Goal: Task Accomplishment & Management: Manage account settings

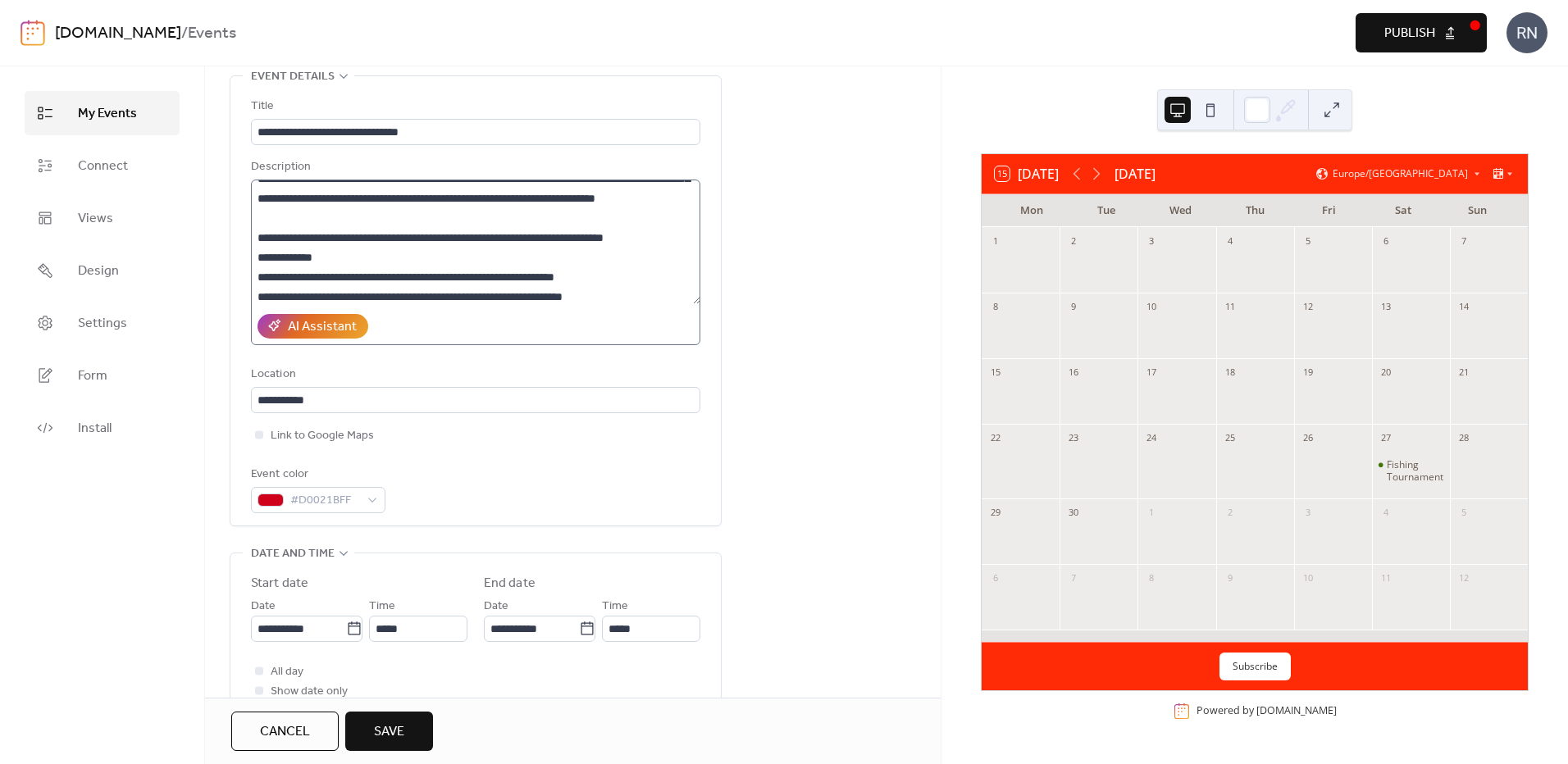
scroll to position [53, 0]
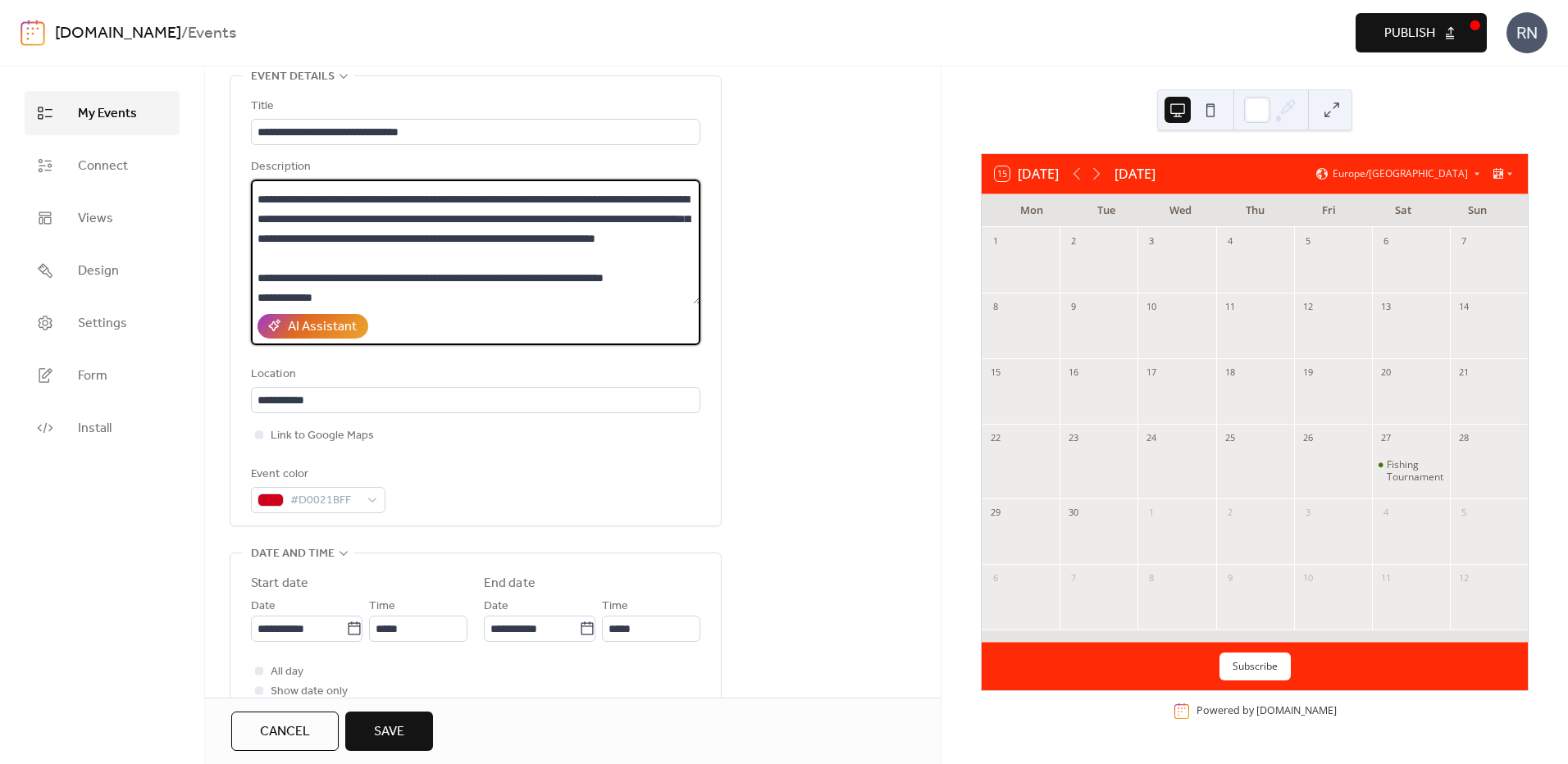
click at [547, 236] on textarea "**********" at bounding box center [475, 242] width 449 height 124
click at [345, 256] on textarea "**********" at bounding box center [475, 242] width 449 height 124
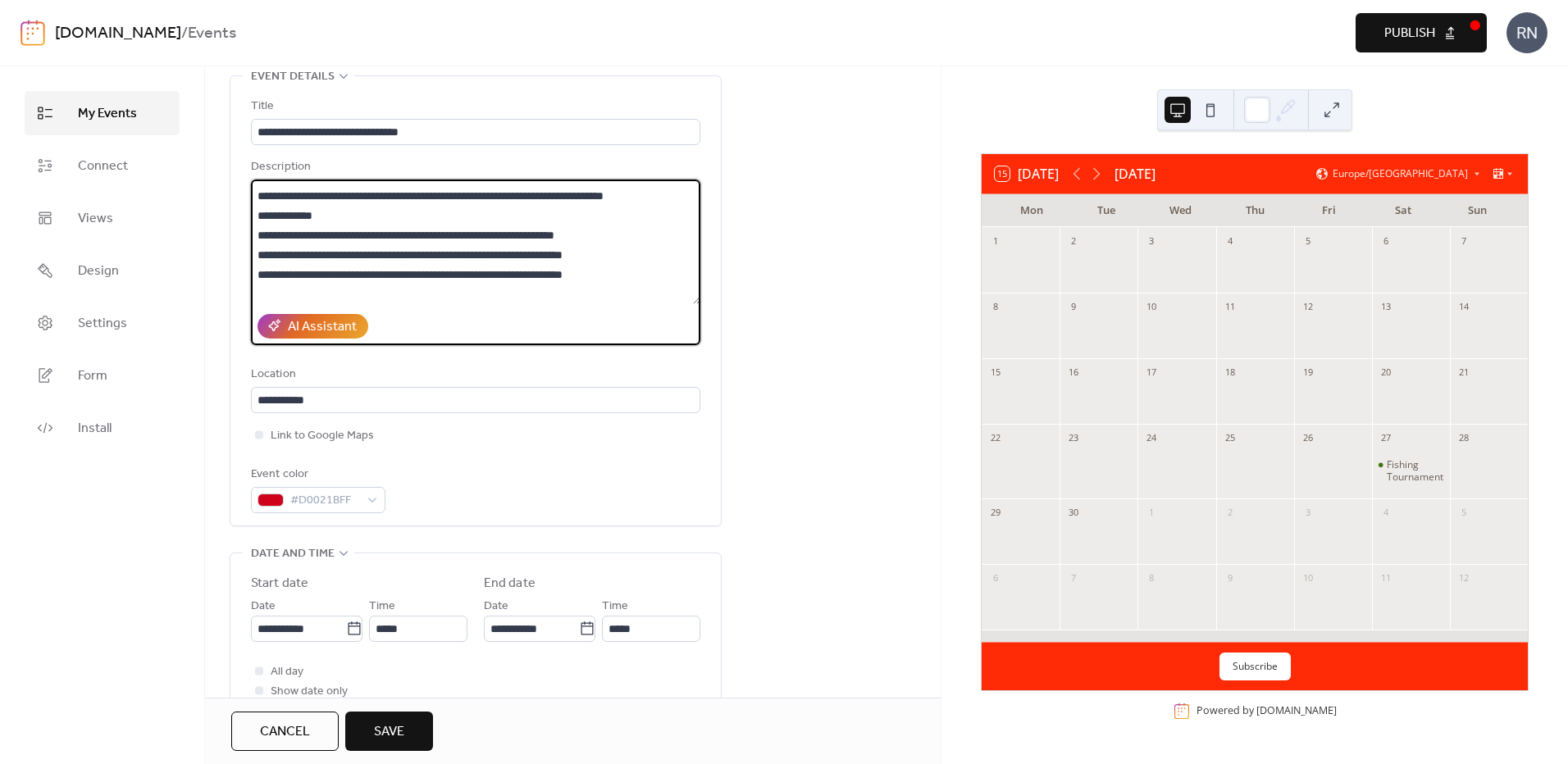
drag, startPoint x: 320, startPoint y: 210, endPoint x: 298, endPoint y: 212, distance: 22.1
click at [298, 212] on textarea "**********" at bounding box center [475, 242] width 449 height 124
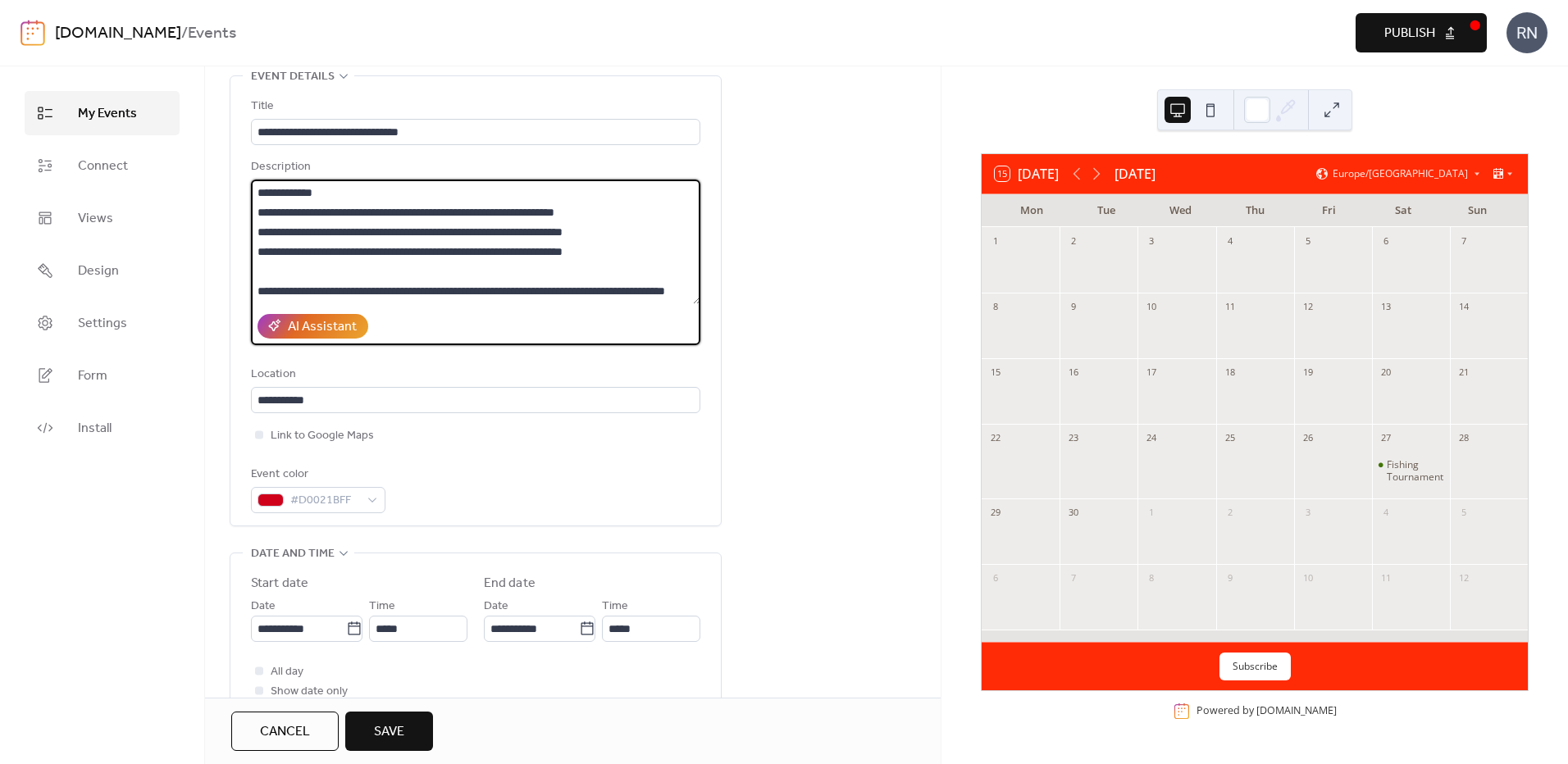
scroll to position [217, 0]
type textarea "**********"
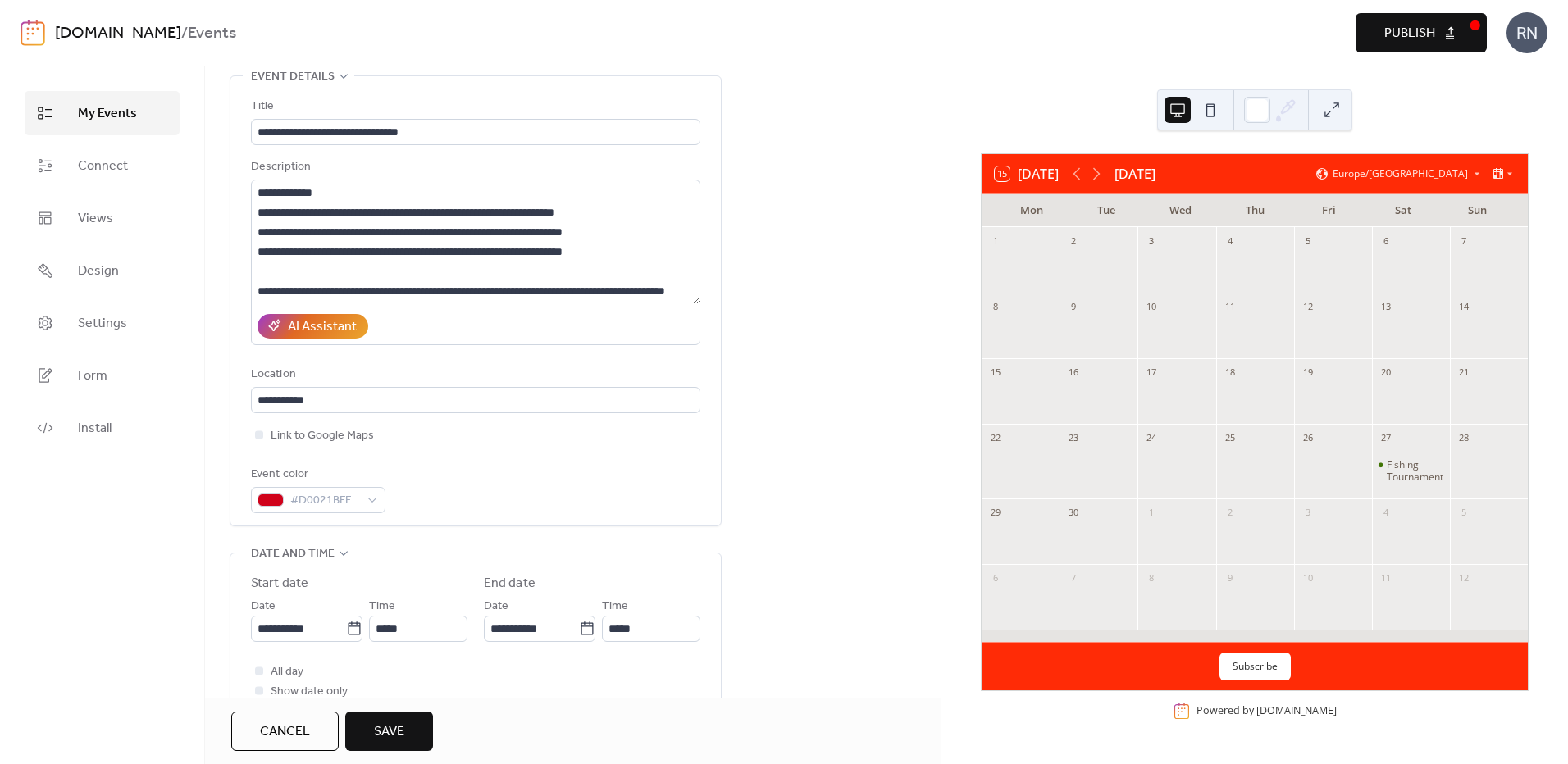
click at [383, 724] on span "Save" at bounding box center [389, 732] width 30 height 20
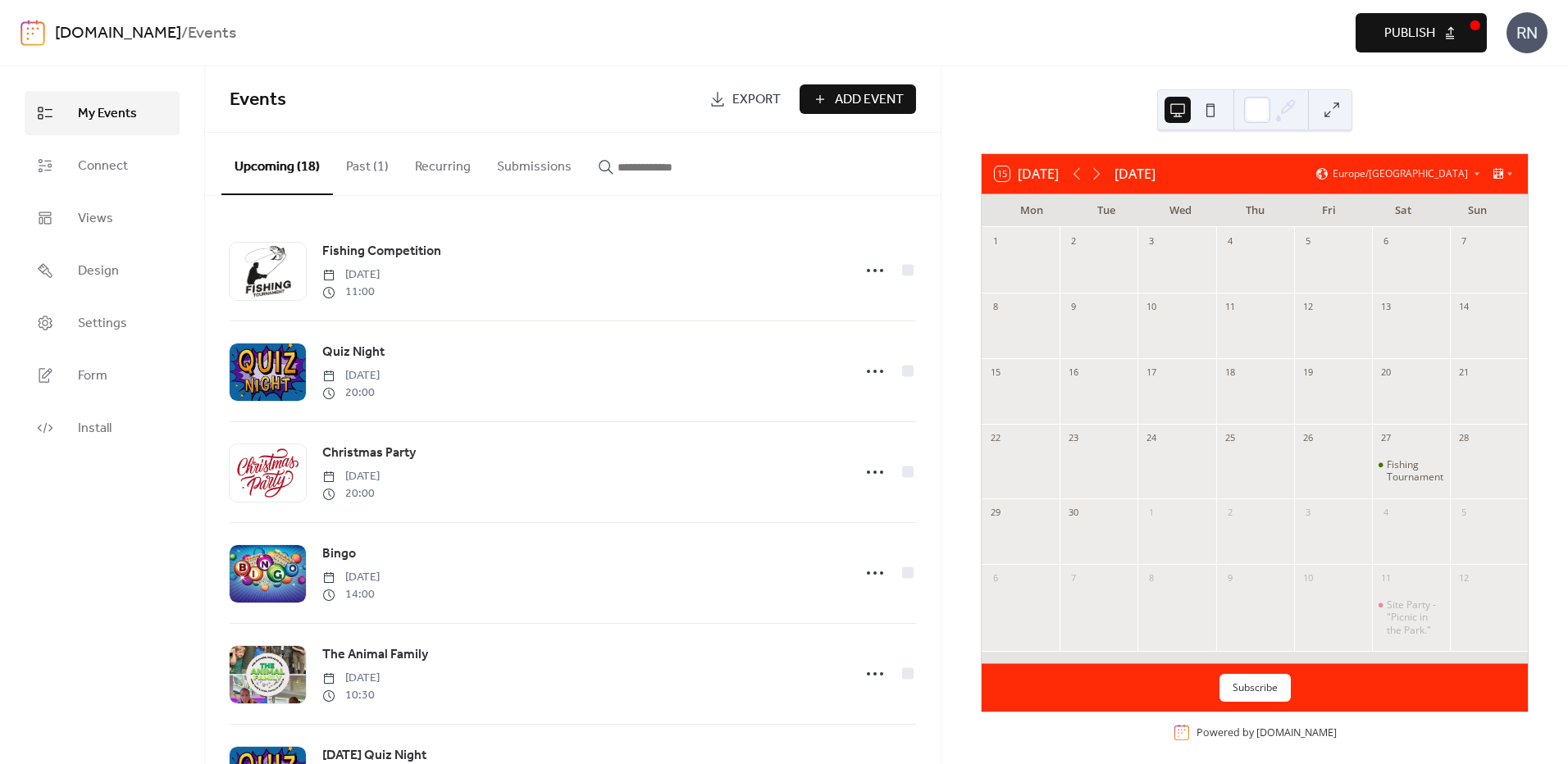
click at [903, 102] on span "Add Event" at bounding box center [869, 100] width 69 height 20
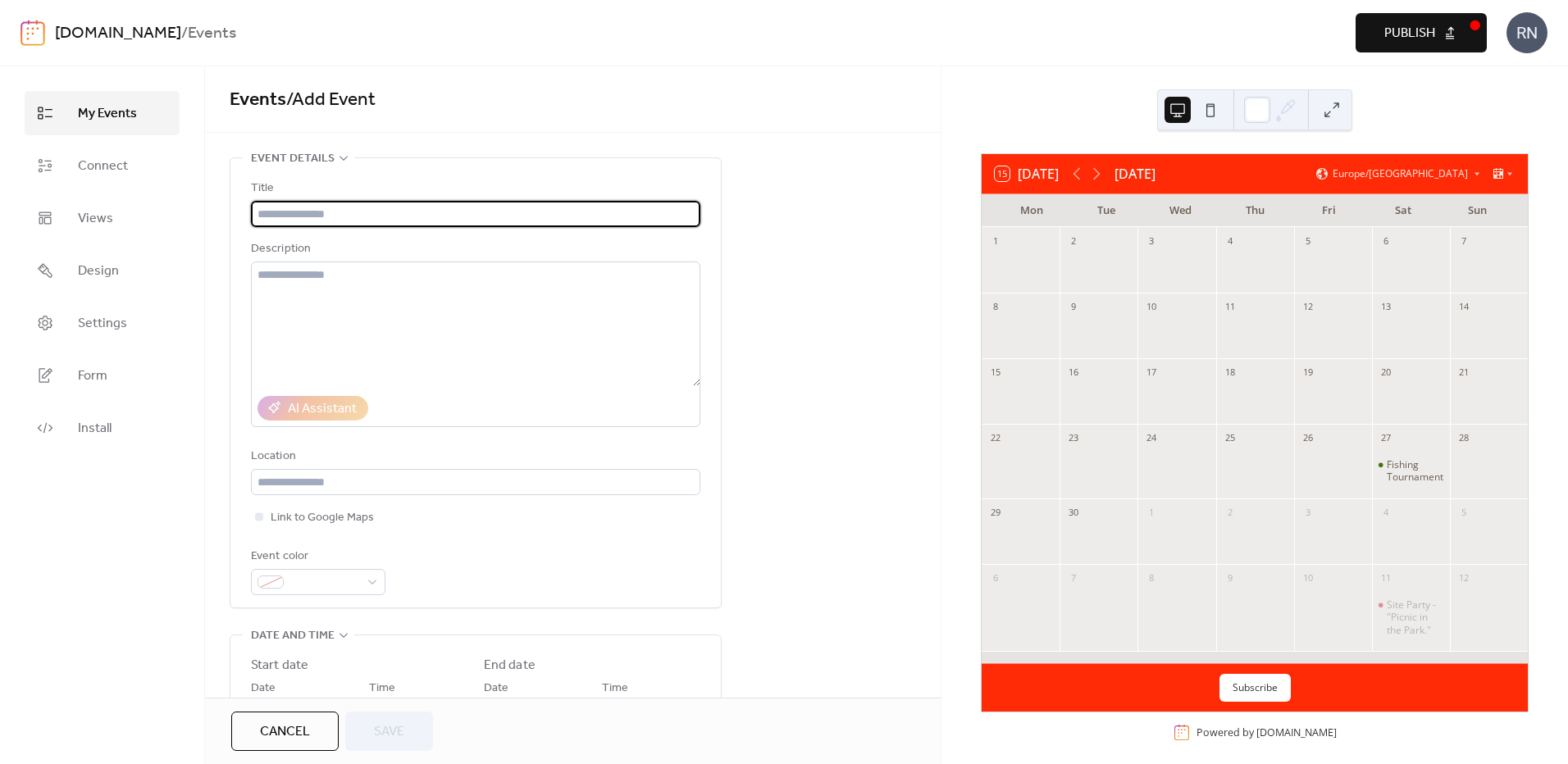
click at [326, 207] on input "text" at bounding box center [475, 214] width 449 height 26
type input "**********"
click at [345, 269] on textarea at bounding box center [475, 324] width 449 height 124
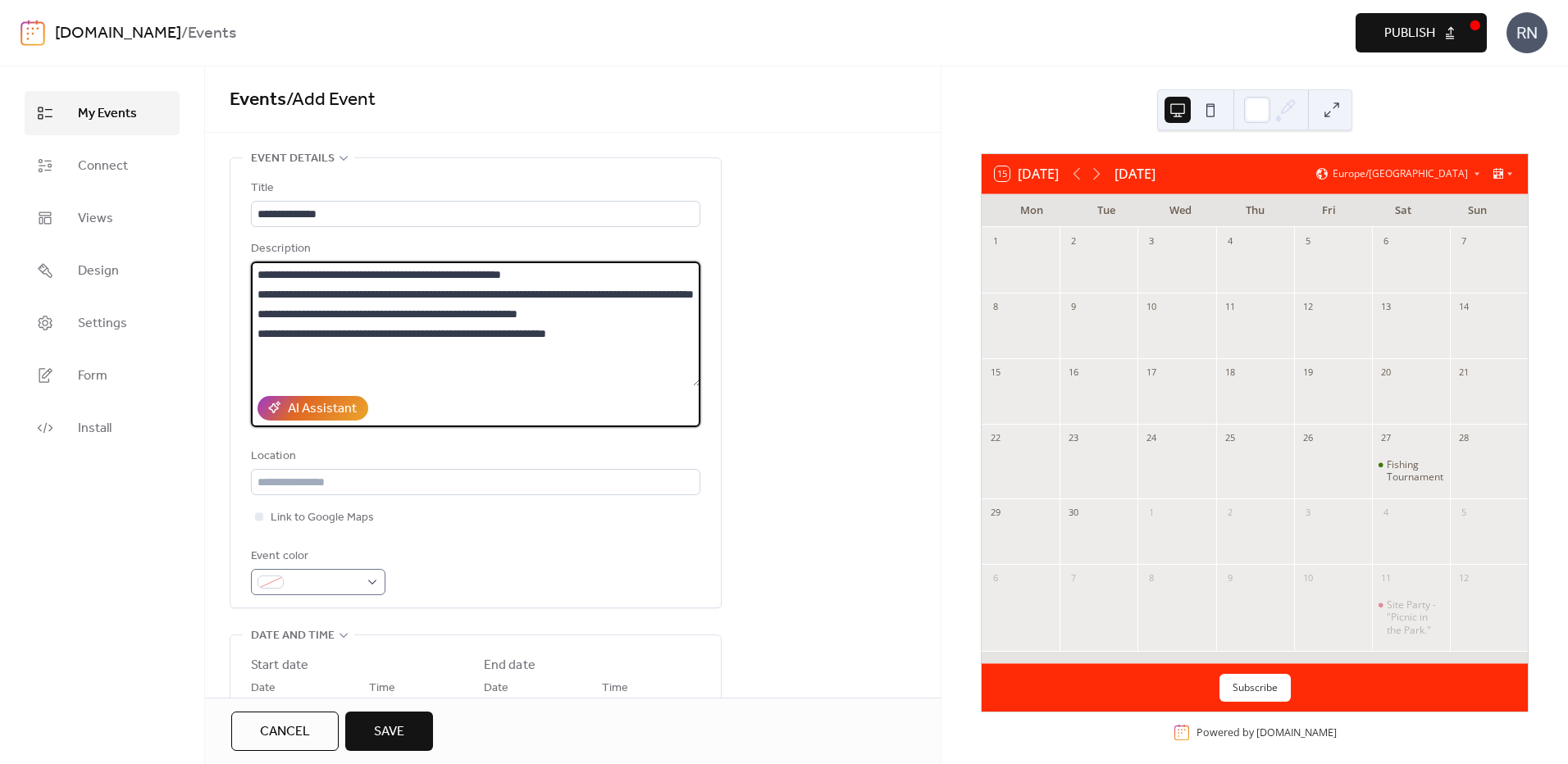
type textarea "**********"
click at [370, 585] on div at bounding box center [318, 582] width 135 height 26
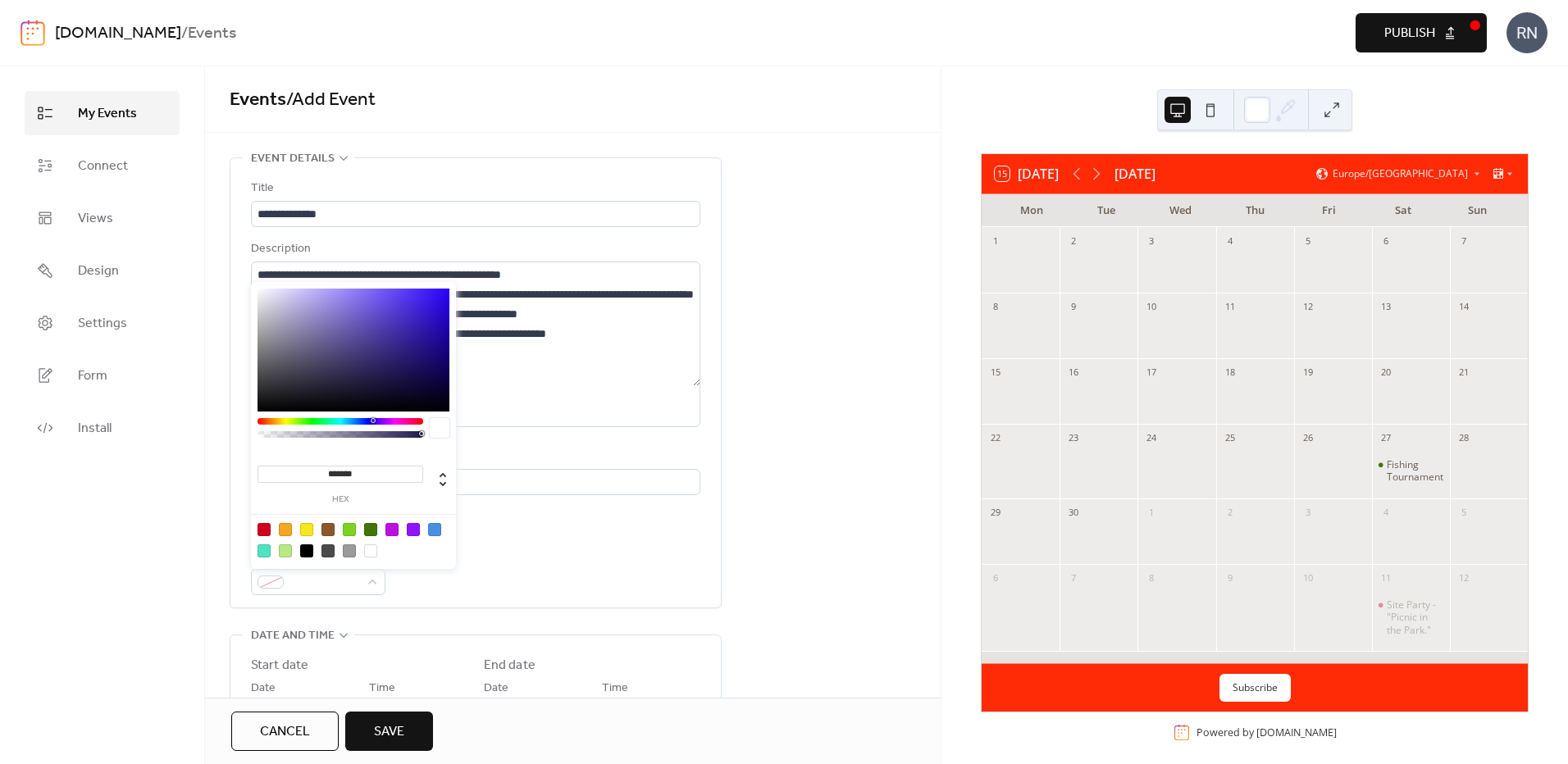
click at [350, 527] on div at bounding box center [350, 529] width 13 height 13
type input "*******"
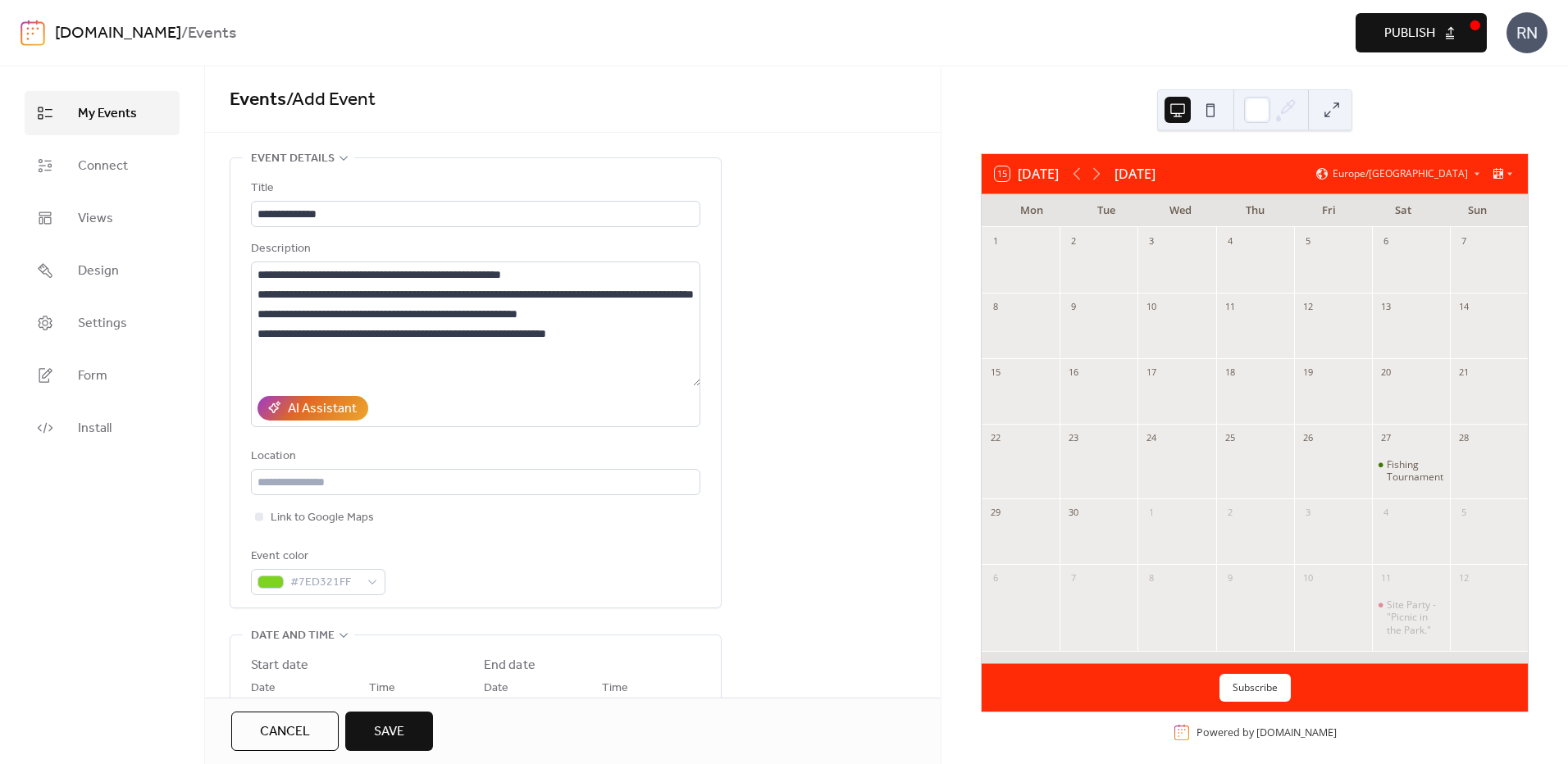
click at [504, 598] on div "**********" at bounding box center [475, 382] width 449 height 449
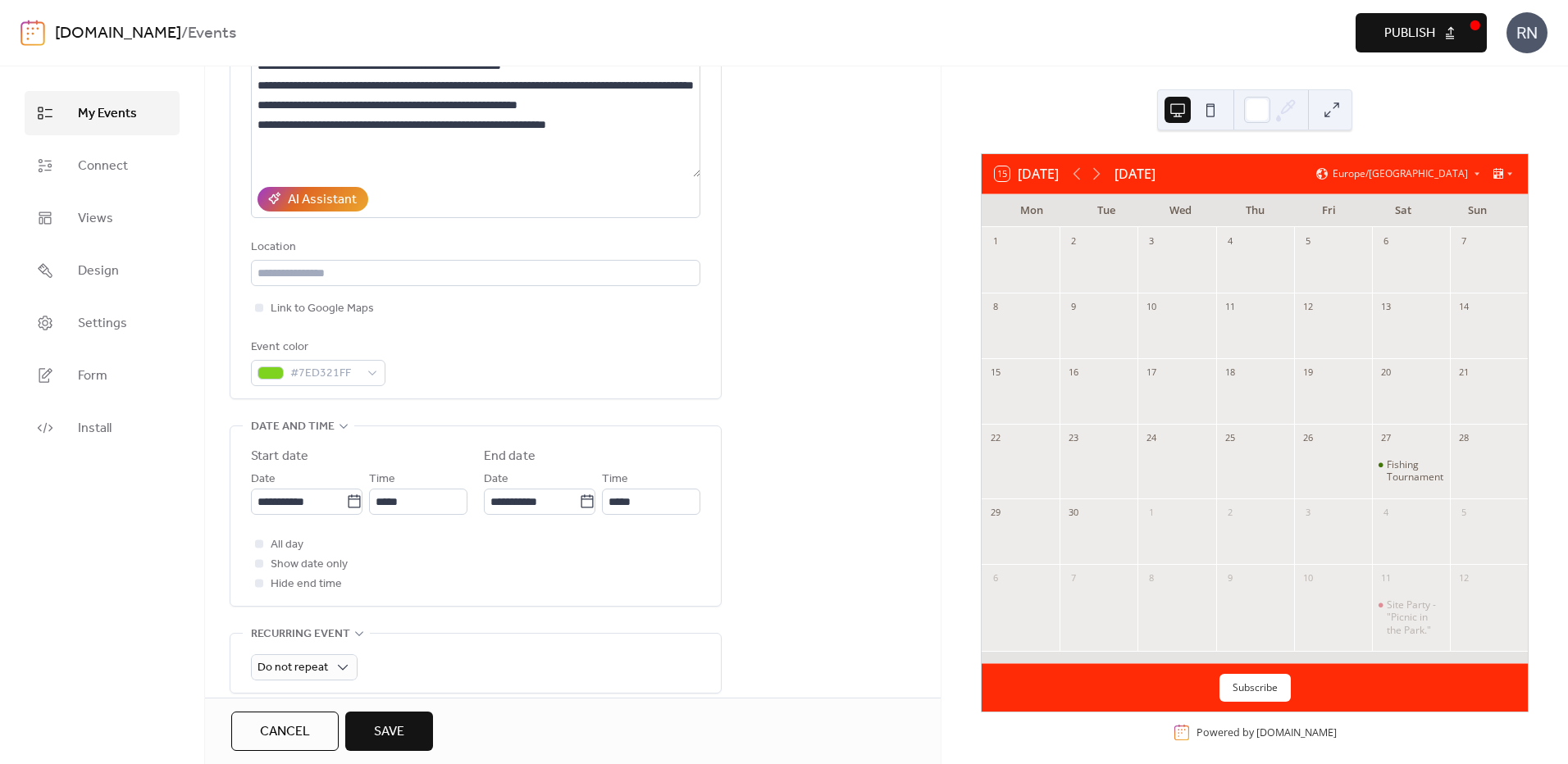
scroll to position [246, 0]
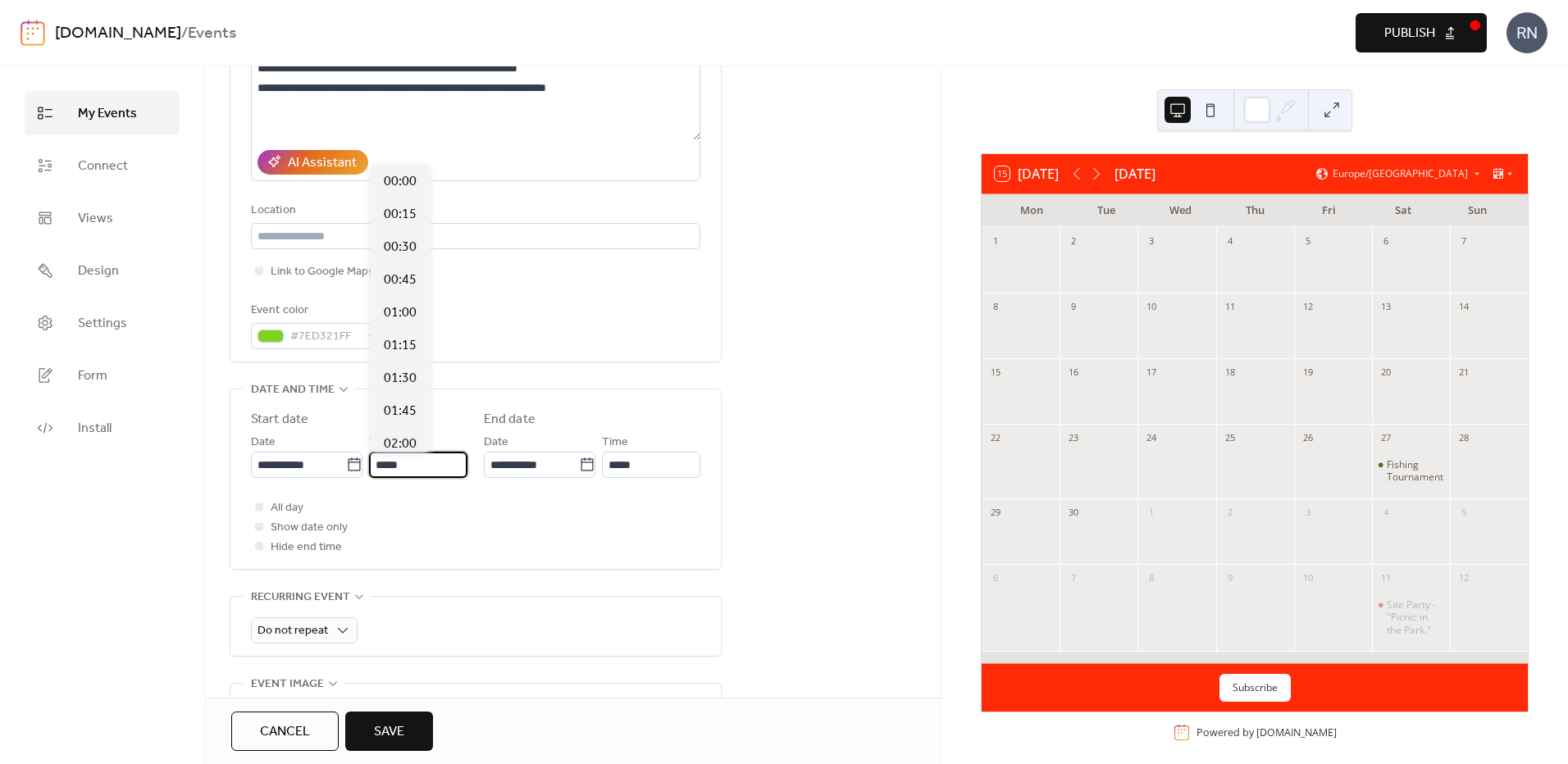
click at [416, 465] on input "*****" at bounding box center [418, 465] width 98 height 26
click at [396, 214] on span "11:00" at bounding box center [400, 215] width 33 height 20
type input "*****"
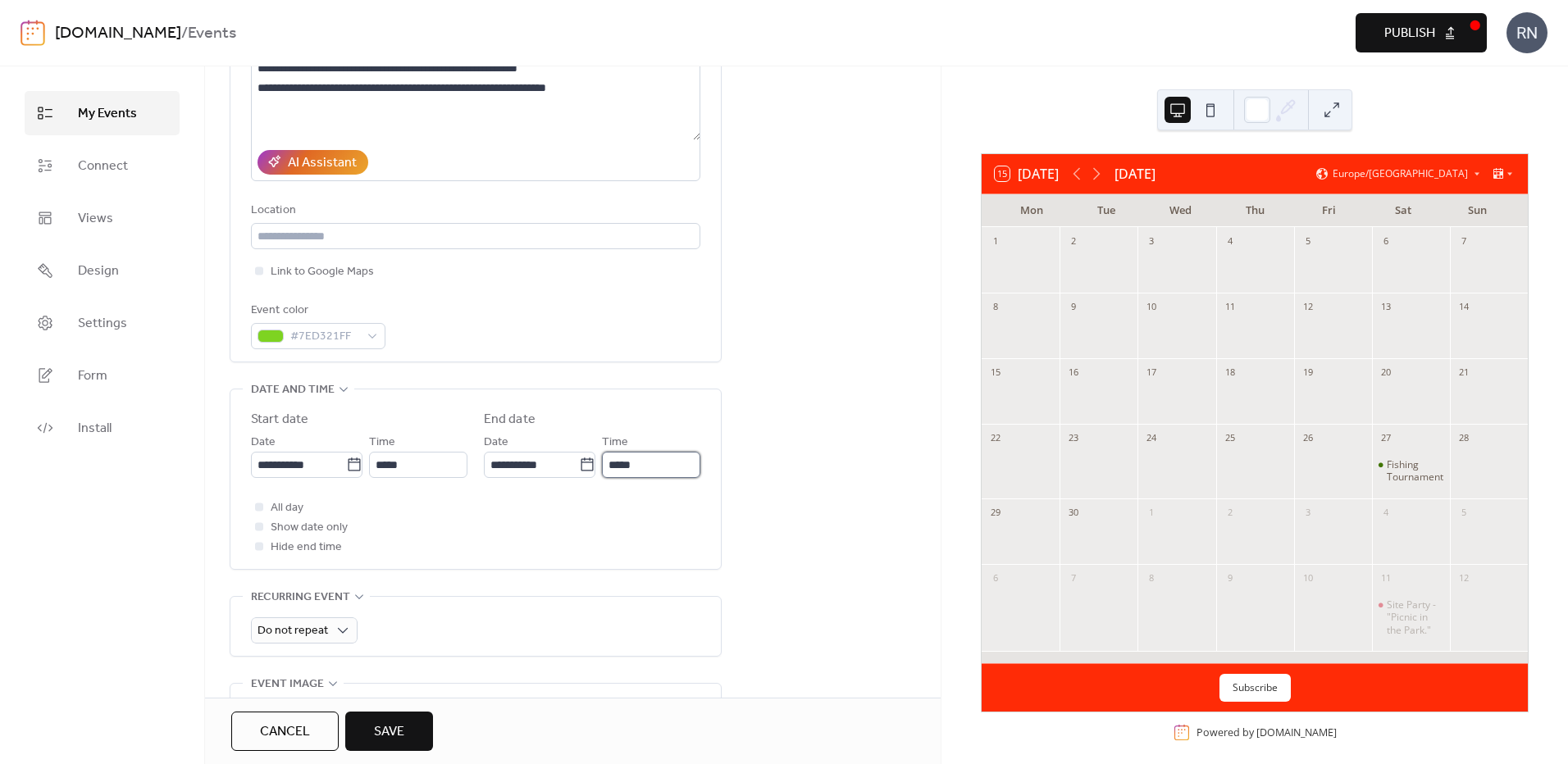
click at [642, 463] on input "*****" at bounding box center [651, 465] width 98 height 26
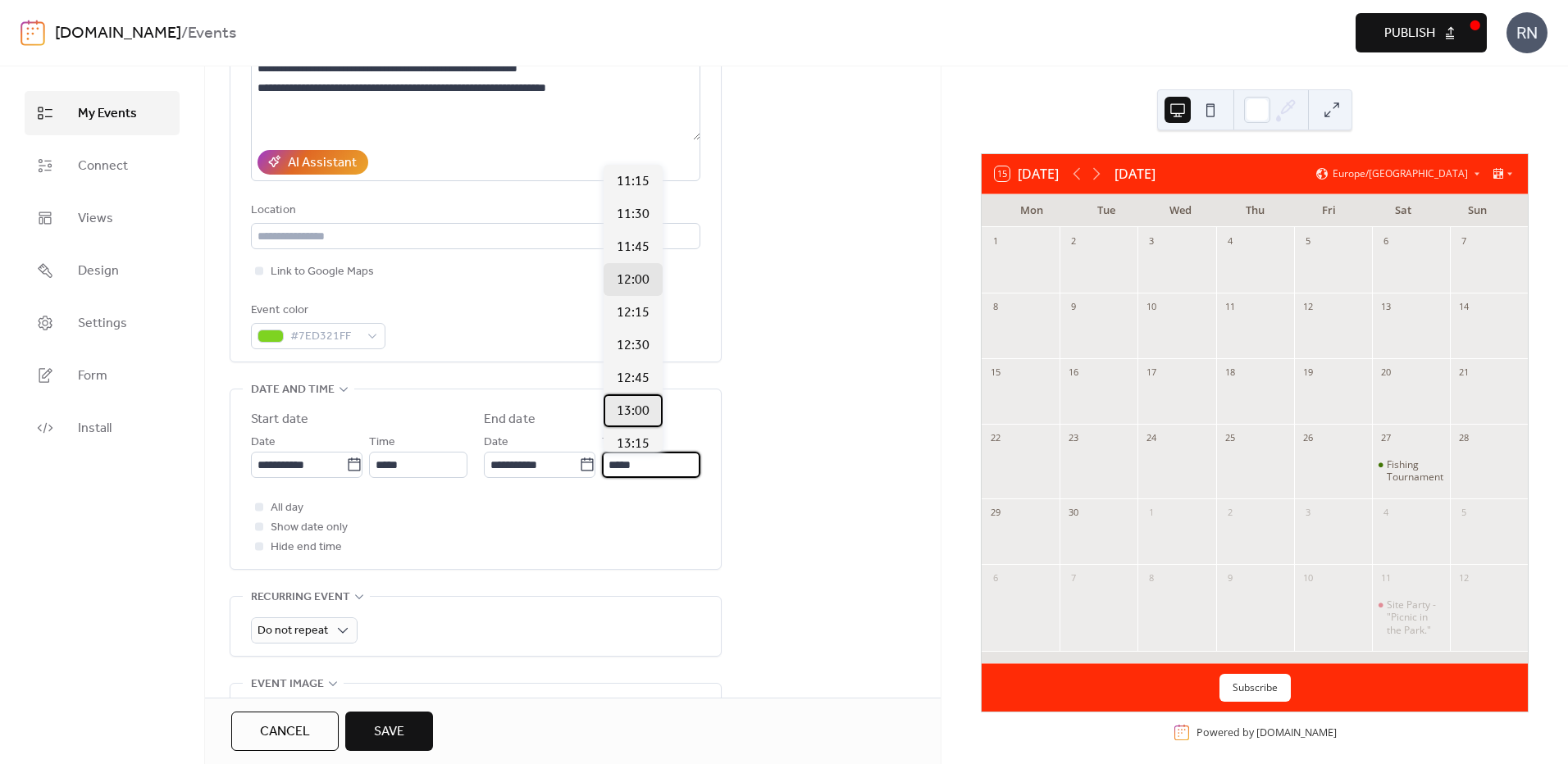
click at [636, 410] on span "13:00" at bounding box center [633, 411] width 33 height 20
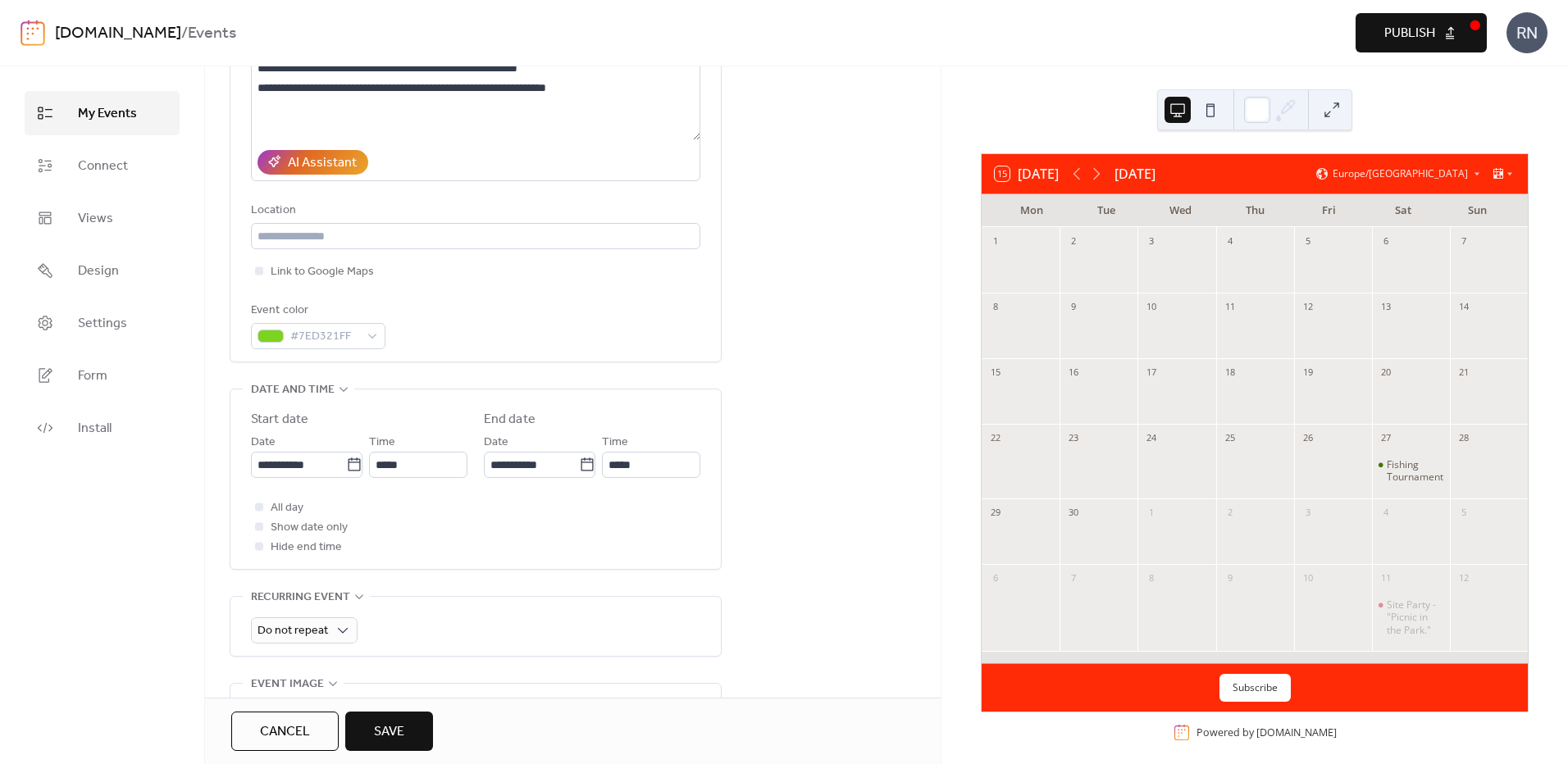
type input "*****"
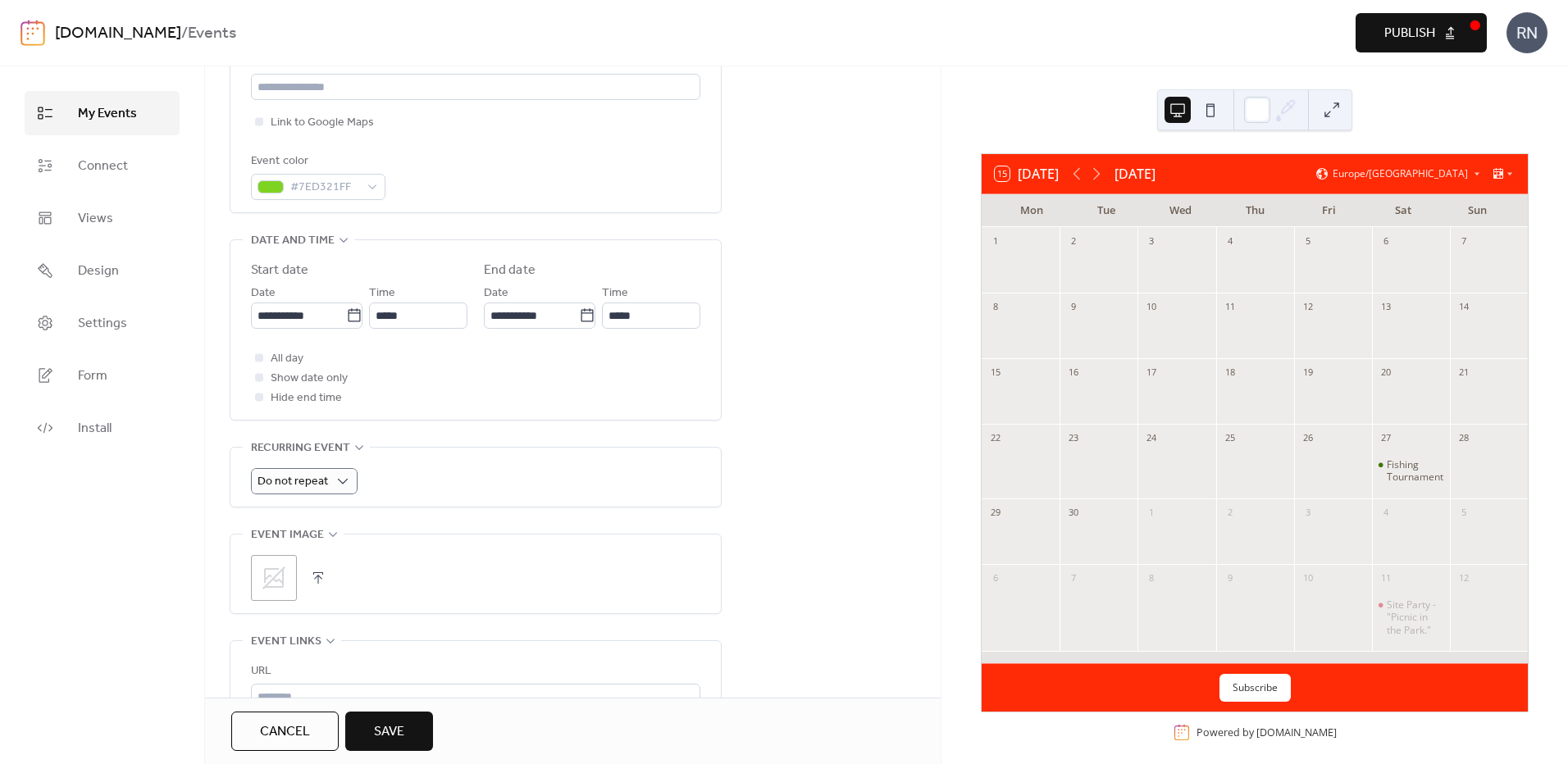
scroll to position [410, 0]
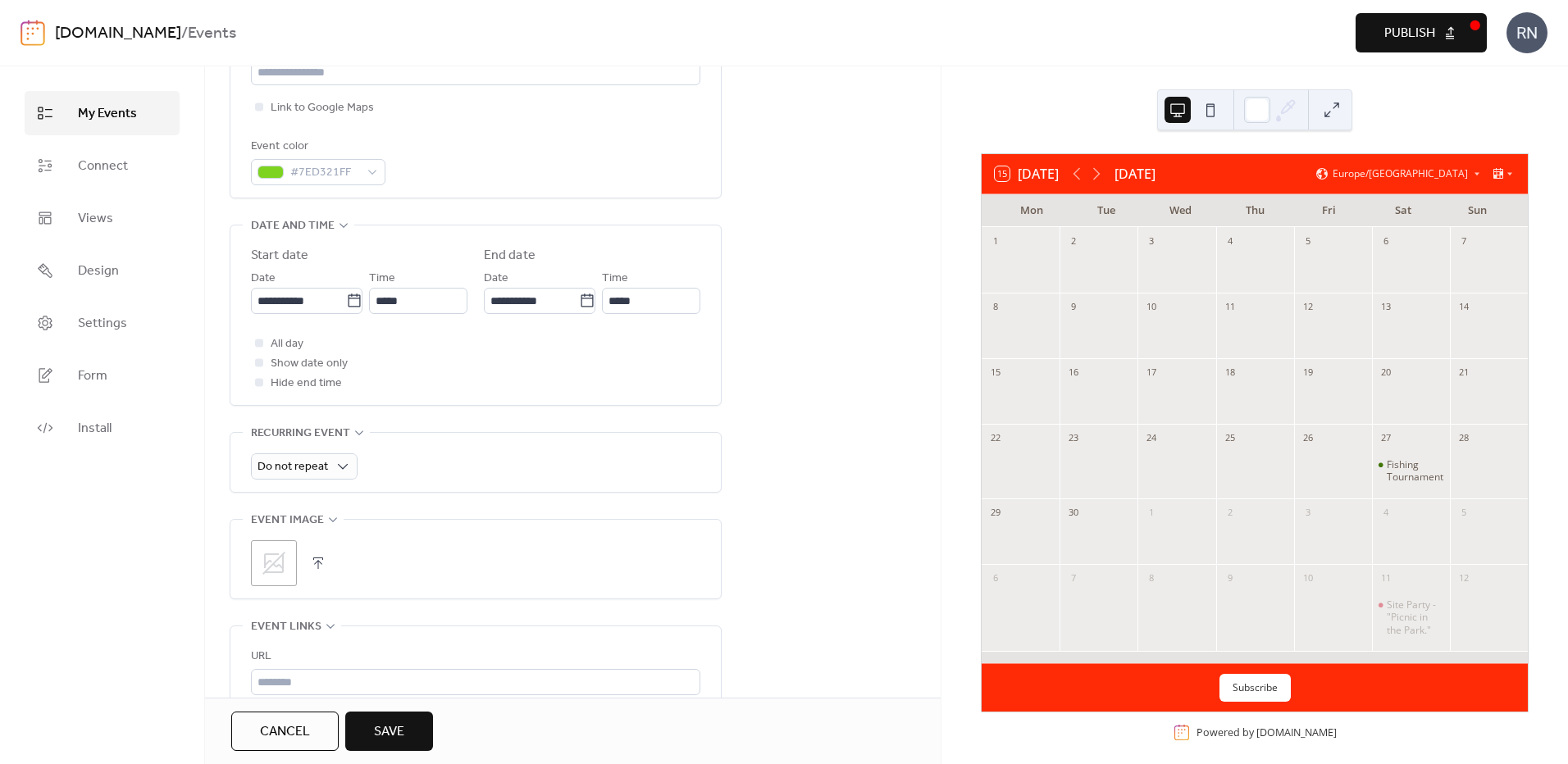
click at [281, 555] on icon at bounding box center [274, 563] width 26 height 26
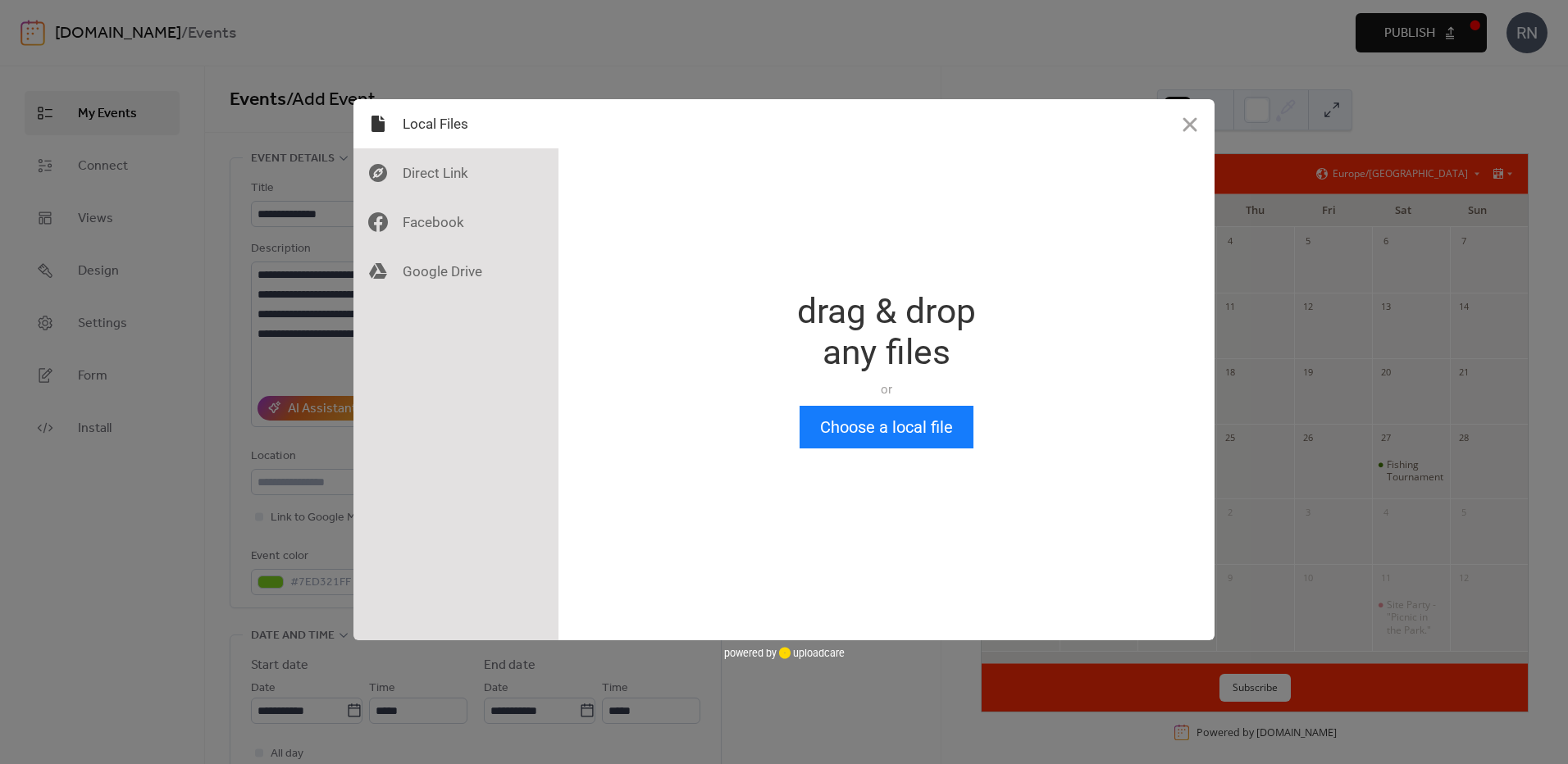
scroll to position [0, 0]
click at [917, 431] on button "Choose a local file" at bounding box center [887, 427] width 174 height 42
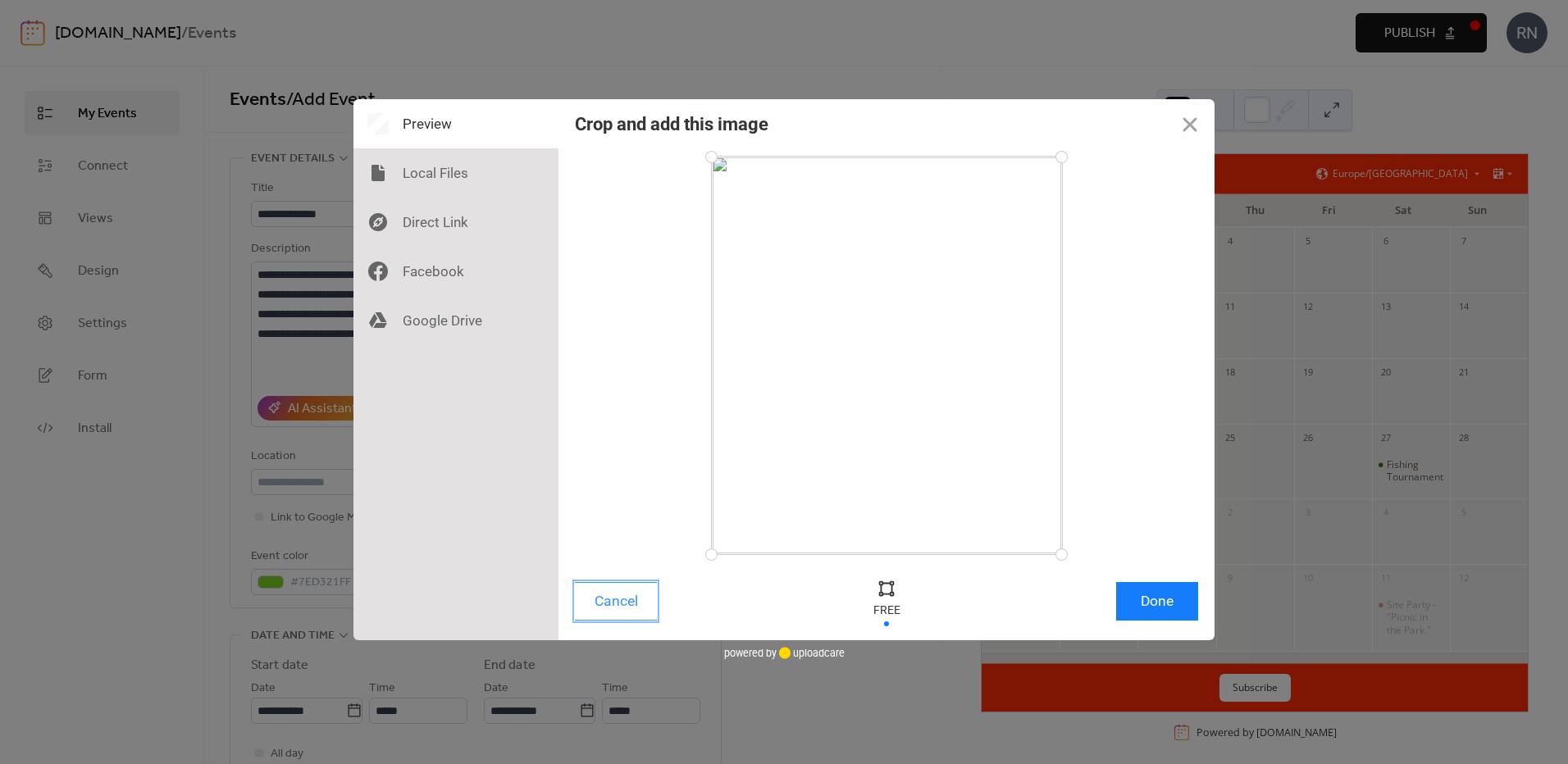
click at [617, 595] on button "Cancel" at bounding box center [615, 601] width 82 height 39
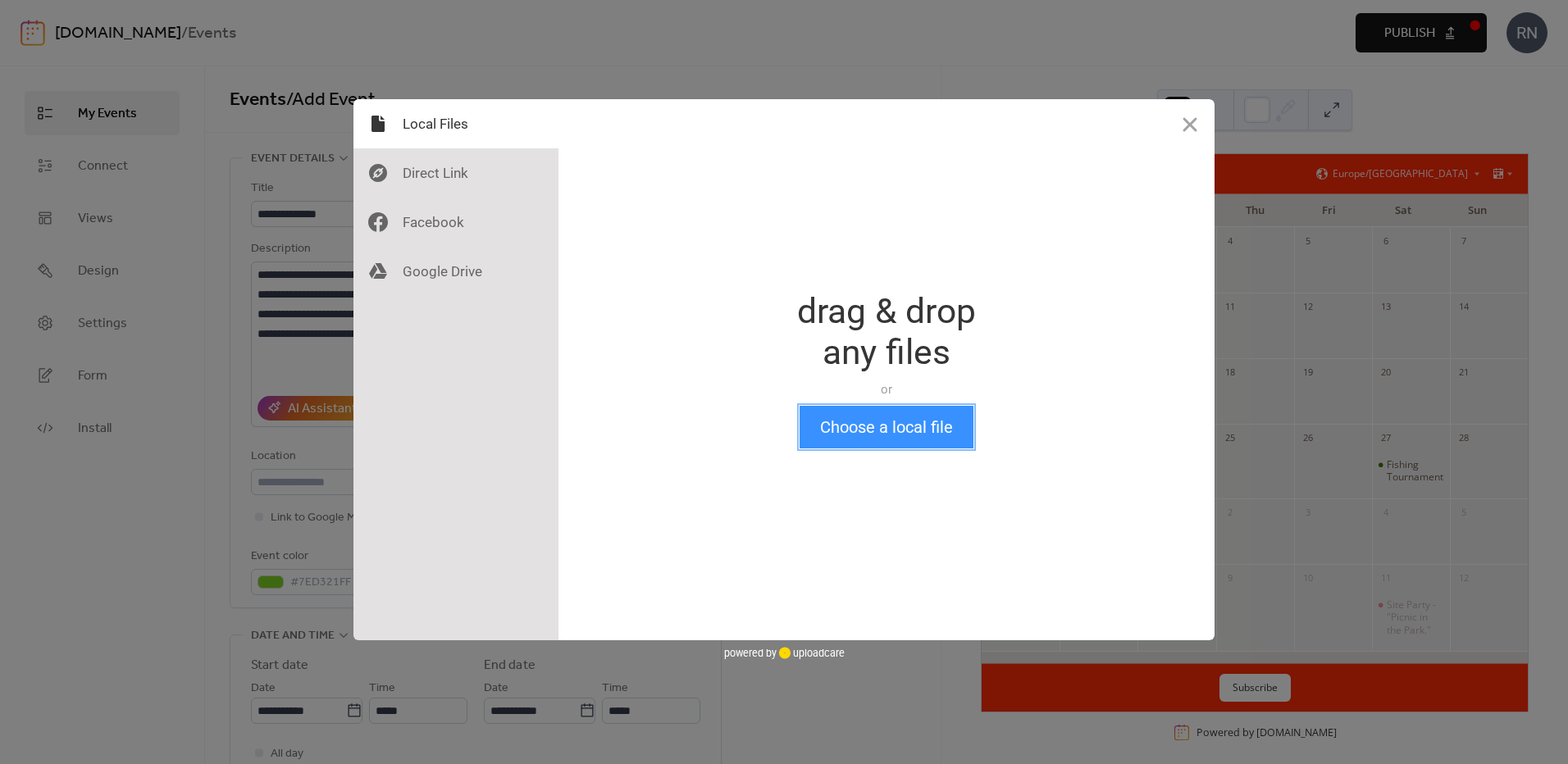
click at [885, 416] on button "Choose a local file" at bounding box center [887, 427] width 174 height 42
click at [906, 428] on button "Choose a local file" at bounding box center [887, 427] width 174 height 42
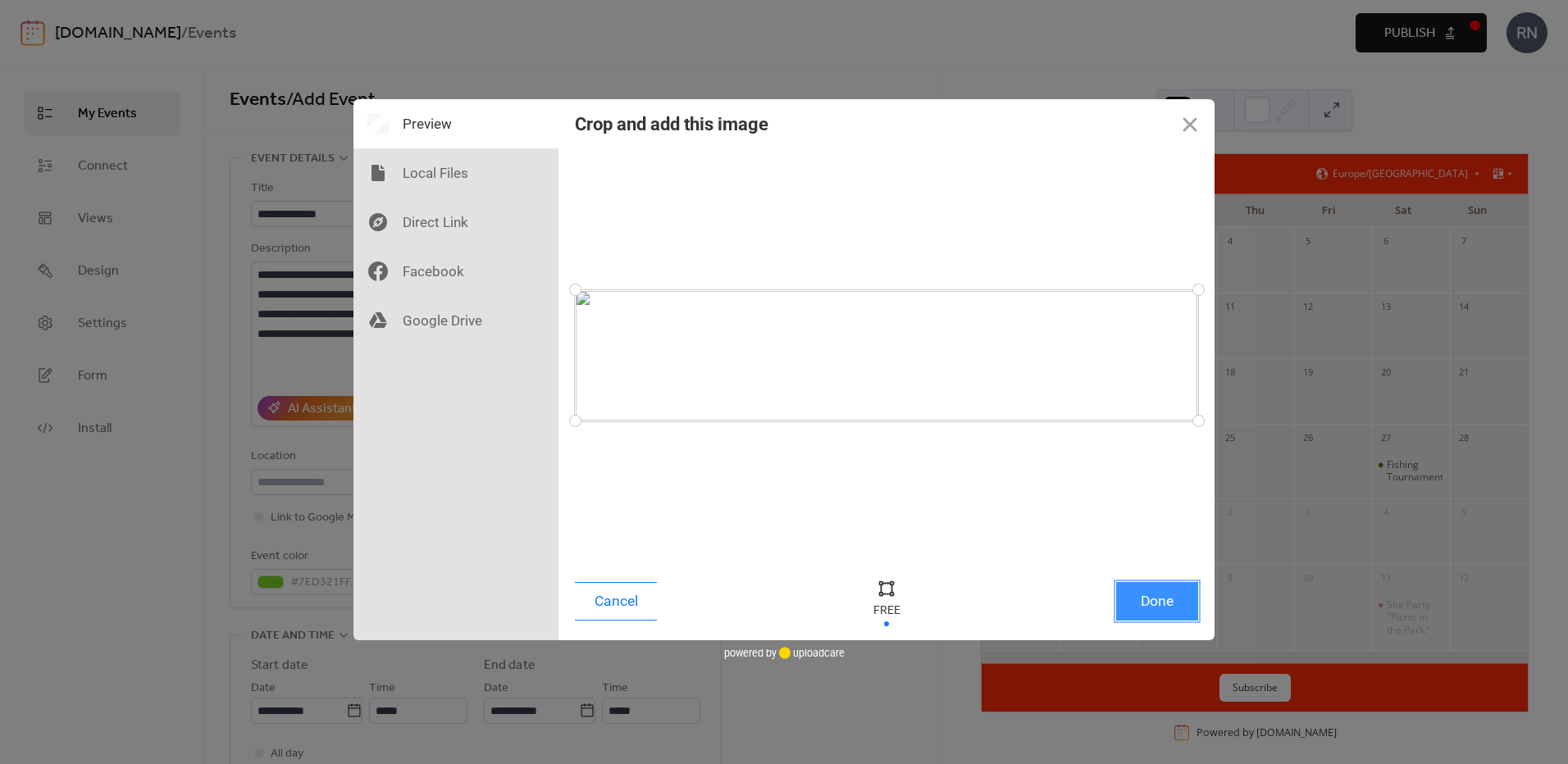
click at [1167, 600] on button "Done" at bounding box center [1157, 601] width 82 height 39
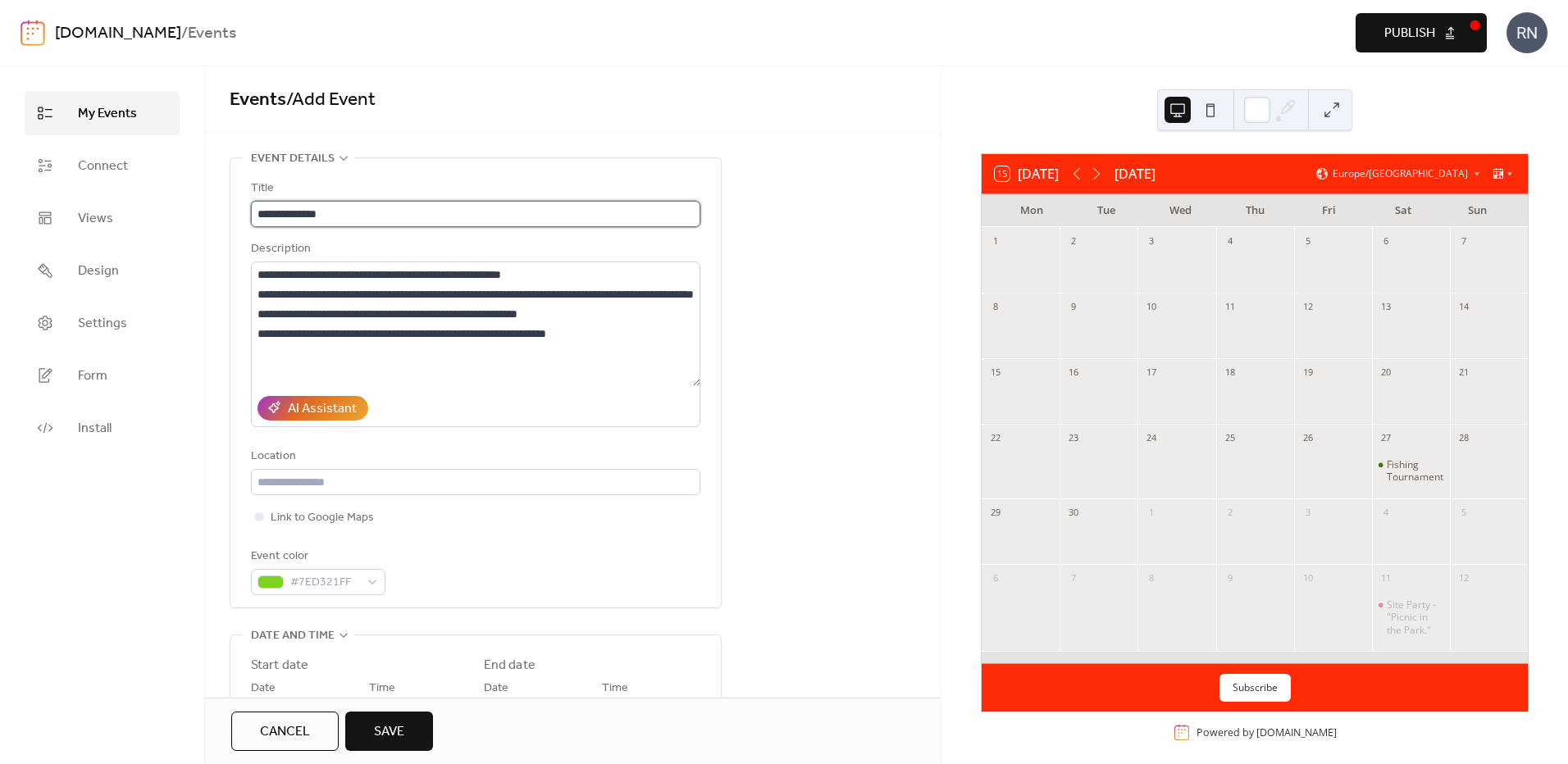
click at [294, 211] on input "**********" at bounding box center [475, 214] width 449 height 26
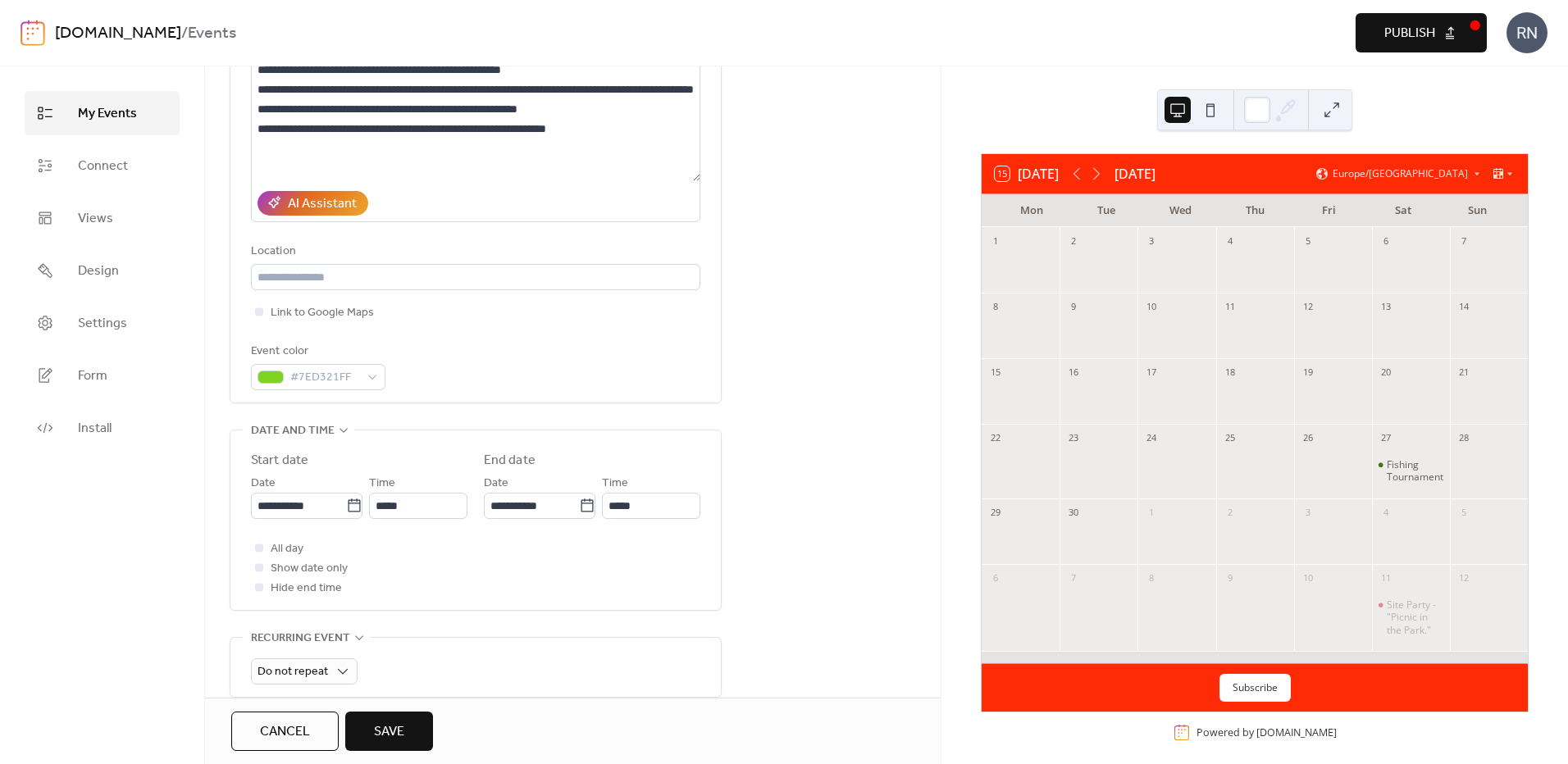
scroll to position [246, 0]
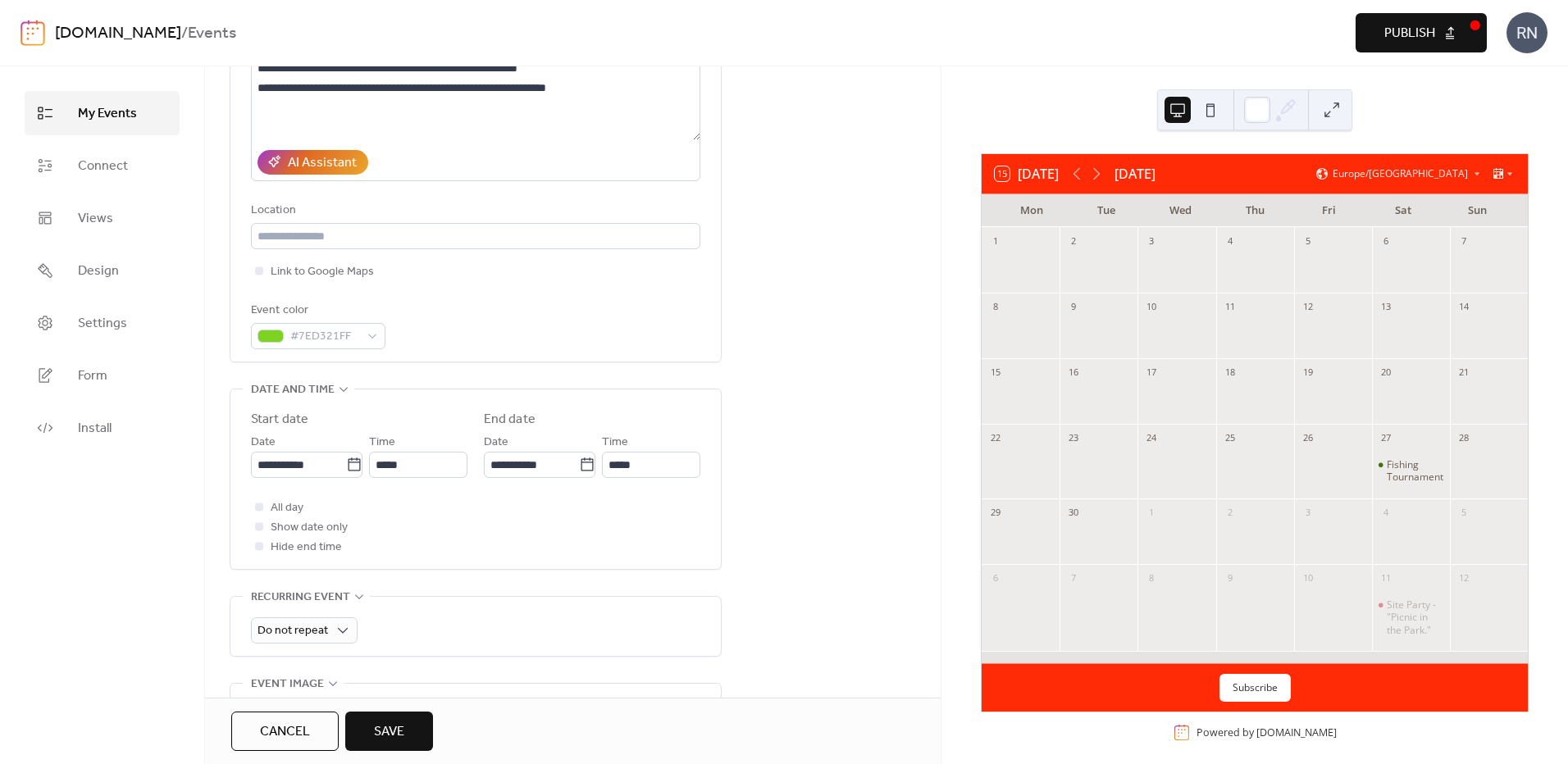
type input "**********"
click at [386, 732] on span "Save" at bounding box center [389, 732] width 30 height 20
click at [285, 723] on span "Cancel" at bounding box center [285, 732] width 50 height 20
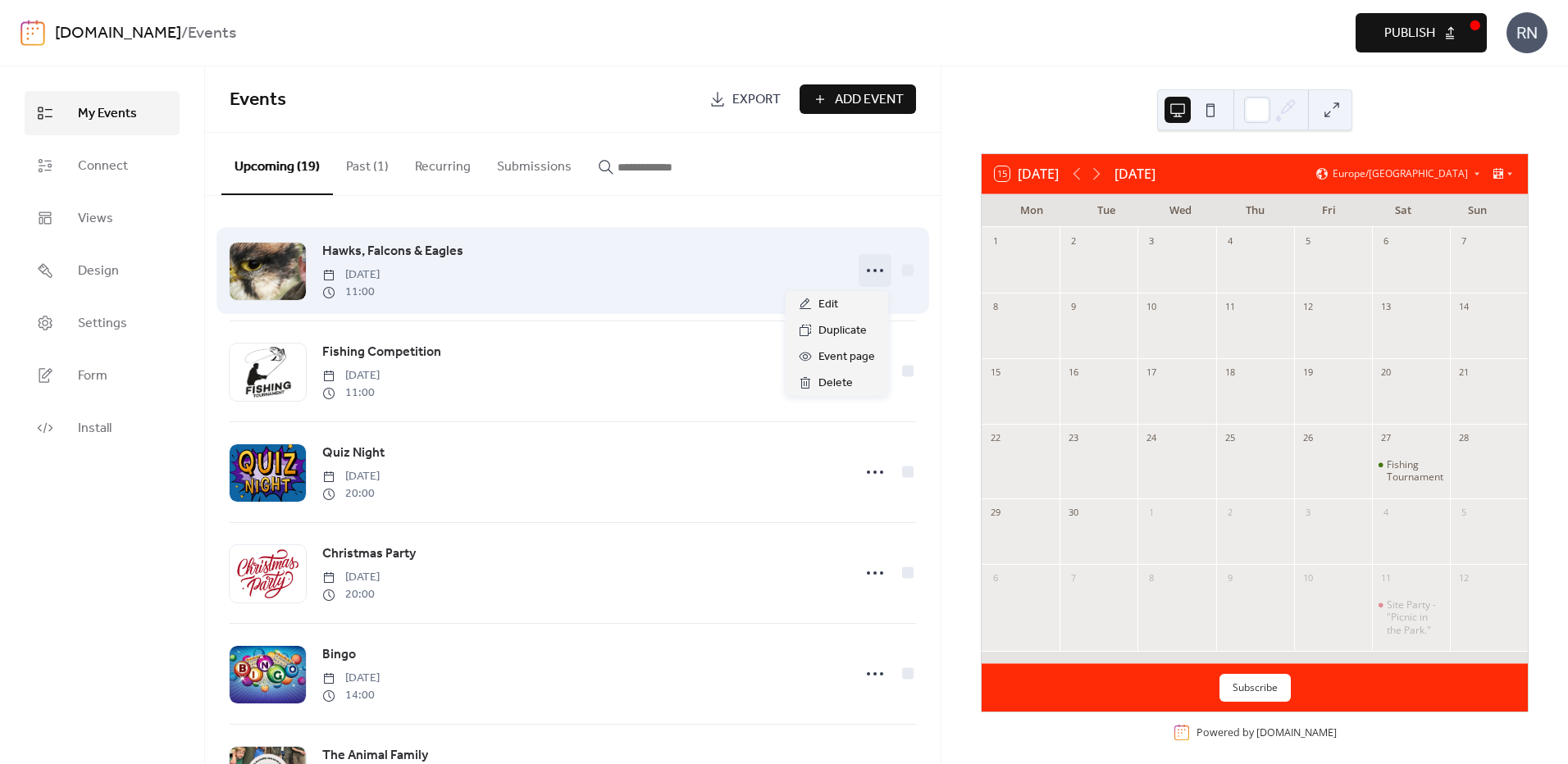
click at [862, 271] on icon at bounding box center [875, 270] width 26 height 26
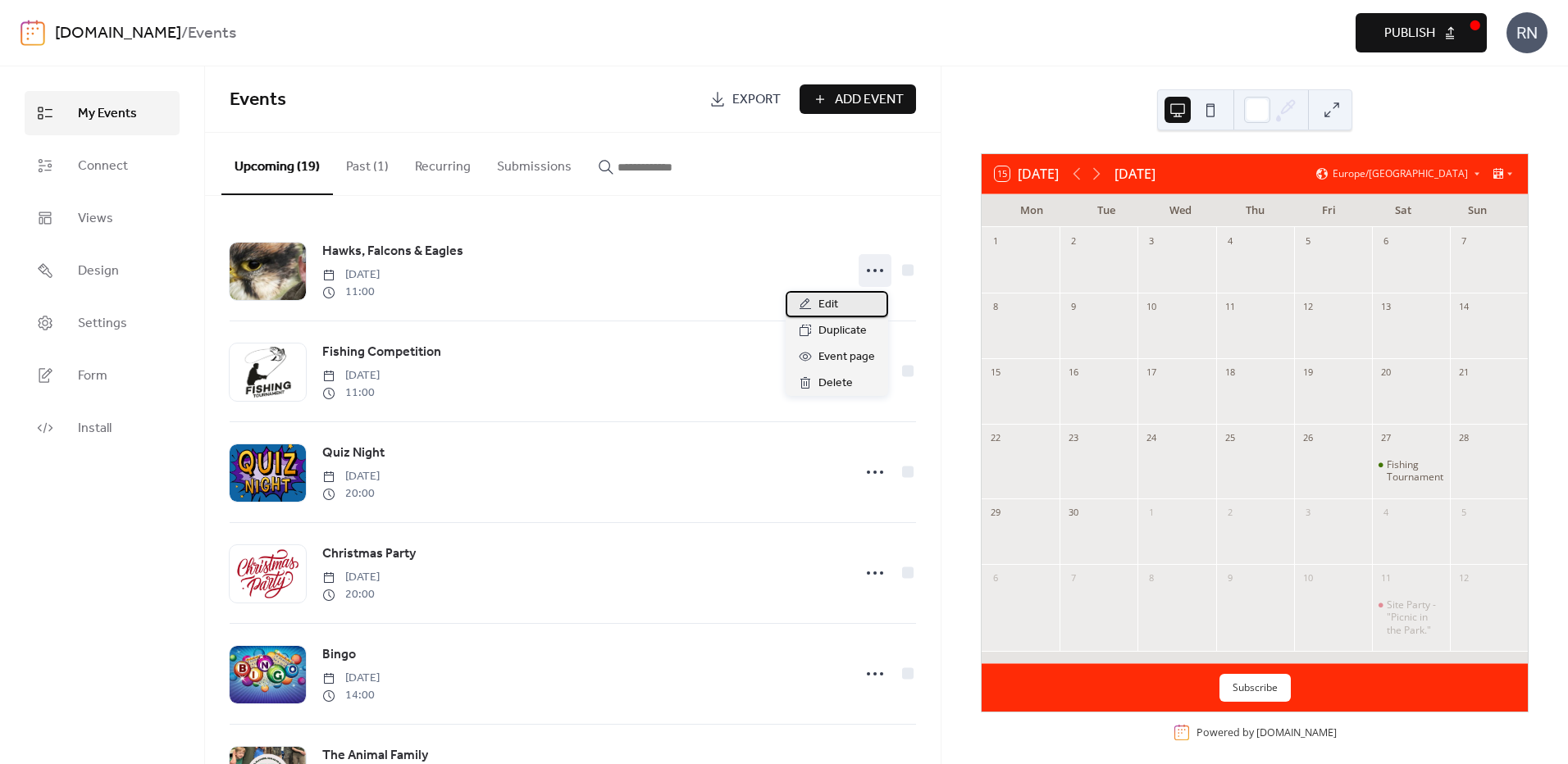
click at [830, 301] on span "Edit" at bounding box center [828, 304] width 20 height 20
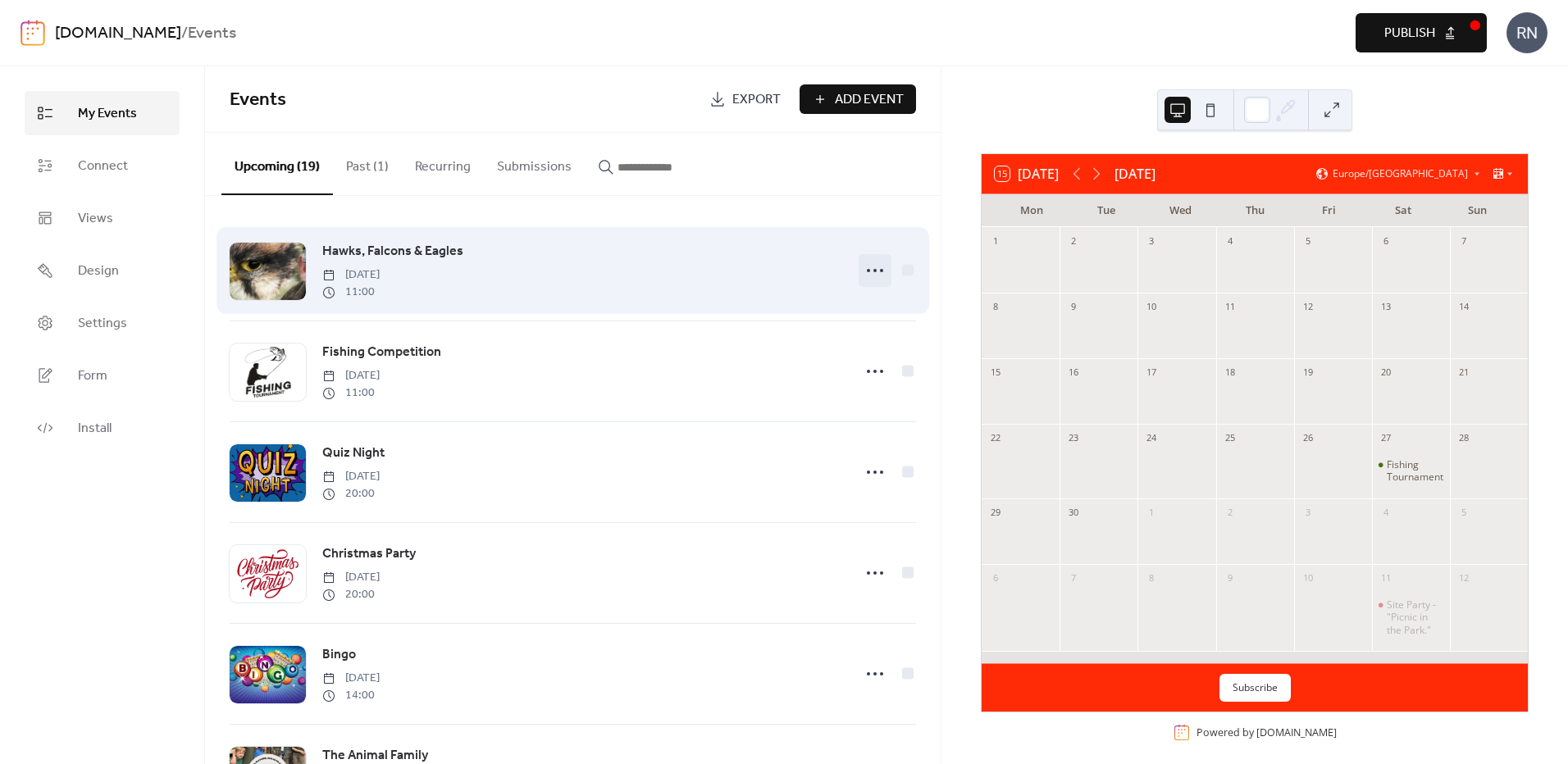
click at [877, 268] on icon at bounding box center [875, 270] width 26 height 26
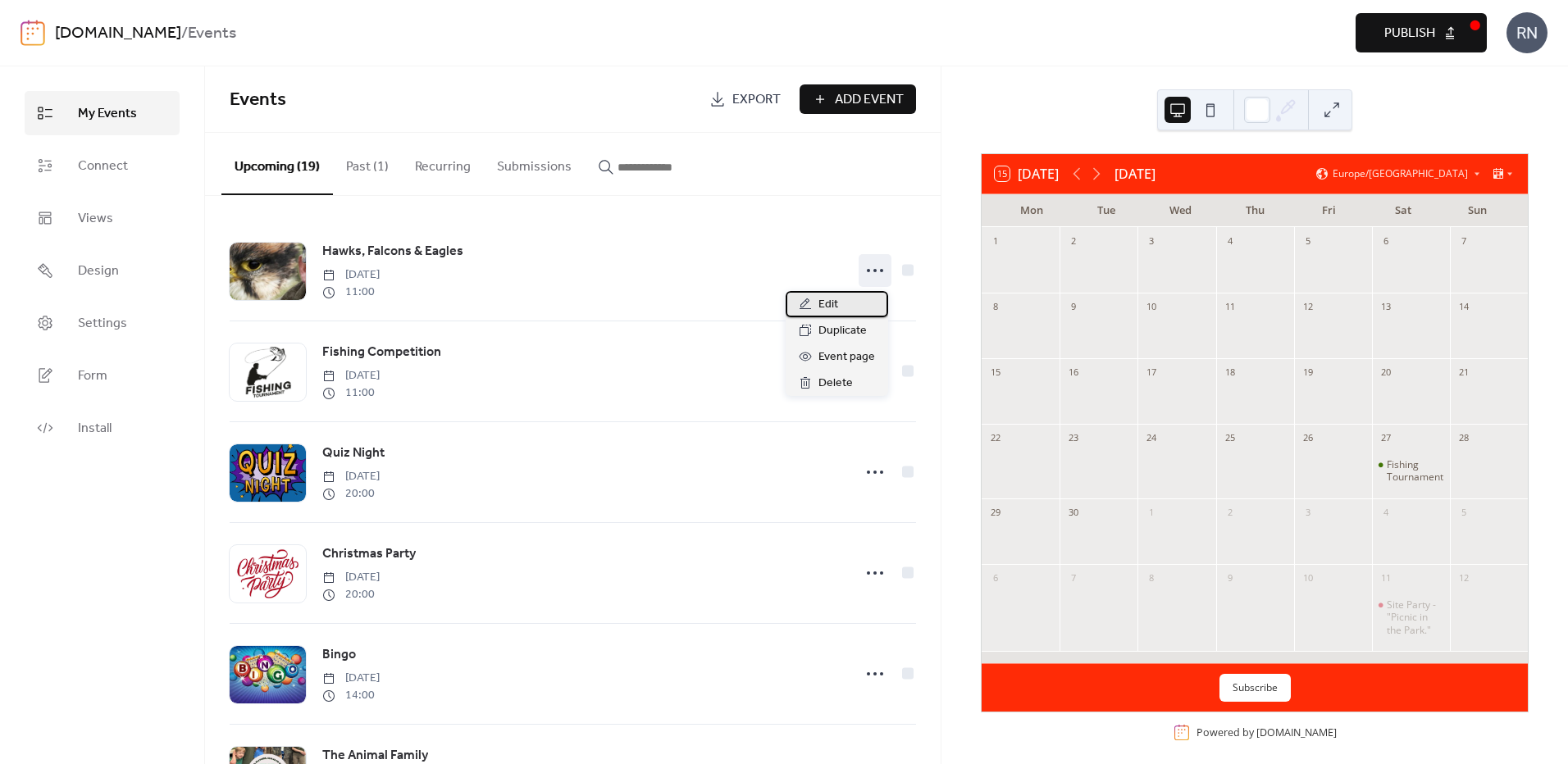
click at [841, 305] on div "Edit" at bounding box center [837, 304] width 103 height 26
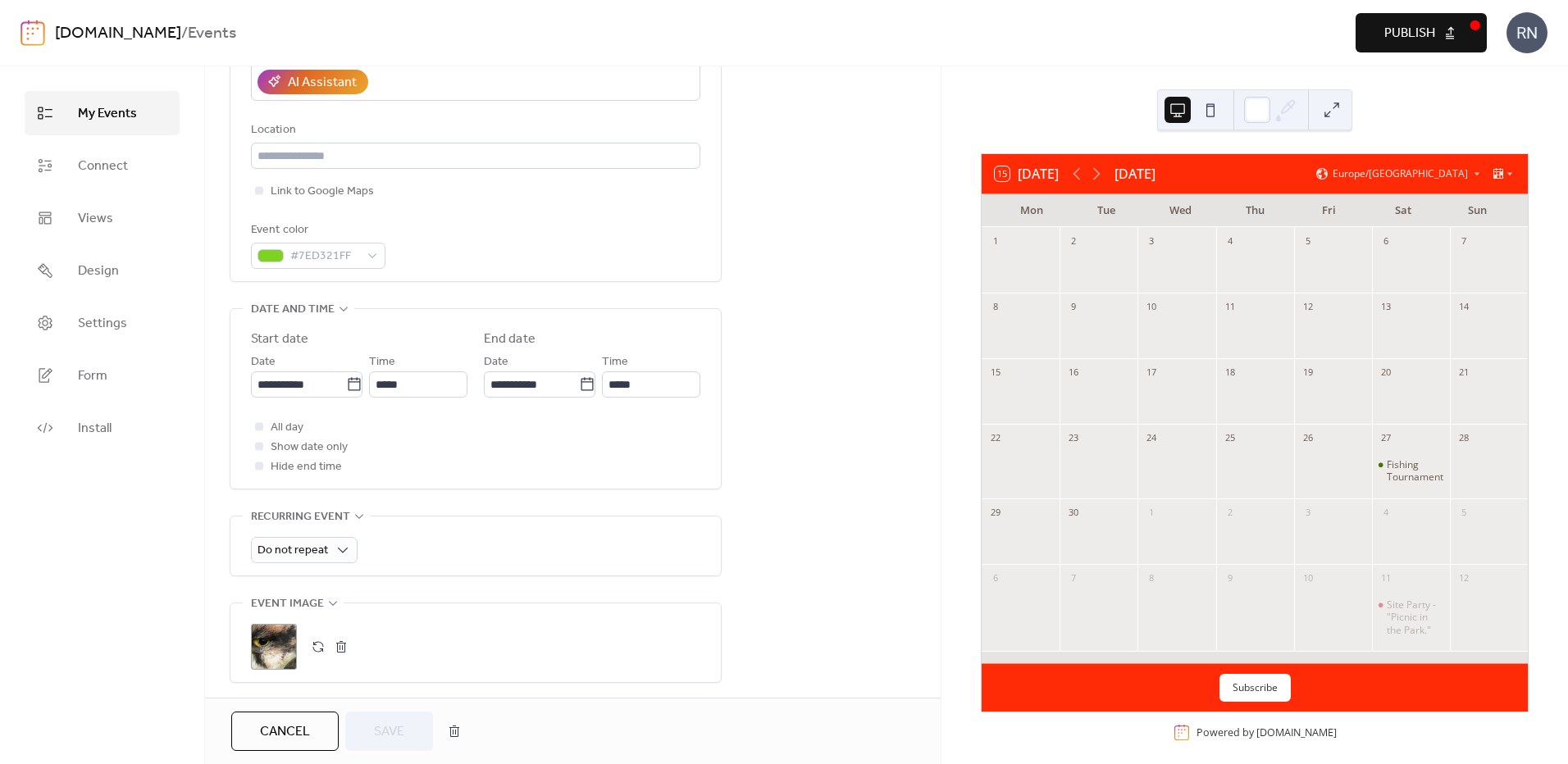
scroll to position [328, 0]
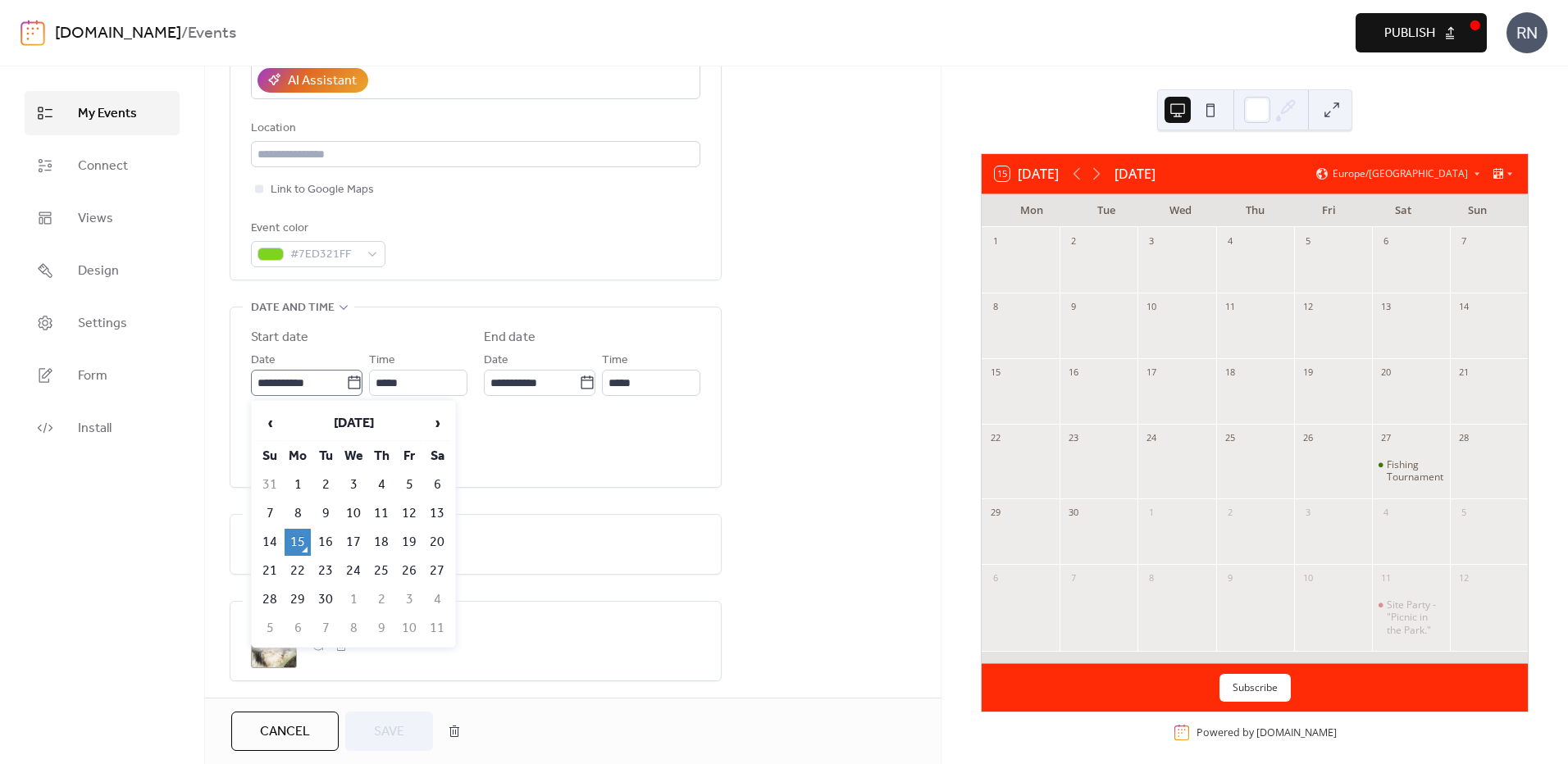
click at [351, 382] on icon at bounding box center [353, 382] width 16 height 16
click at [346, 382] on input "**********" at bounding box center [298, 383] width 95 height 26
click at [433, 423] on span "›" at bounding box center [437, 423] width 24 height 33
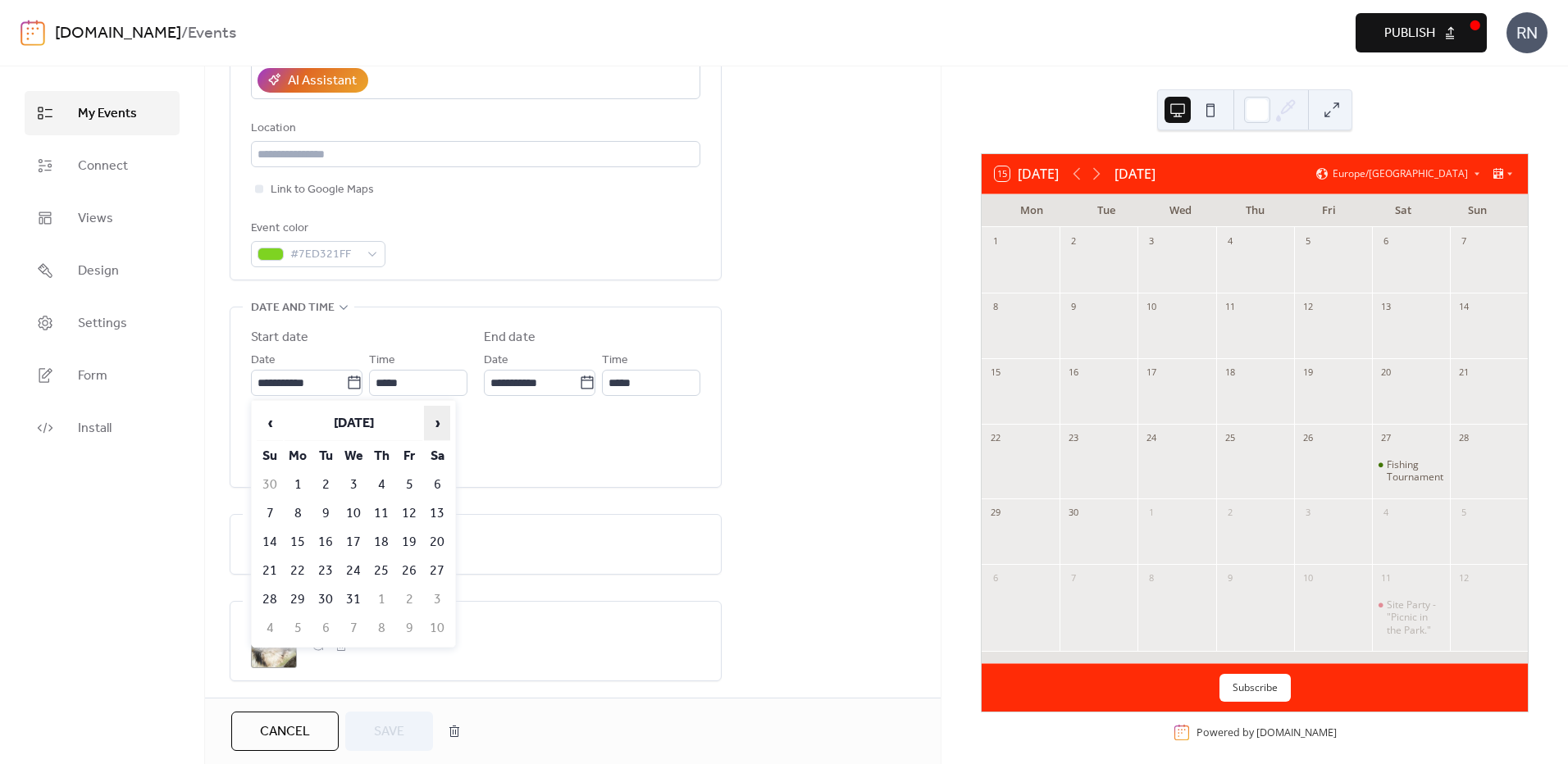
click at [433, 423] on span "›" at bounding box center [437, 423] width 24 height 33
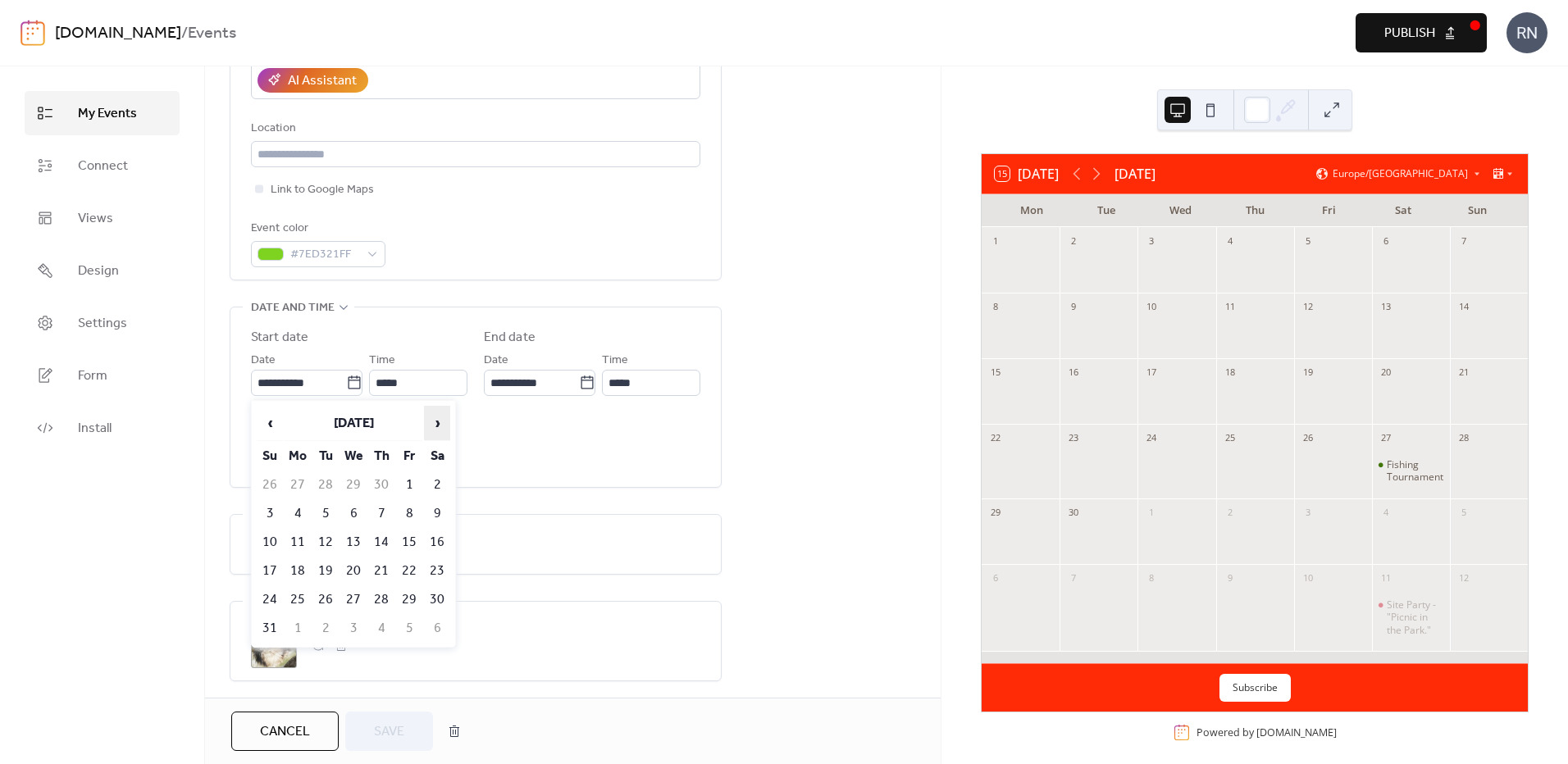
click at [433, 423] on span "›" at bounding box center [437, 423] width 24 height 33
click at [437, 514] on td "11" at bounding box center [437, 513] width 26 height 27
type input "**********"
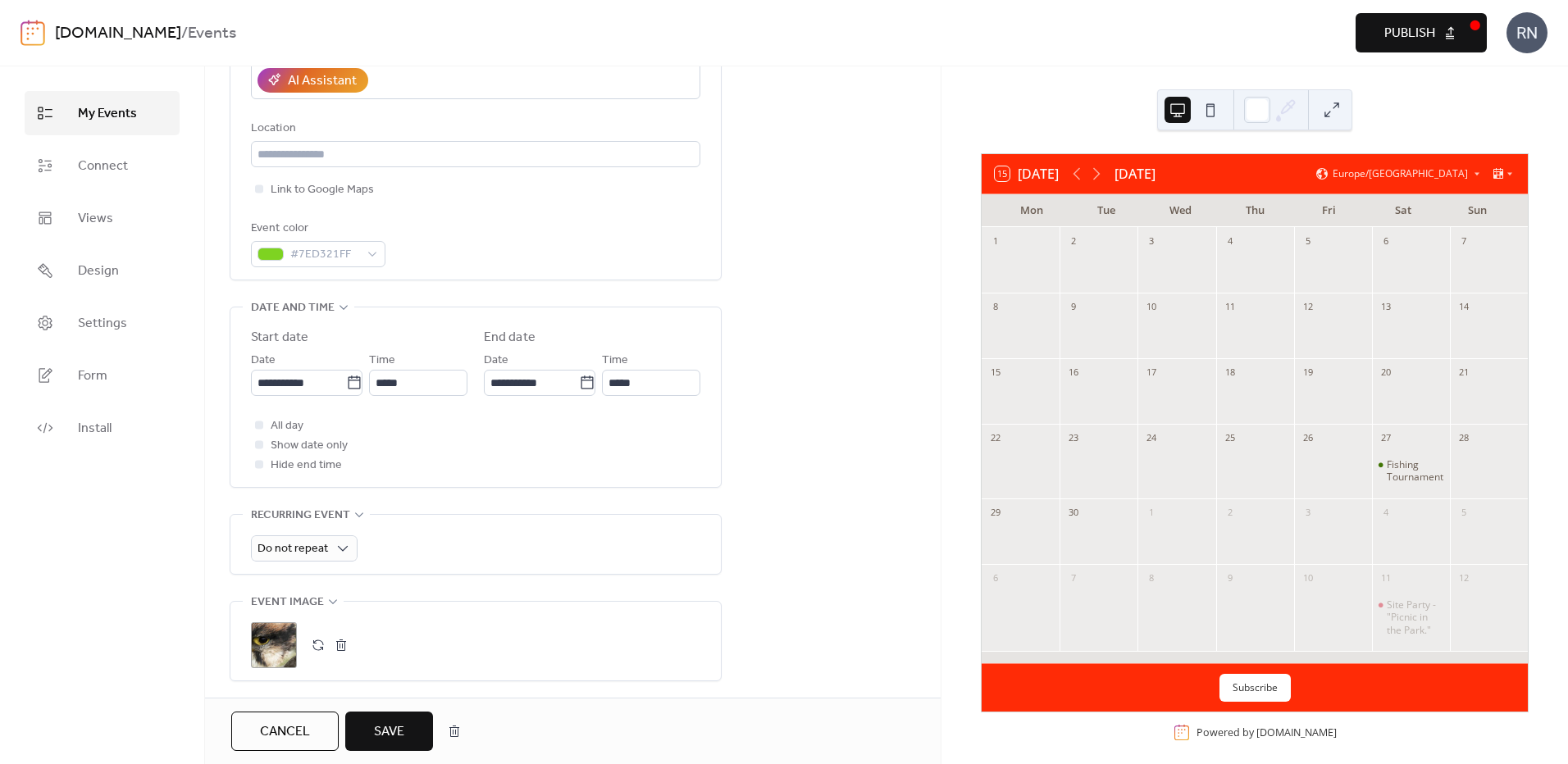
click at [394, 729] on span "Save" at bounding box center [389, 732] width 30 height 20
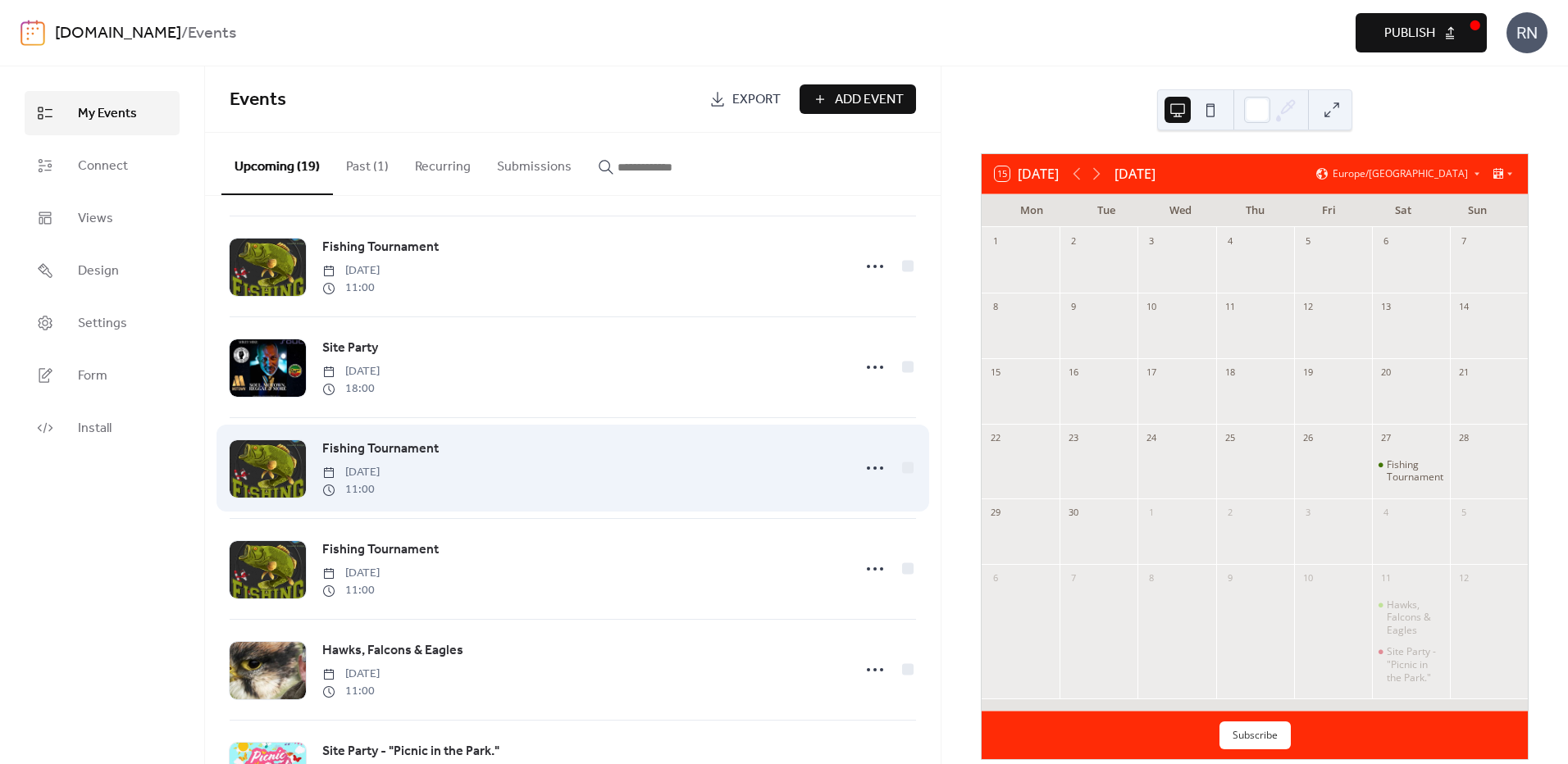
scroll to position [902, 0]
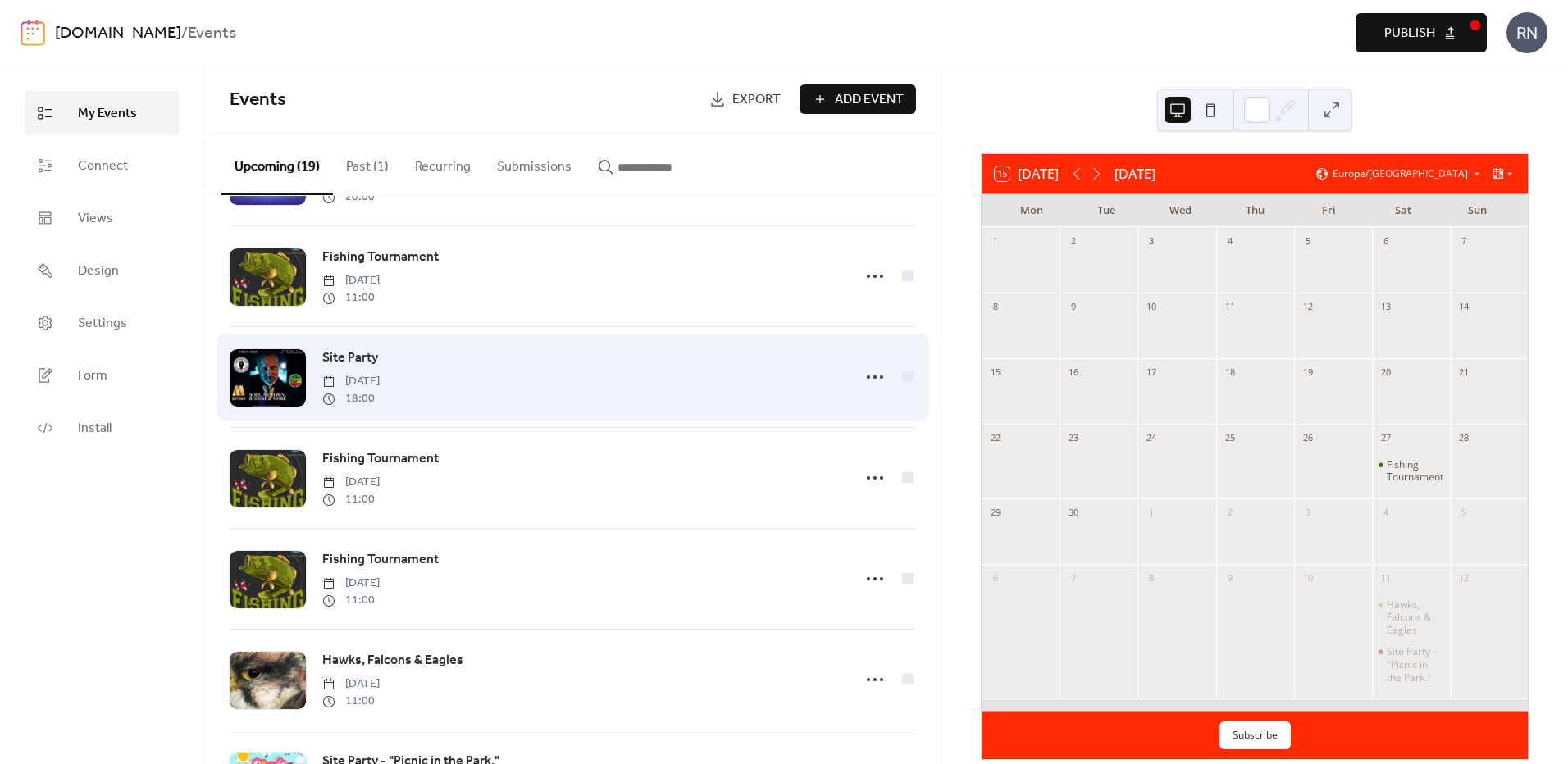
click at [389, 374] on div "Site Party [DATE] 18:00" at bounding box center [582, 377] width 520 height 59
click at [875, 389] on icon at bounding box center [875, 377] width 26 height 26
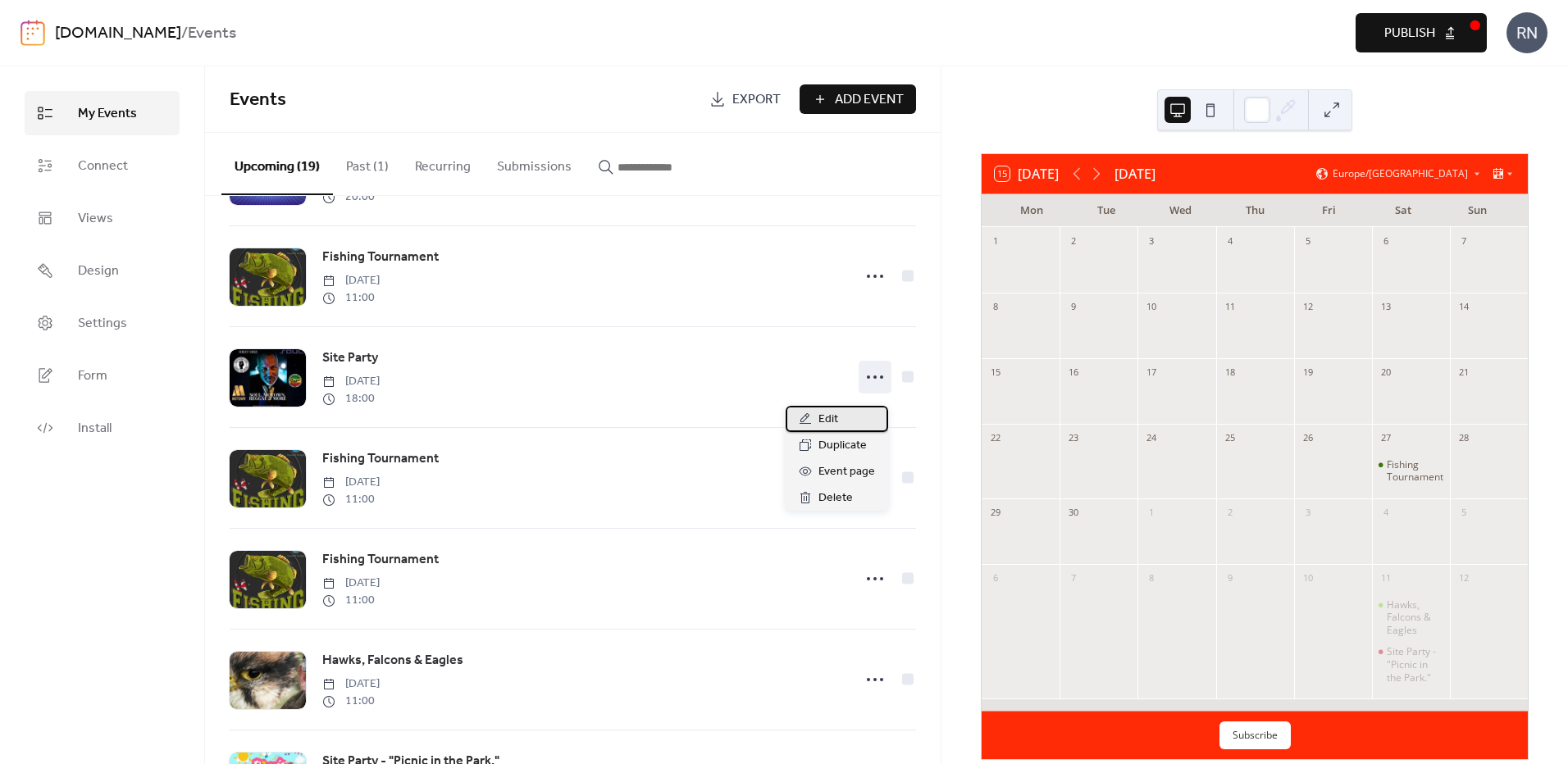
click at [823, 417] on span "Edit" at bounding box center [828, 419] width 20 height 20
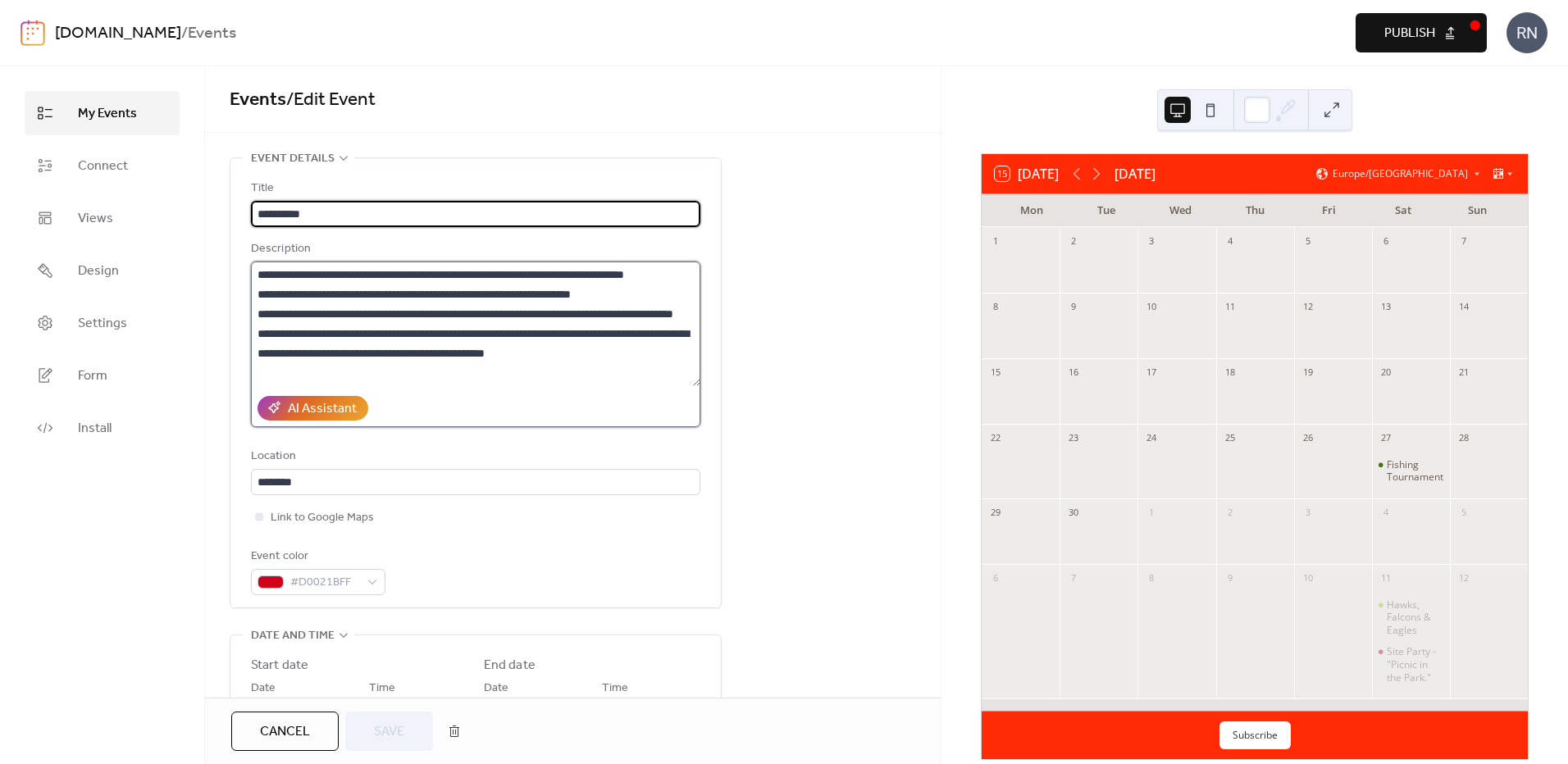
click at [433, 269] on textarea "**********" at bounding box center [475, 324] width 449 height 124
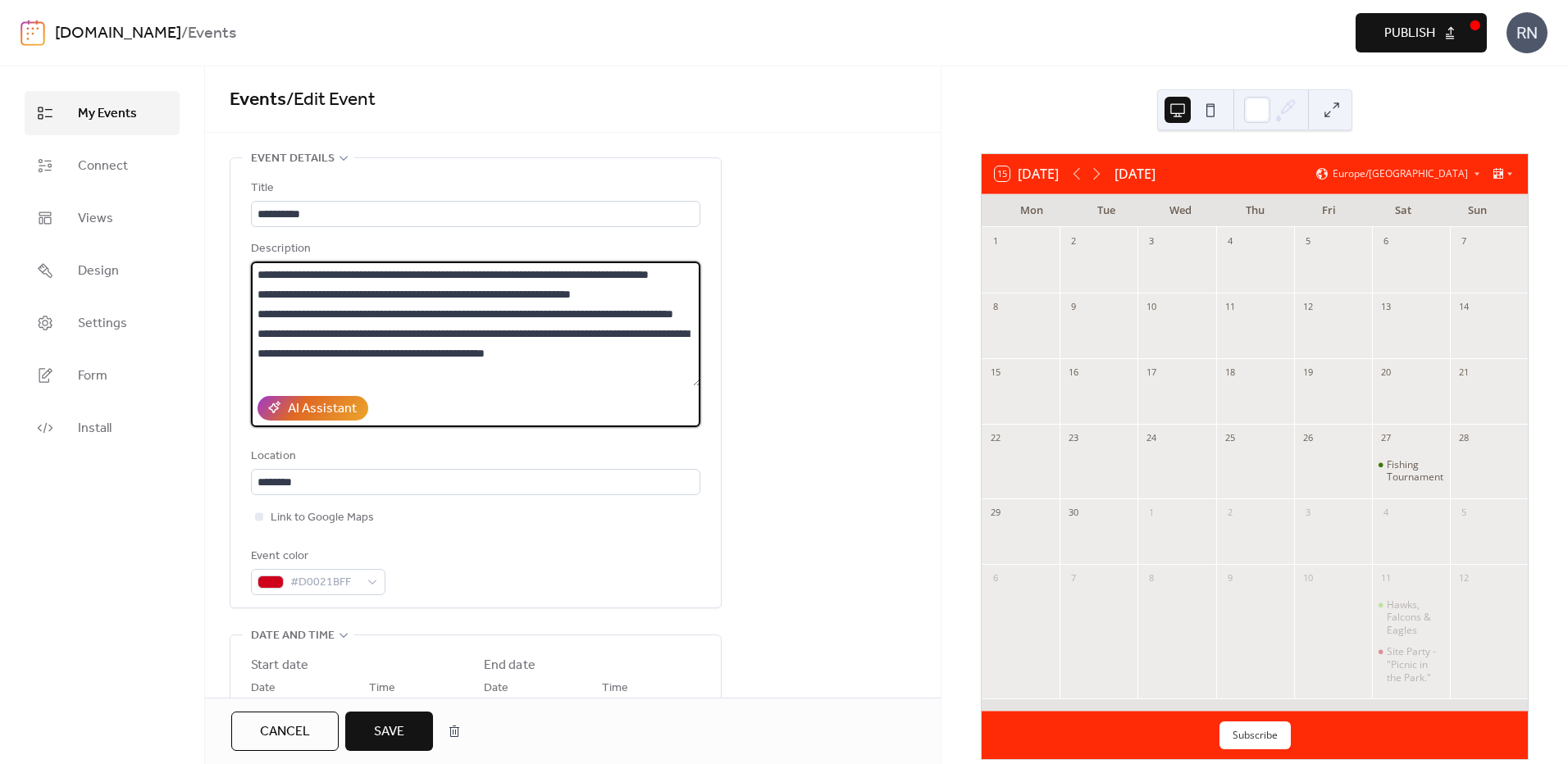
type textarea "**********"
click at [410, 733] on button "Save" at bounding box center [388, 732] width 88 height 40
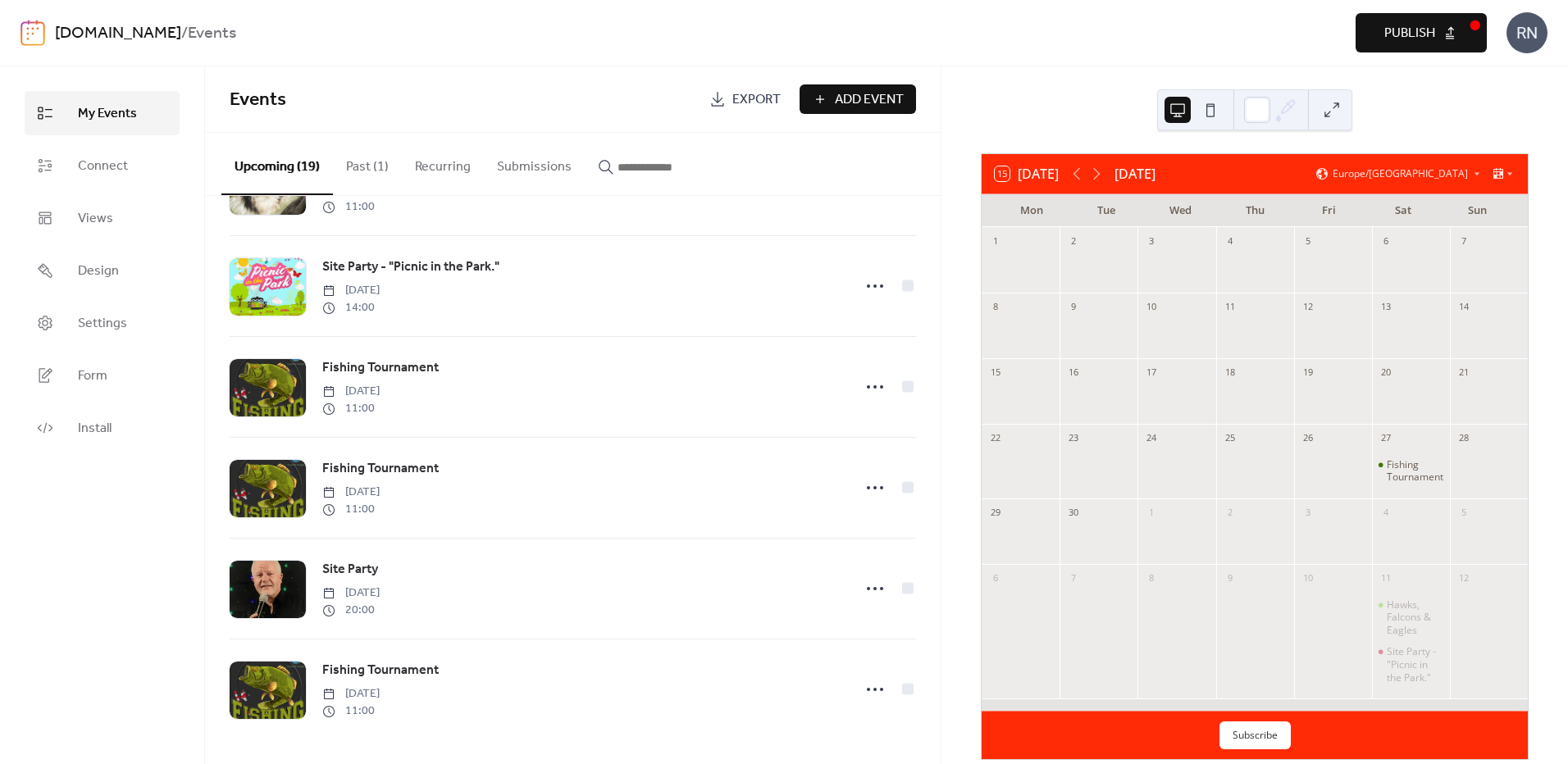
scroll to position [1412, 0]
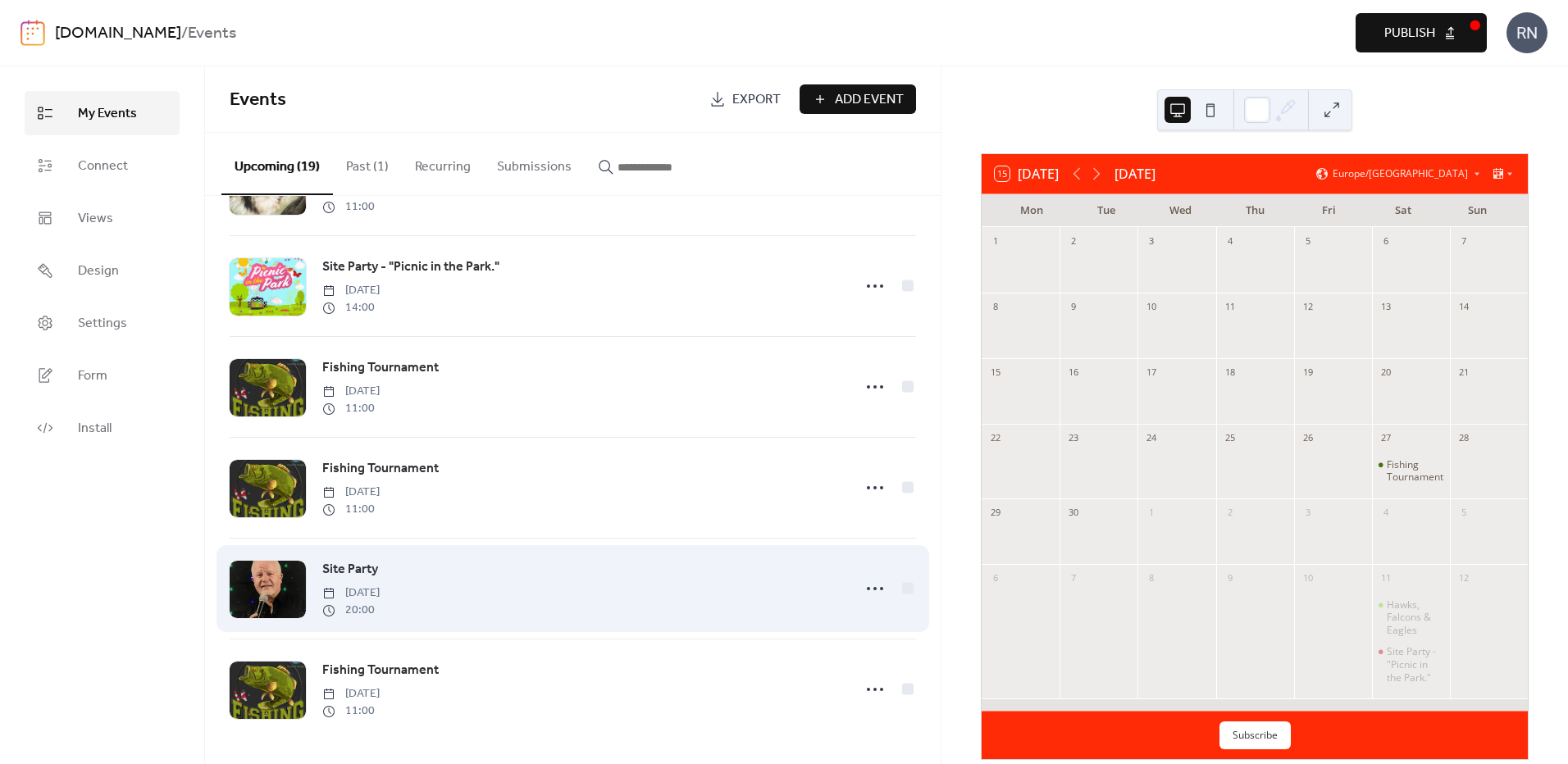
click at [362, 565] on span "Site Party" at bounding box center [350, 569] width 56 height 20
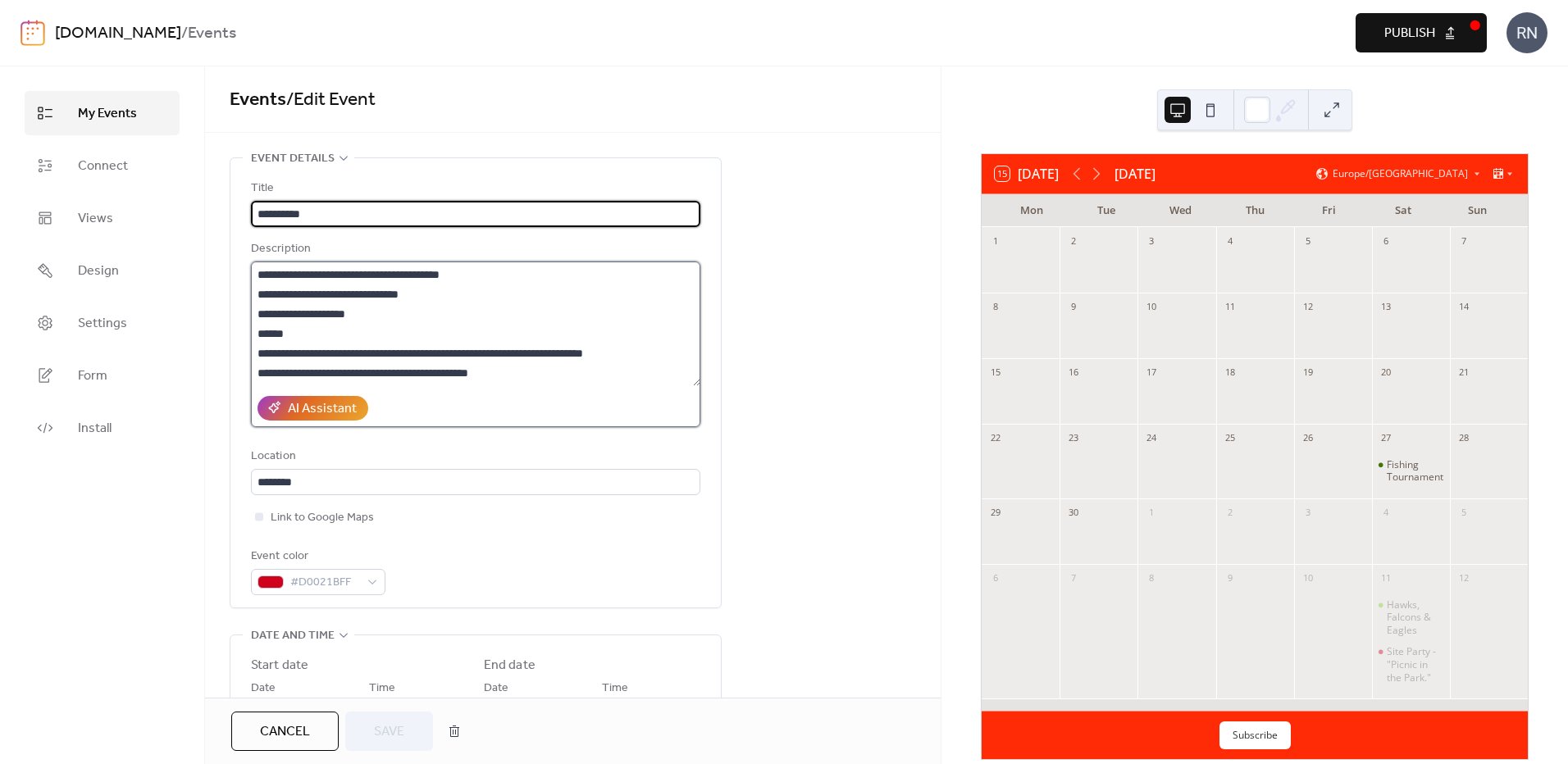
click at [281, 273] on textarea "**********" at bounding box center [475, 324] width 449 height 124
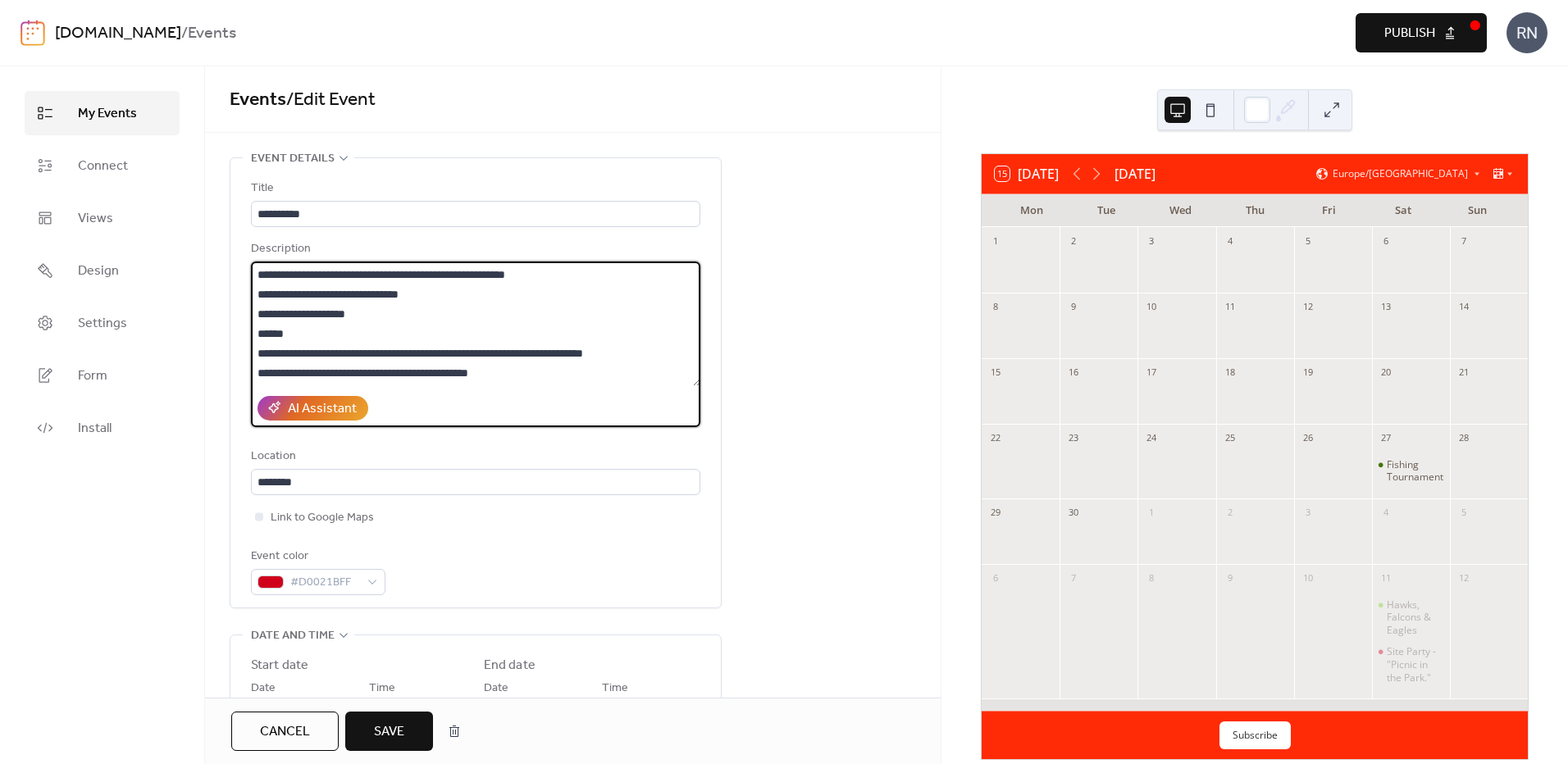
click at [460, 272] on textarea "**********" at bounding box center [475, 324] width 449 height 124
click at [560, 270] on textarea "**********" at bounding box center [475, 324] width 449 height 124
type textarea "**********"
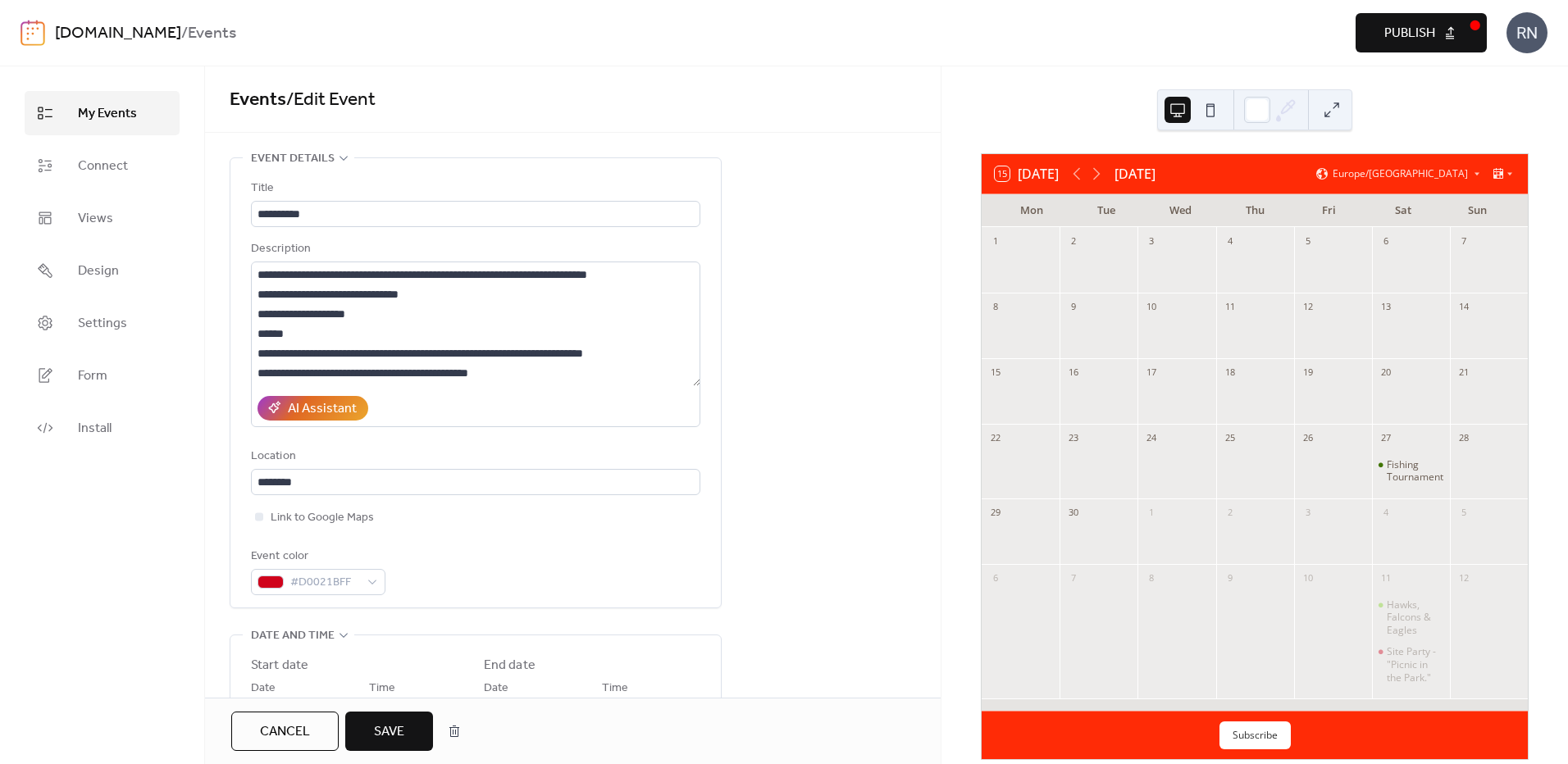
click at [400, 733] on span "Save" at bounding box center [389, 732] width 30 height 20
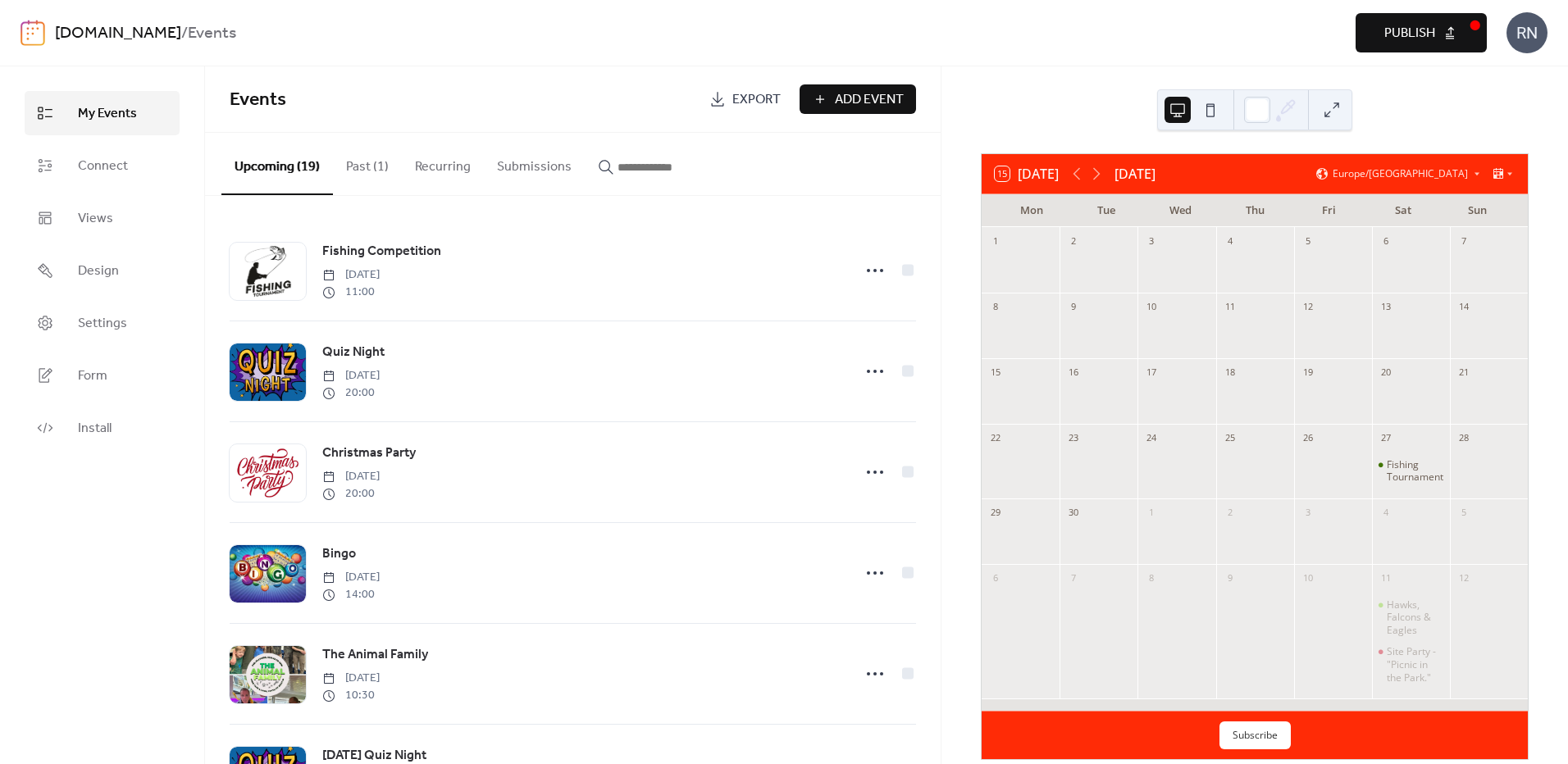
click at [1408, 35] on span "Publish" at bounding box center [1410, 33] width 51 height 20
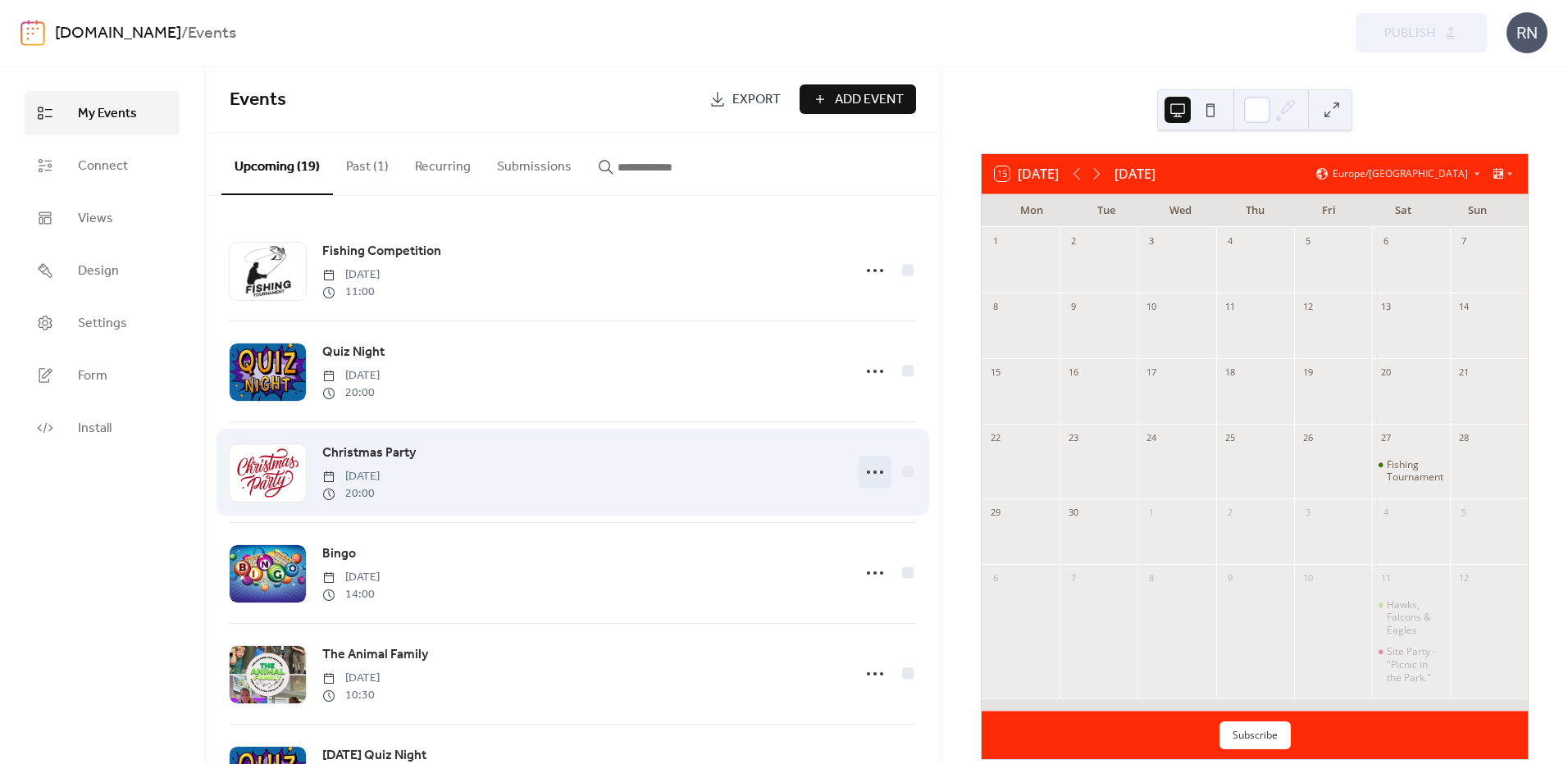
click at [869, 473] on icon at bounding box center [875, 472] width 26 height 26
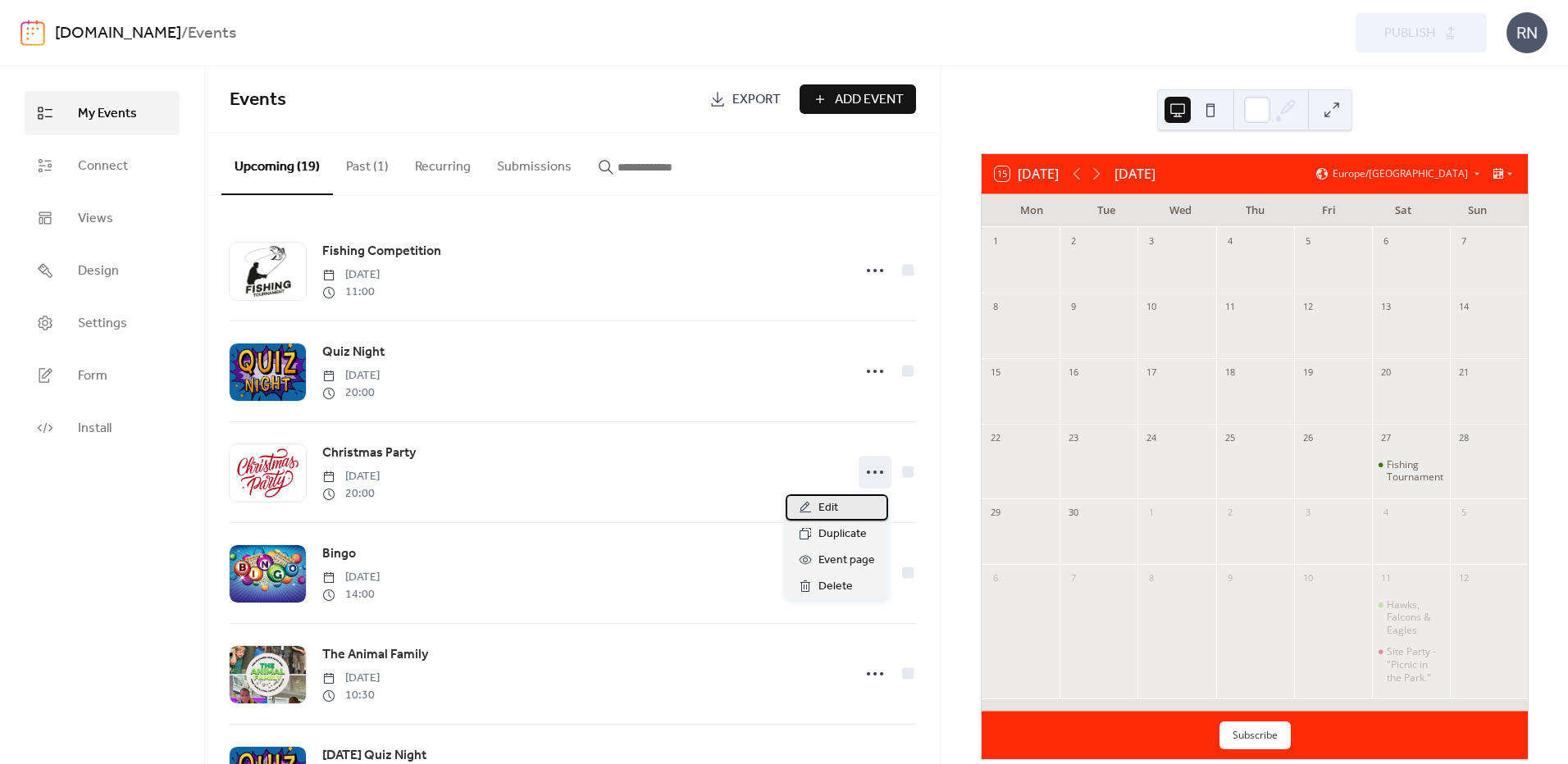
click at [832, 511] on span "Edit" at bounding box center [828, 508] width 20 height 20
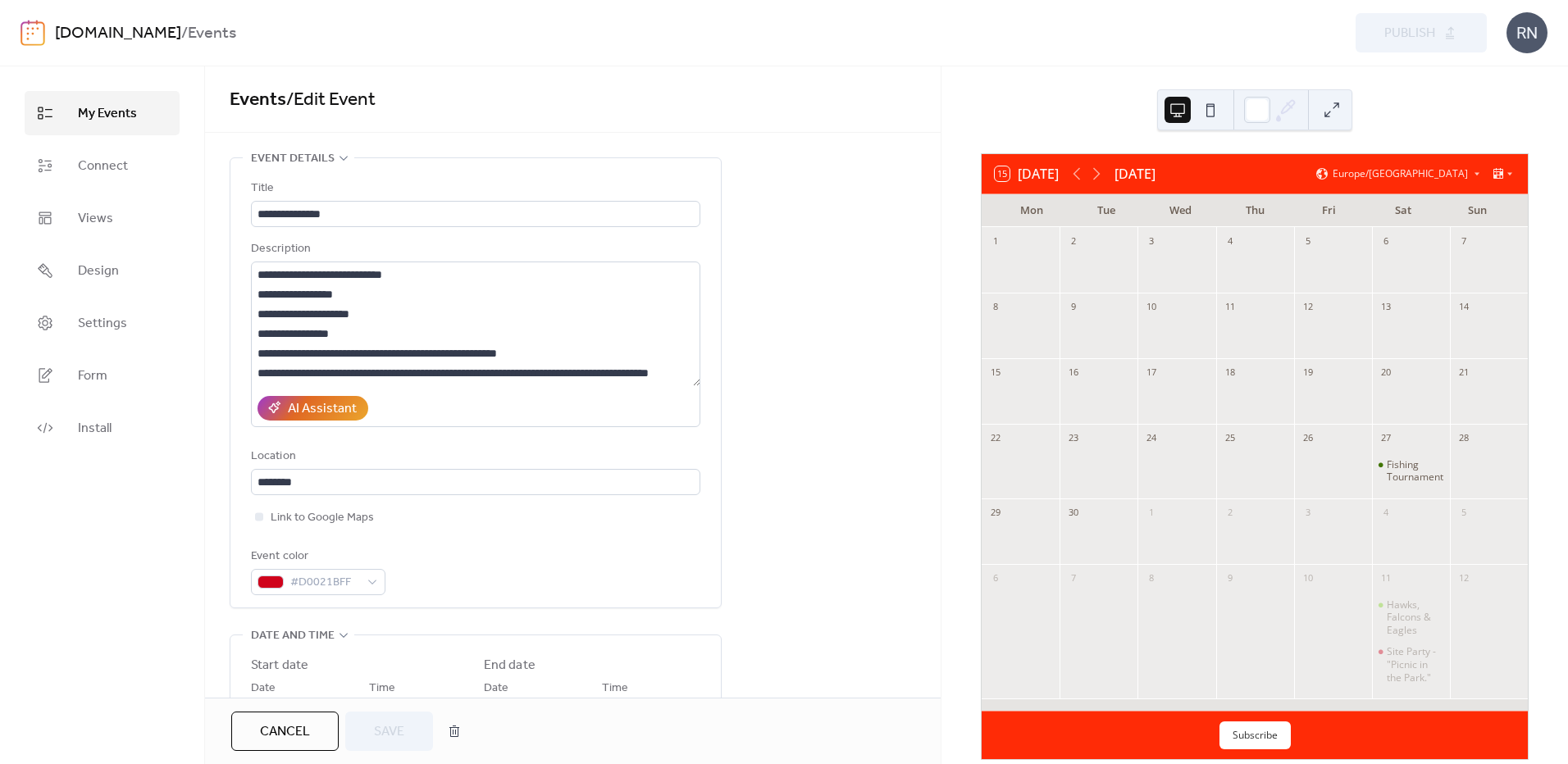
click at [285, 739] on span "Cancel" at bounding box center [285, 732] width 50 height 20
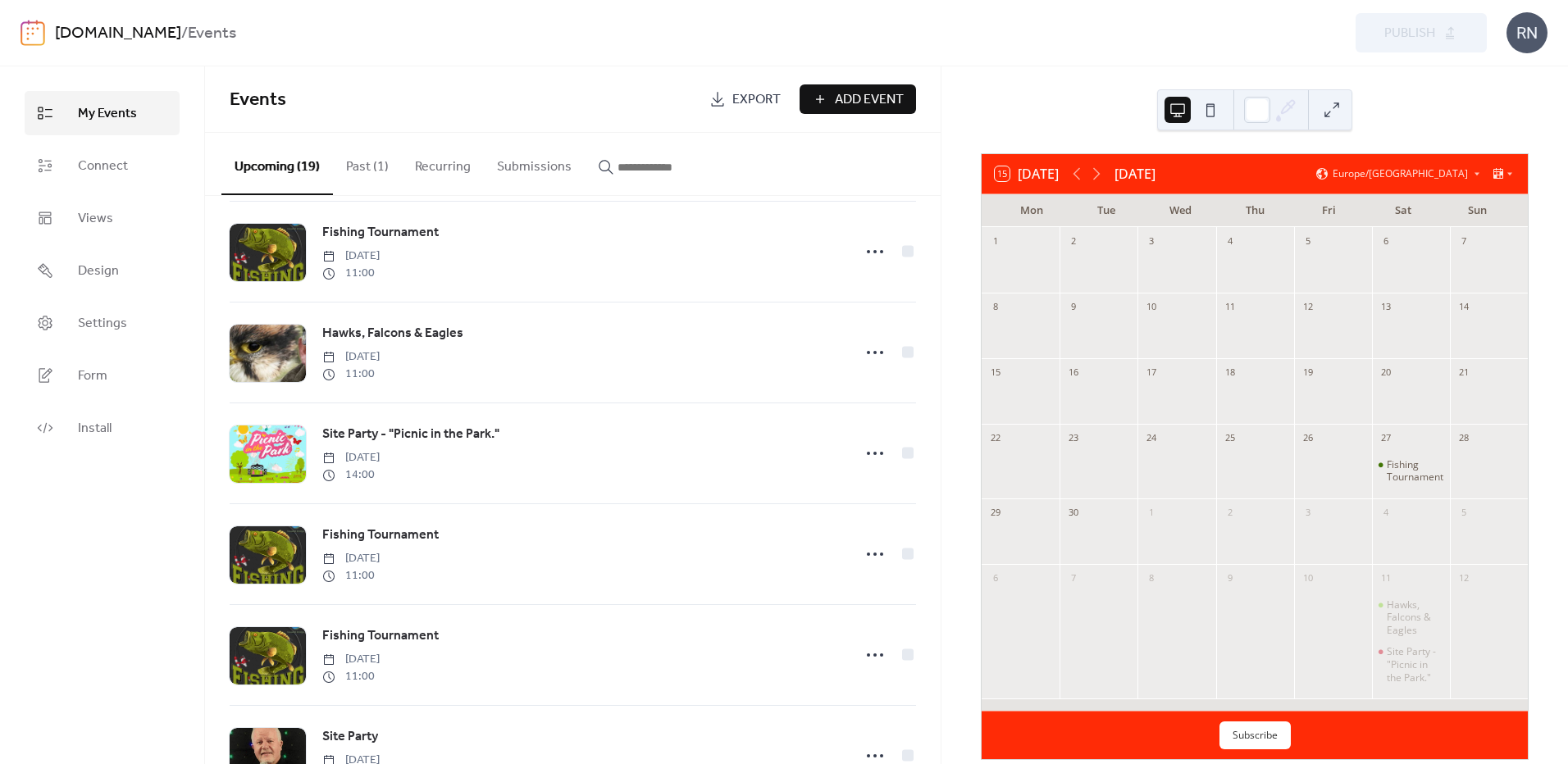
scroll to position [1230, 0]
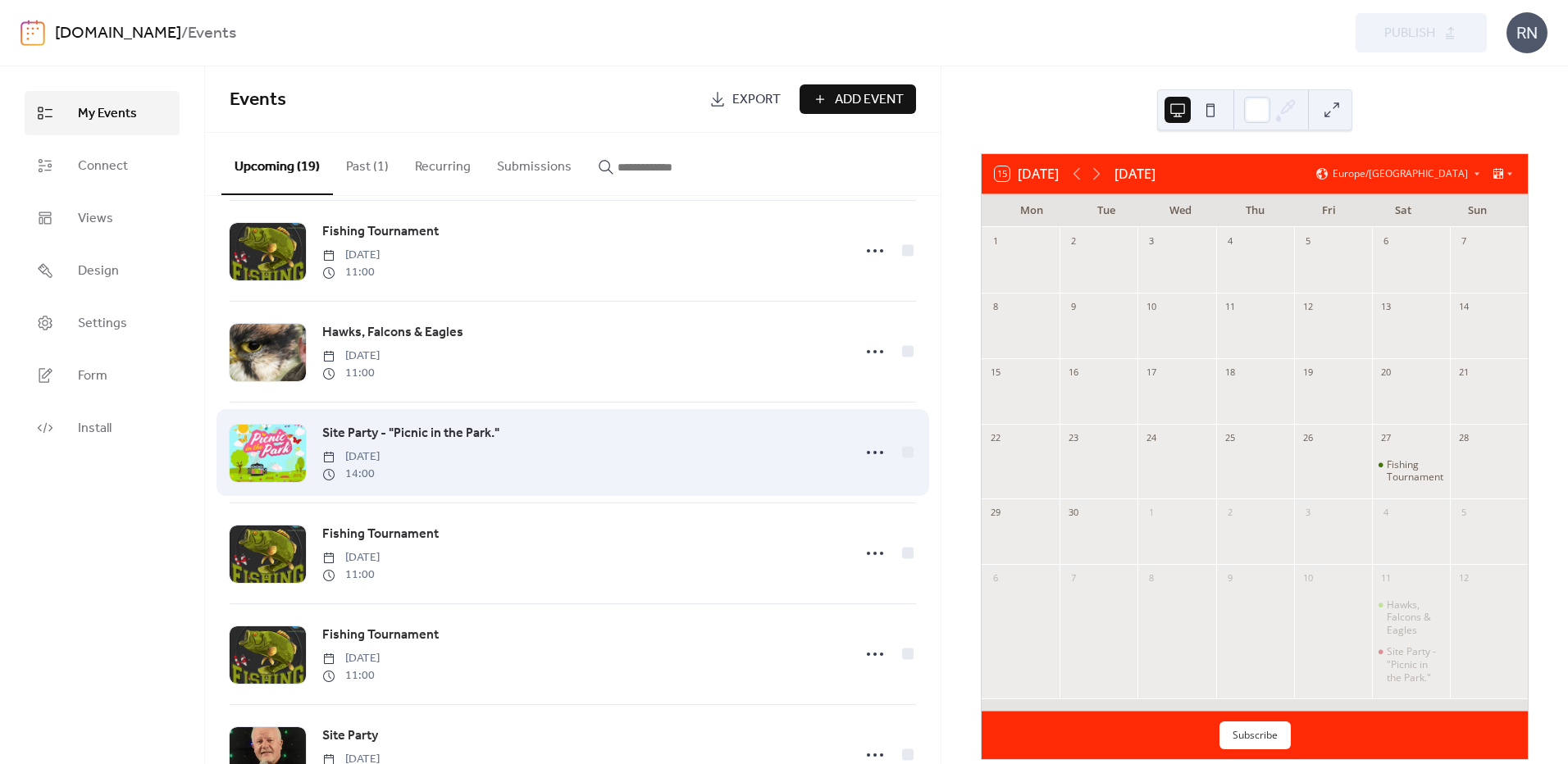
click at [258, 456] on div at bounding box center [268, 453] width 76 height 57
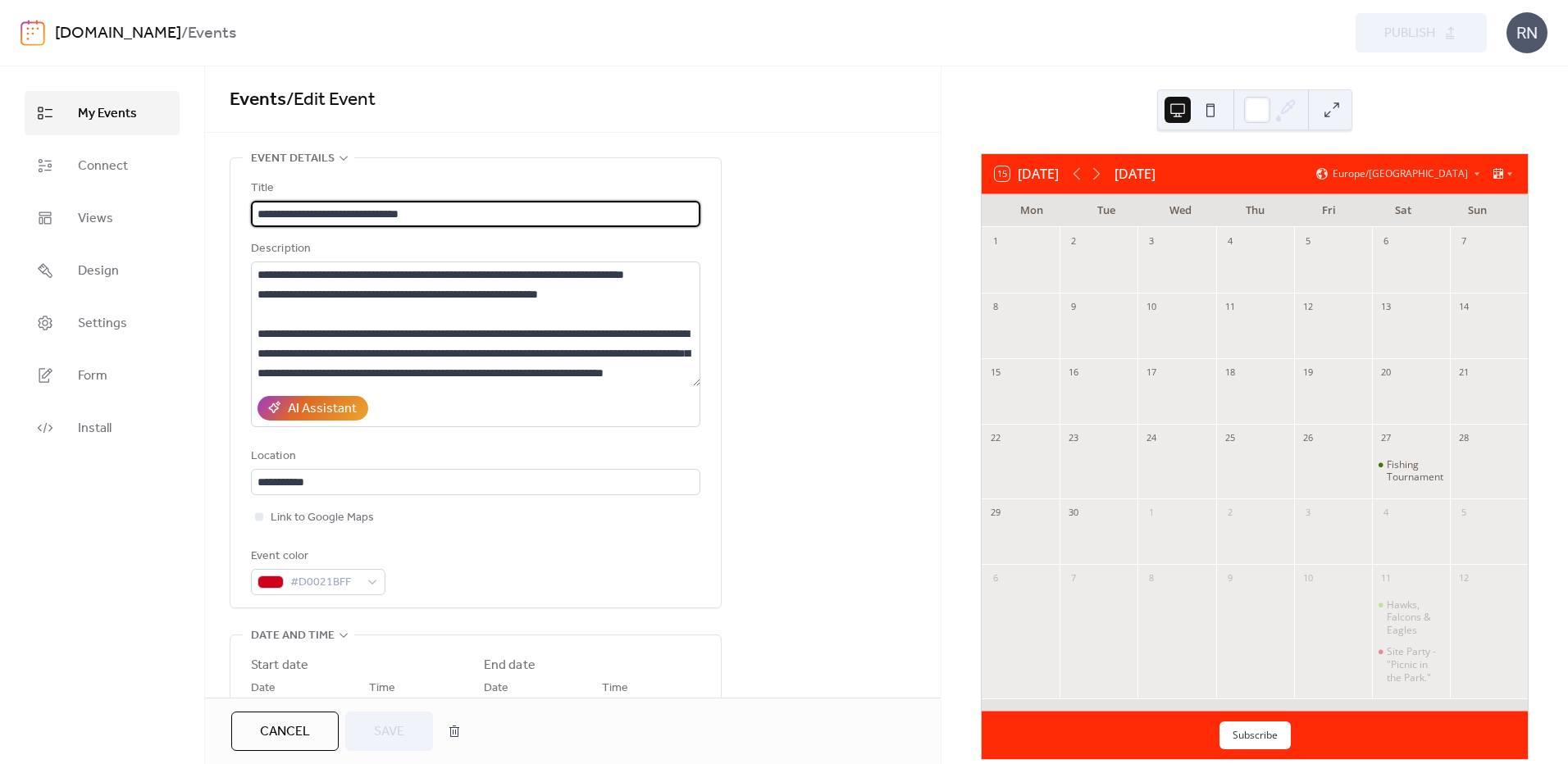
click at [294, 730] on span "Cancel" at bounding box center [285, 732] width 50 height 20
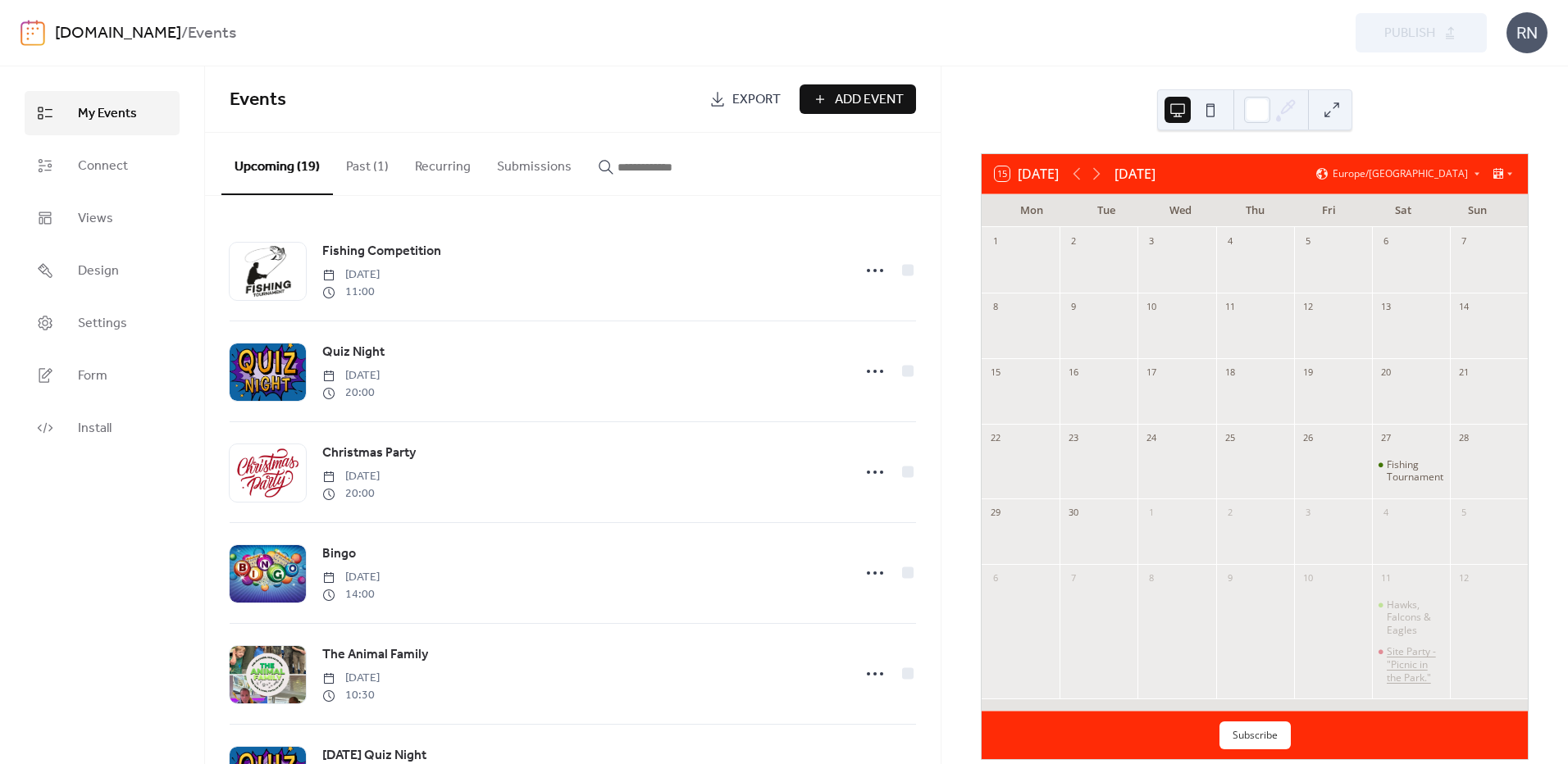
click at [1394, 676] on div "Site Party - "Picnic in the Park."" at bounding box center [1415, 664] width 57 height 39
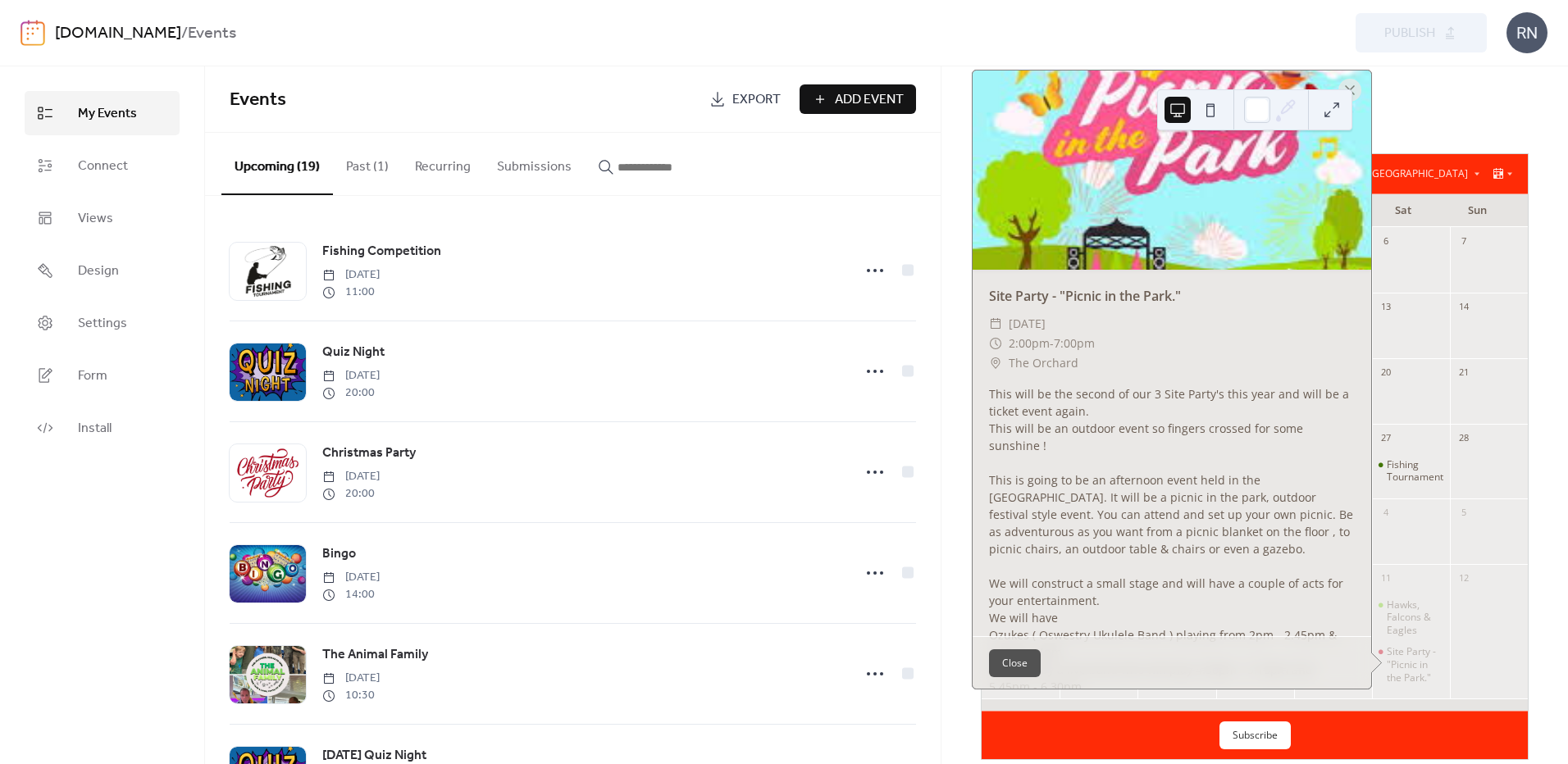
click at [1211, 210] on div at bounding box center [1171, 171] width 399 height 200
click at [997, 676] on button "Close" at bounding box center [1015, 662] width 52 height 28
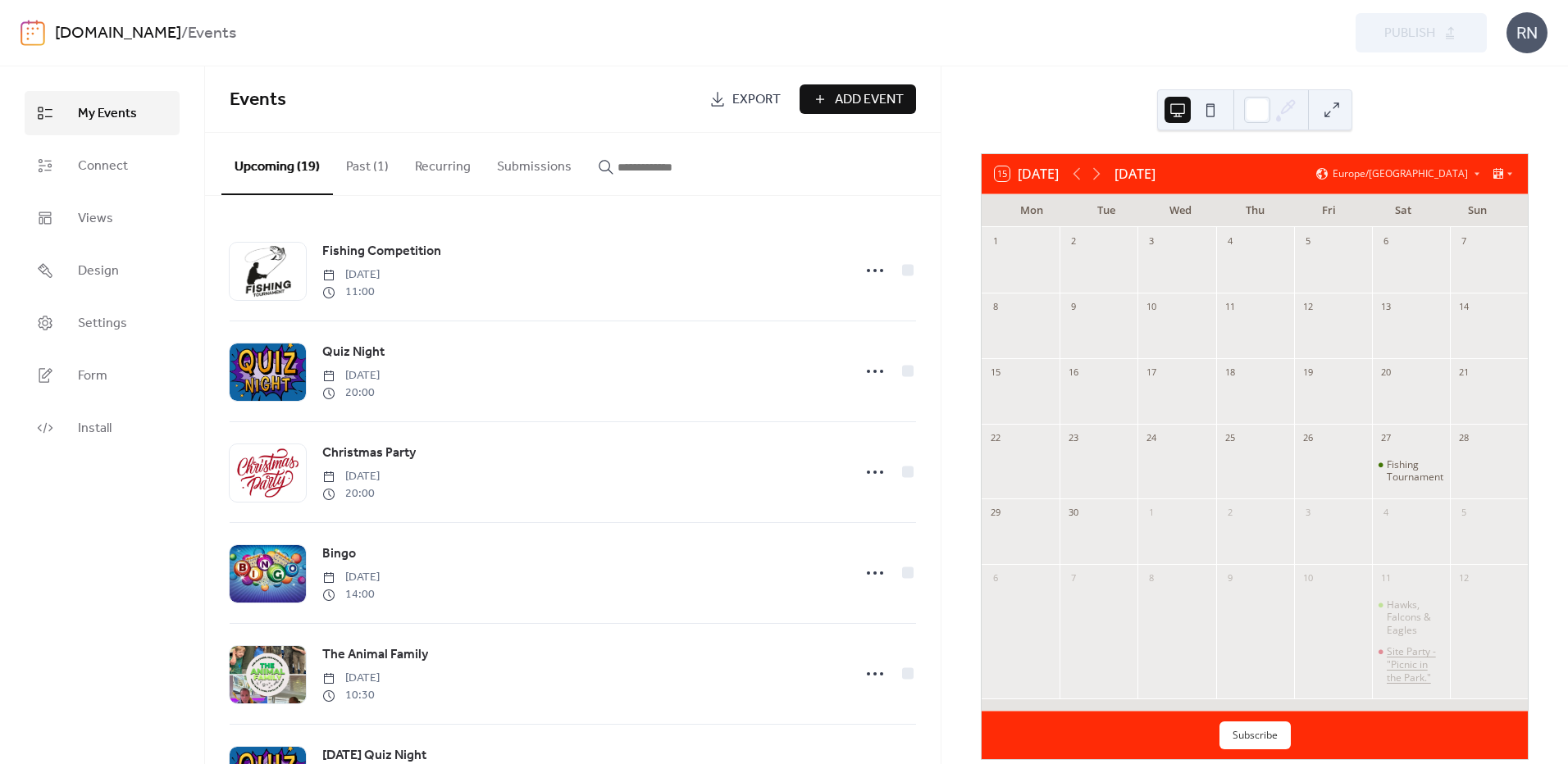
click at [1411, 670] on div "Site Party - "Picnic in the Park."" at bounding box center [1415, 664] width 57 height 39
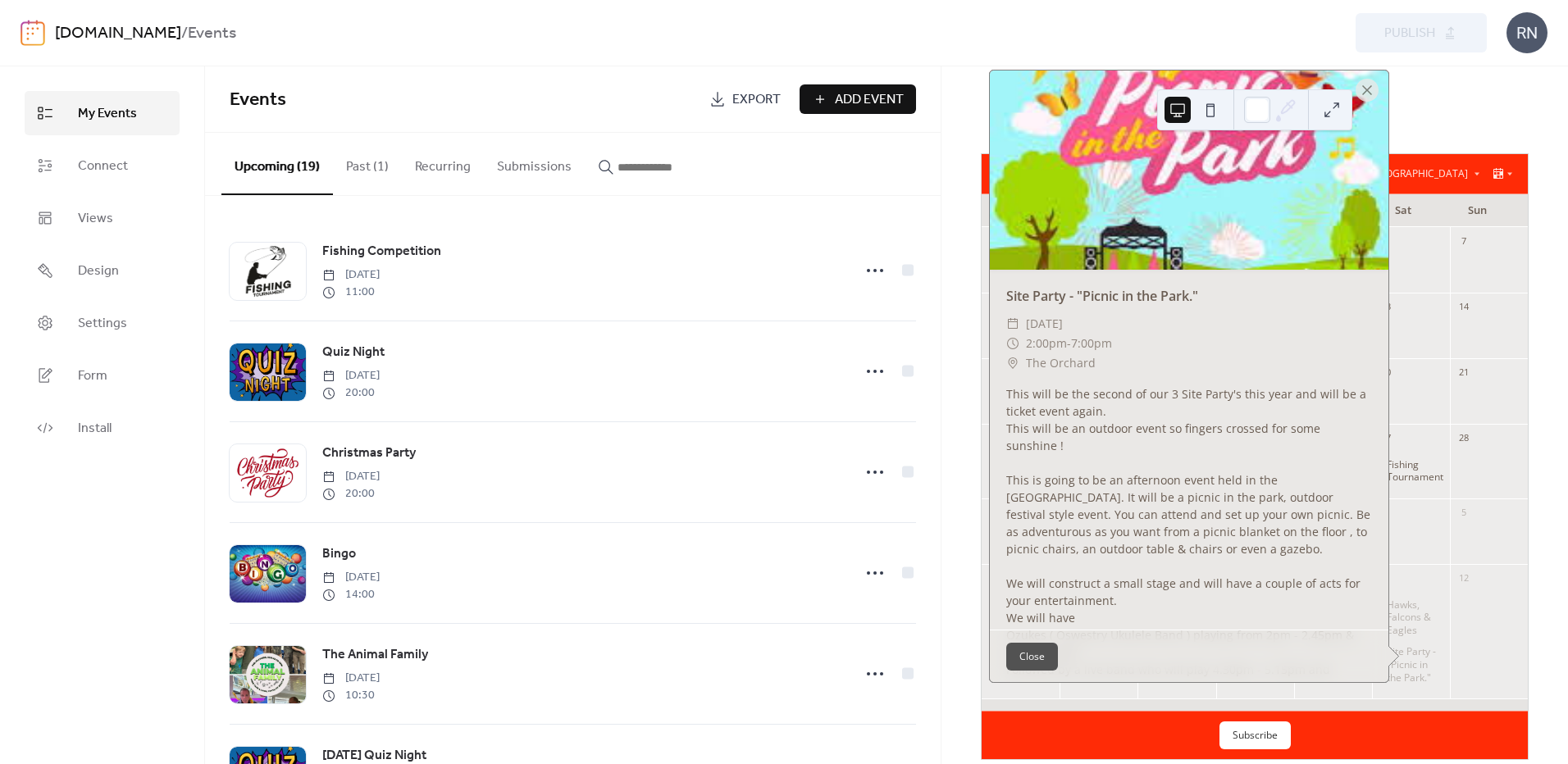
click at [1214, 110] on button at bounding box center [1211, 110] width 26 height 26
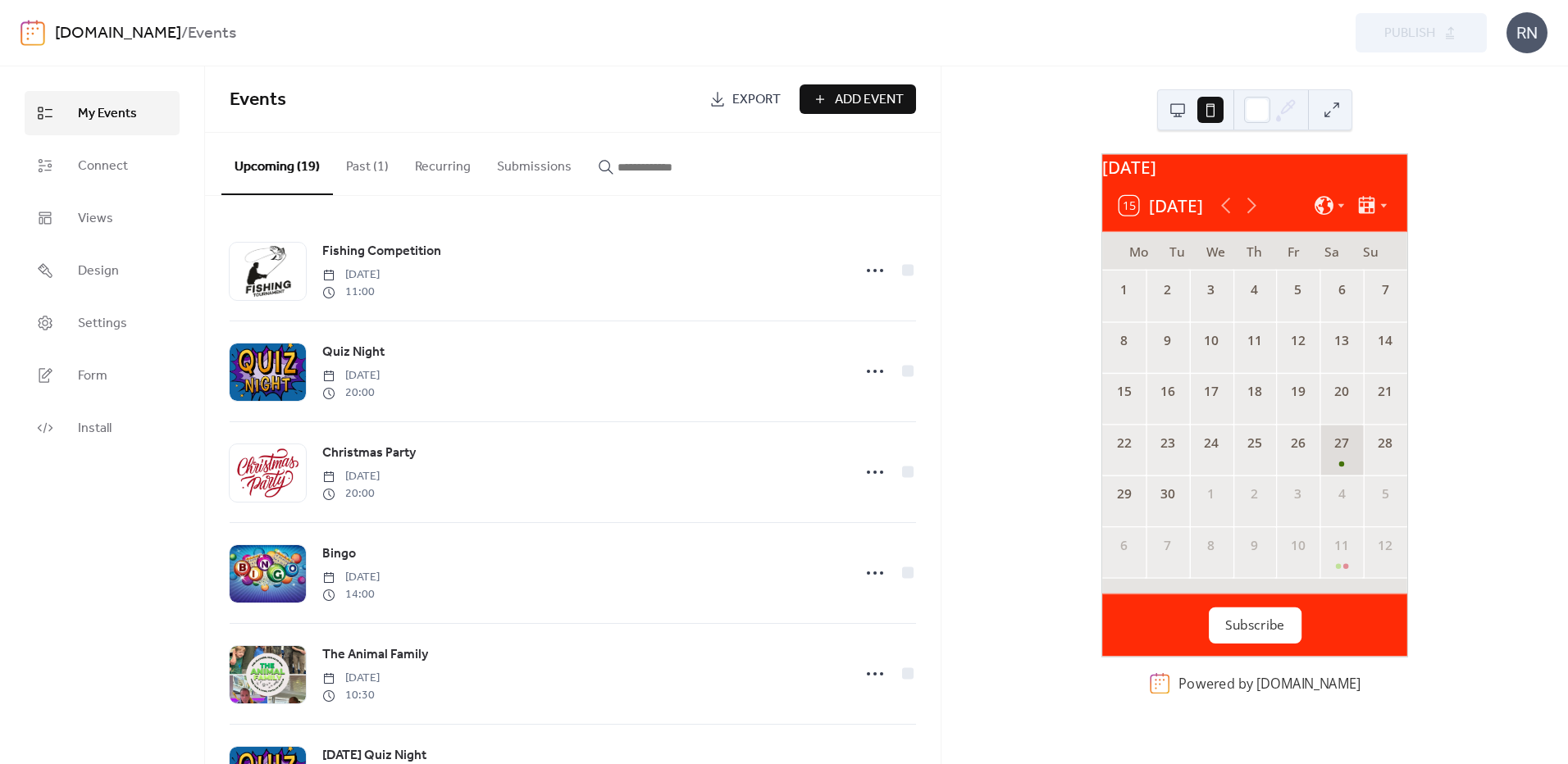
click at [1331, 472] on div "27" at bounding box center [1342, 449] width 43 height 51
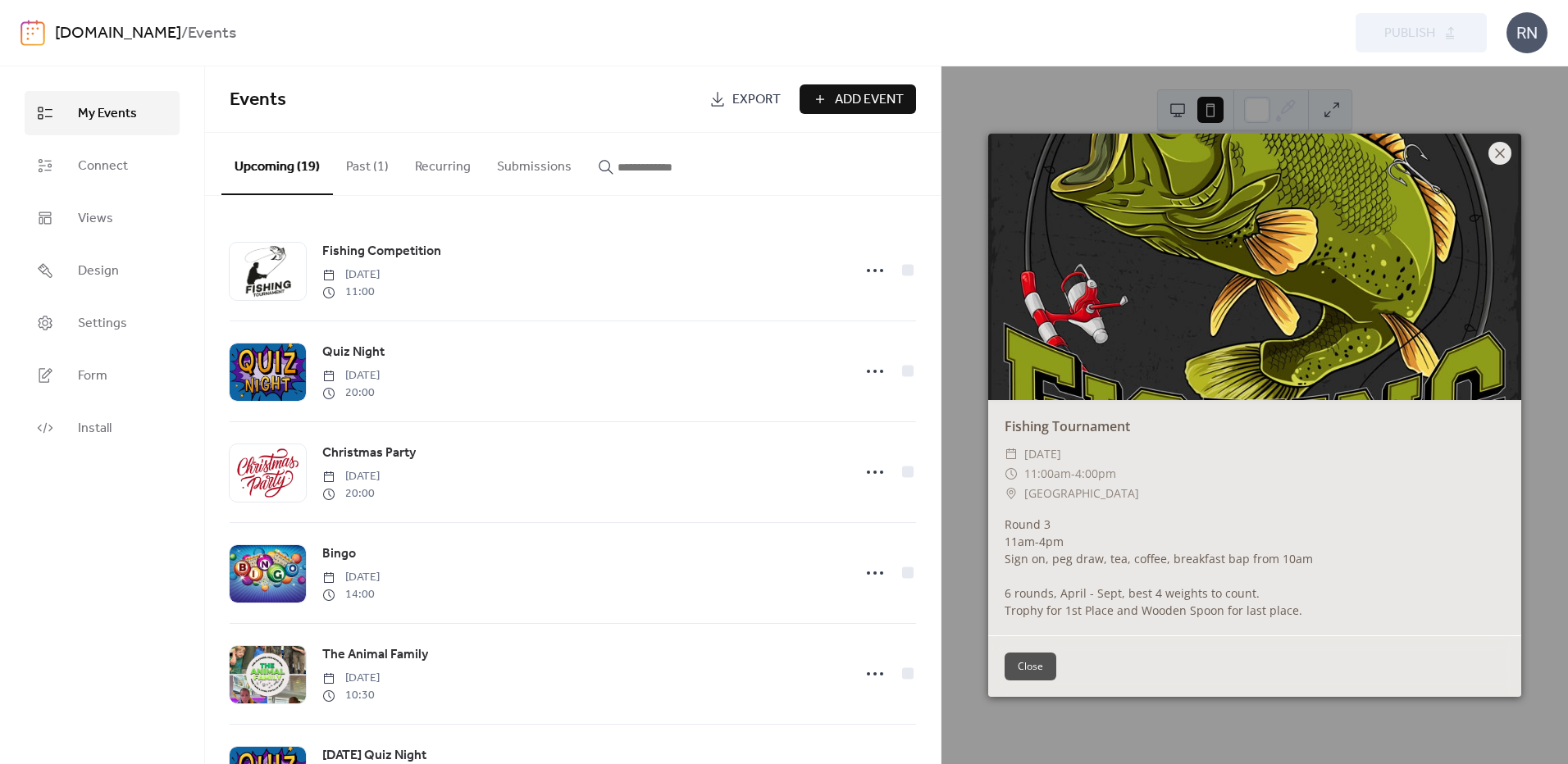
click at [1492, 153] on icon at bounding box center [1500, 153] width 20 height 20
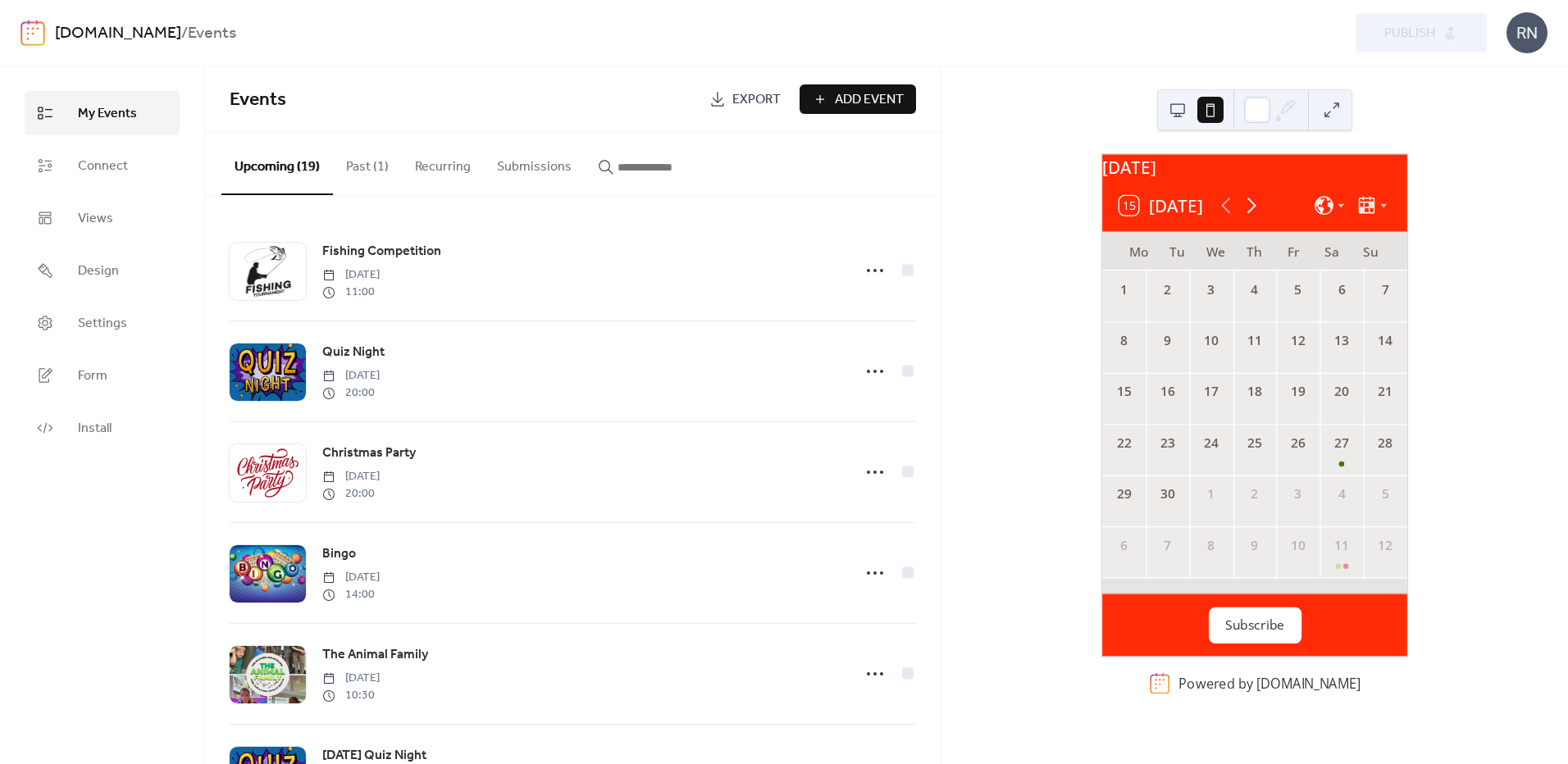
click at [1253, 219] on icon at bounding box center [1251, 205] width 25 height 25
click at [1326, 372] on div "11" at bounding box center [1342, 347] width 43 height 51
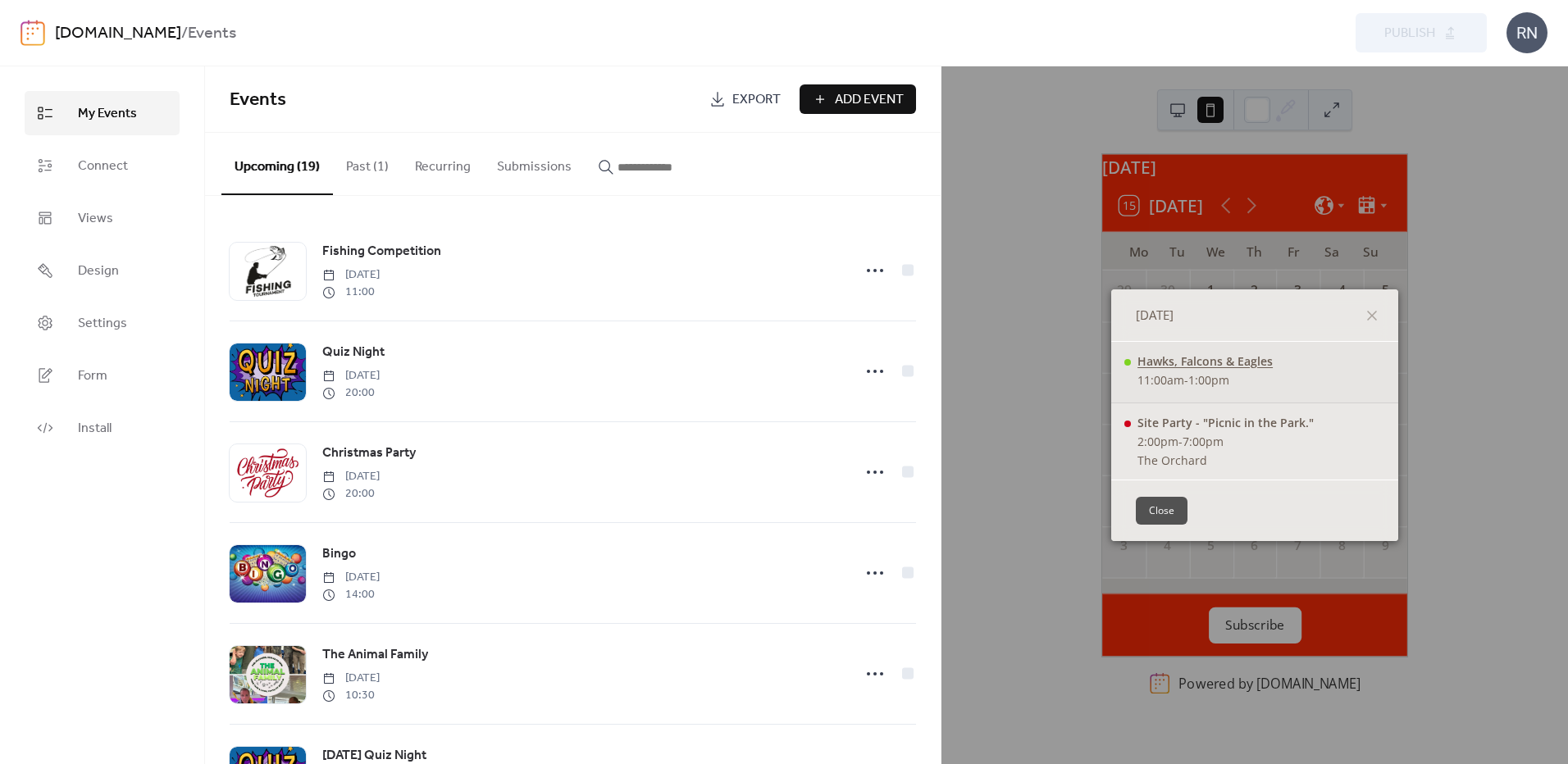
click at [1232, 360] on div "Hawks, Falcons & Eagles" at bounding box center [1205, 361] width 136 height 16
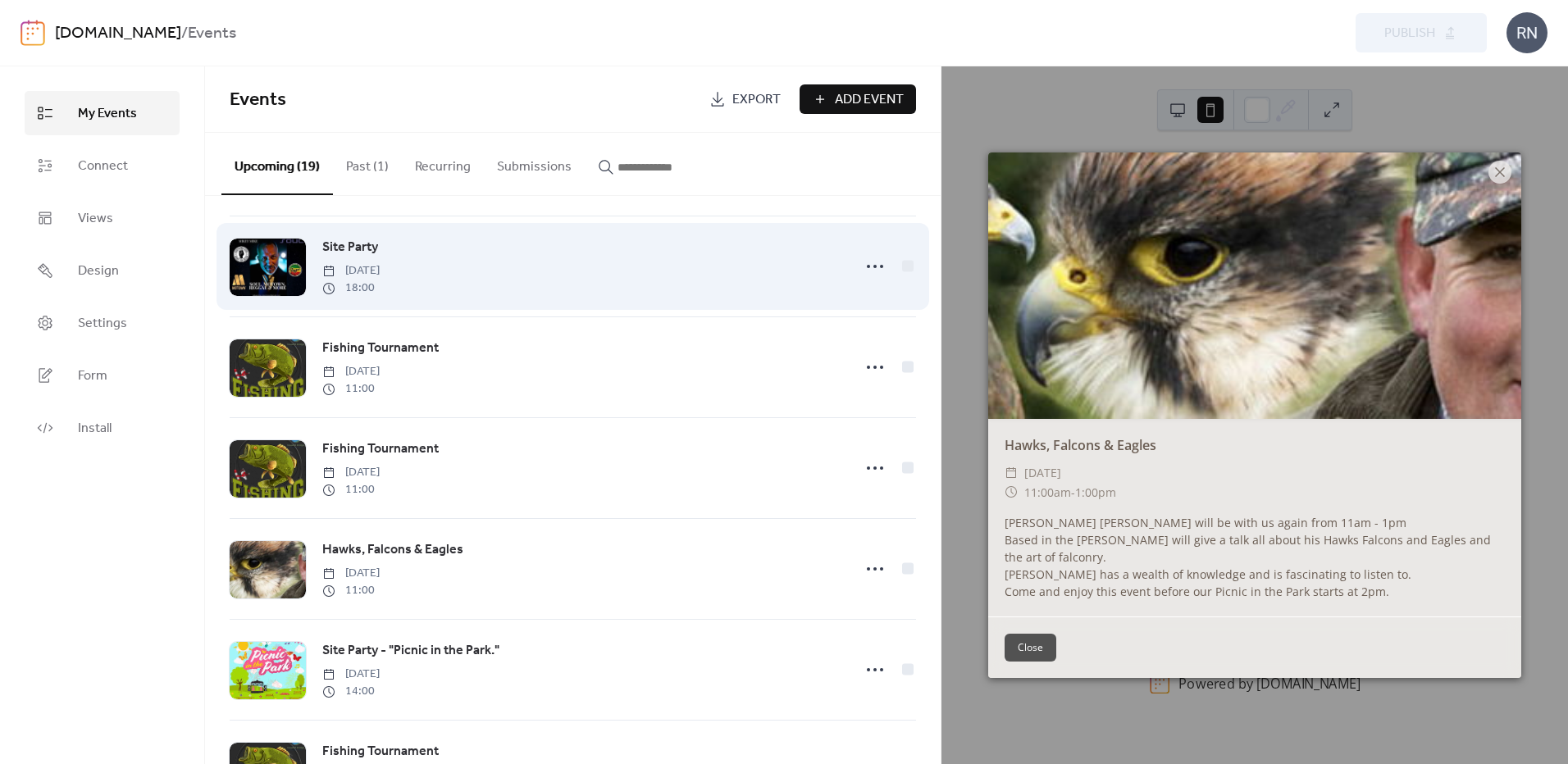
scroll to position [1066, 0]
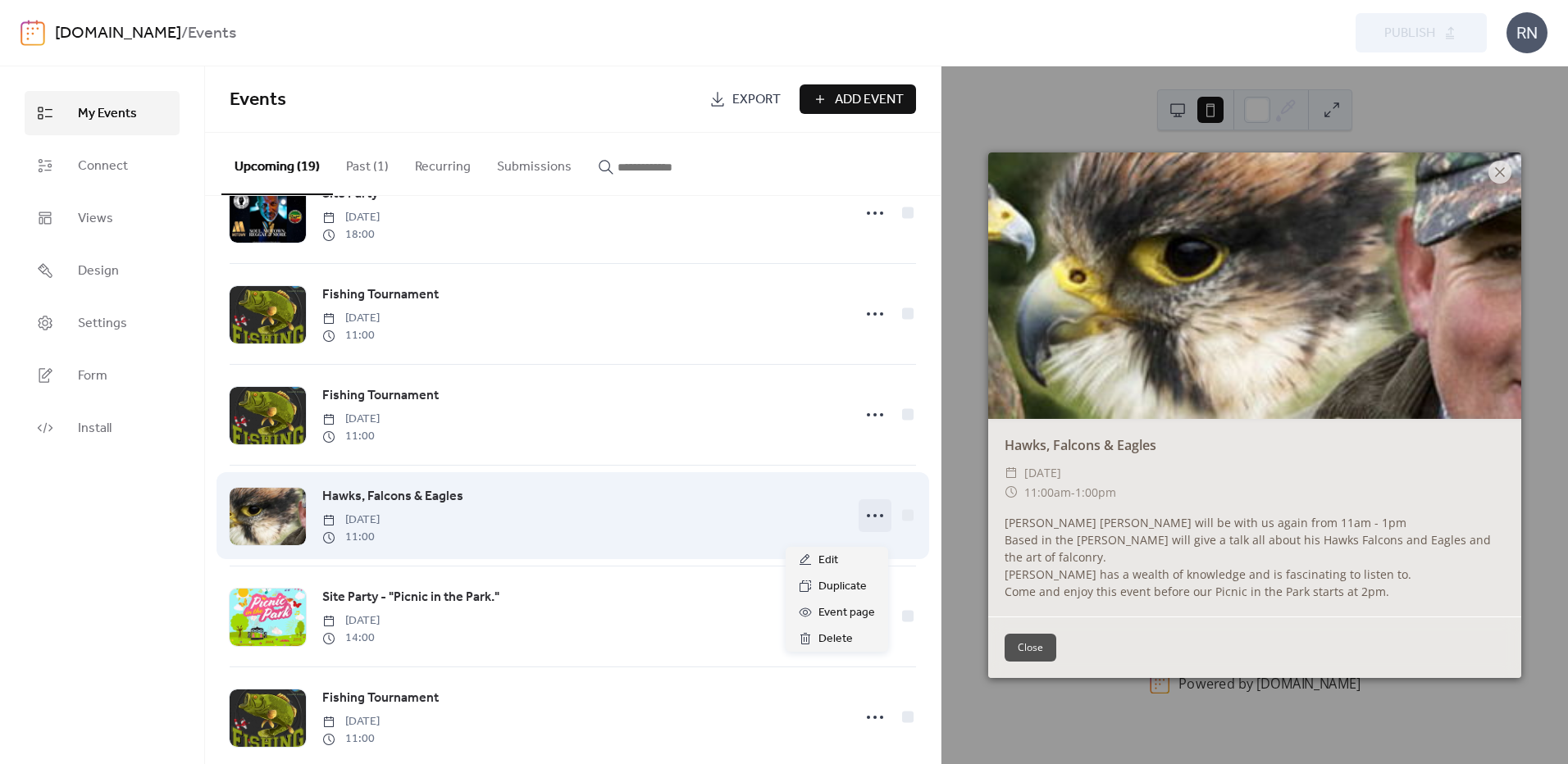
click at [877, 522] on icon at bounding box center [875, 516] width 26 height 26
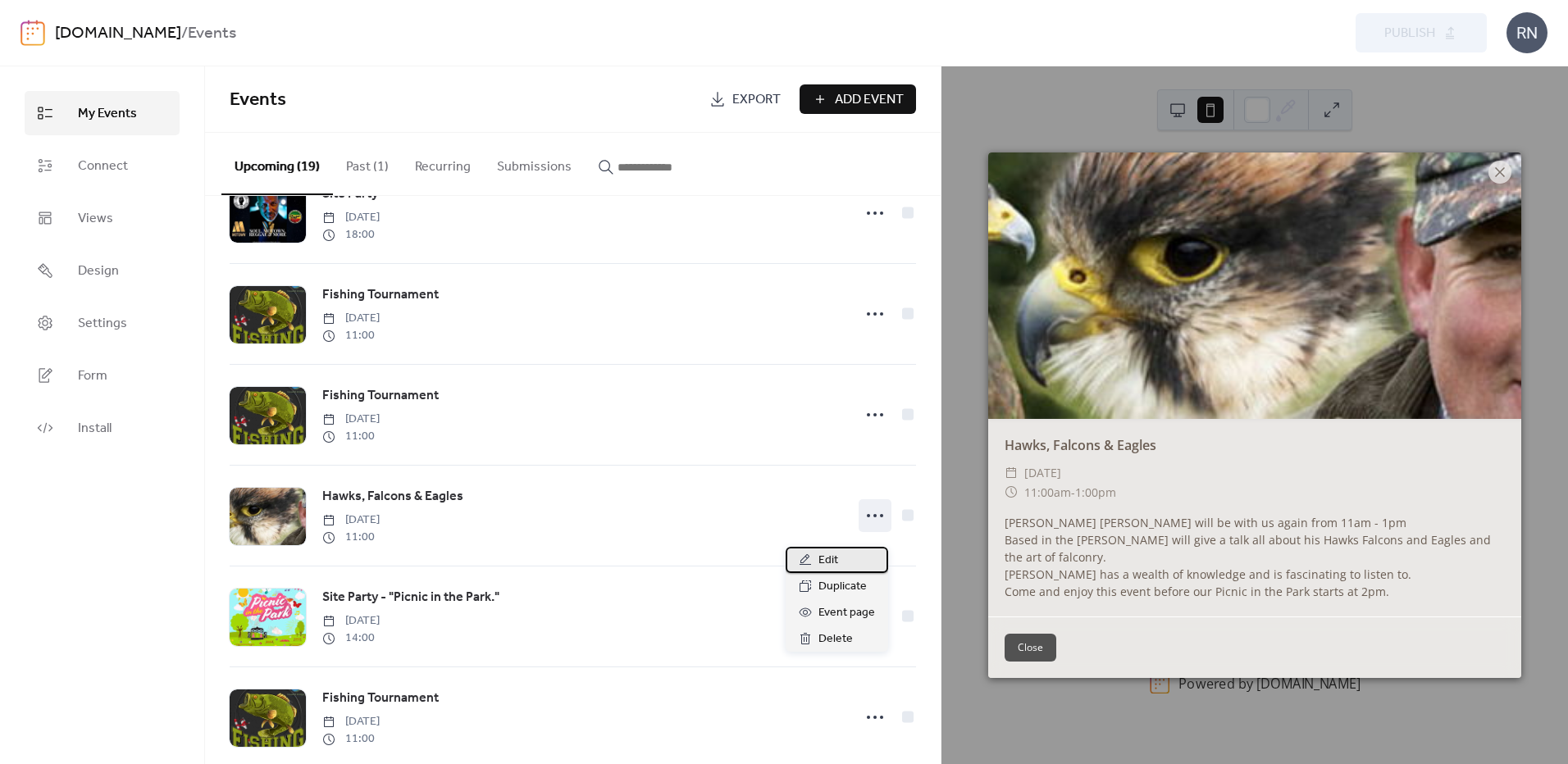
click at [828, 560] on span "Edit" at bounding box center [828, 561] width 20 height 20
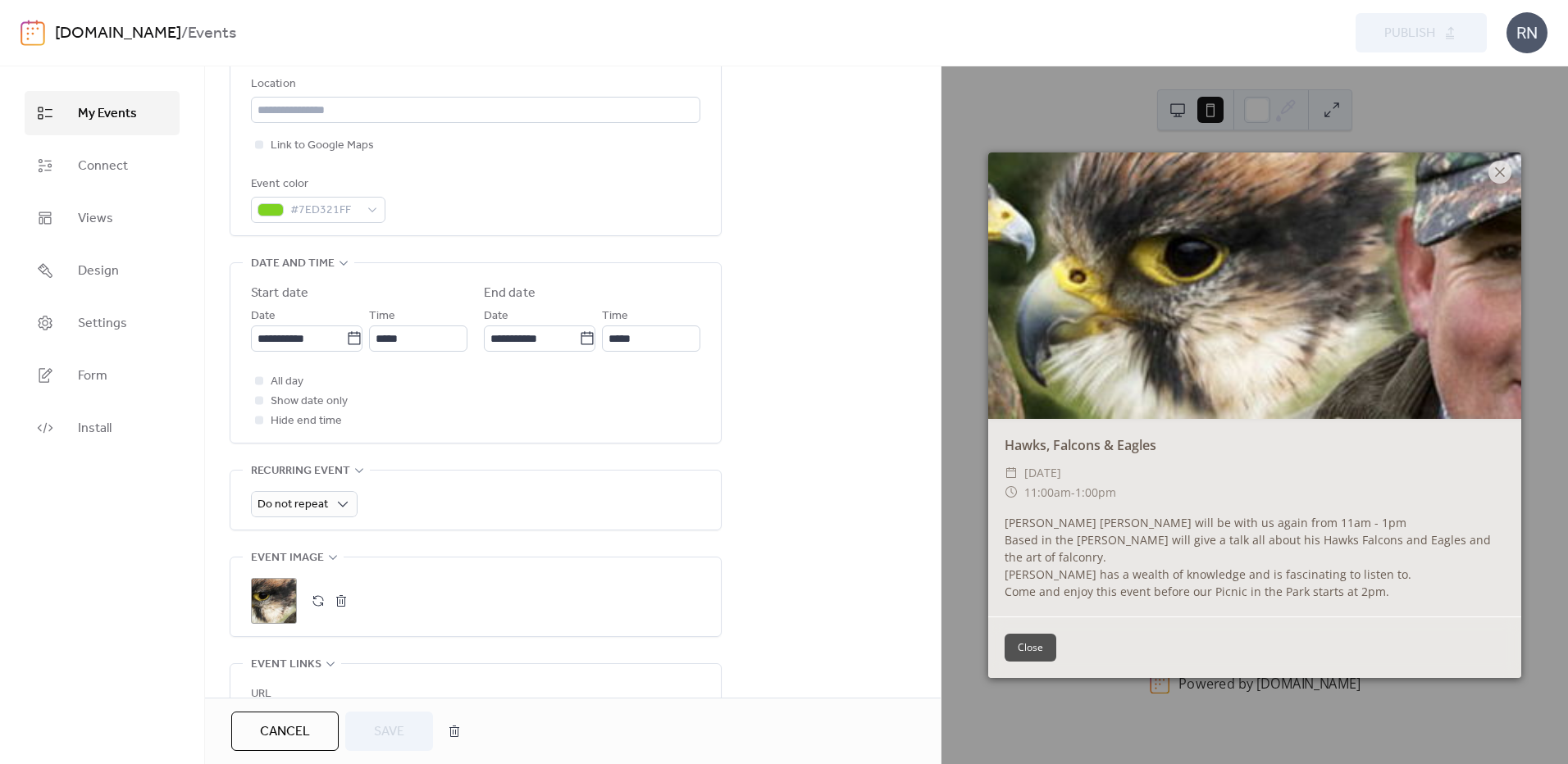
scroll to position [410, 0]
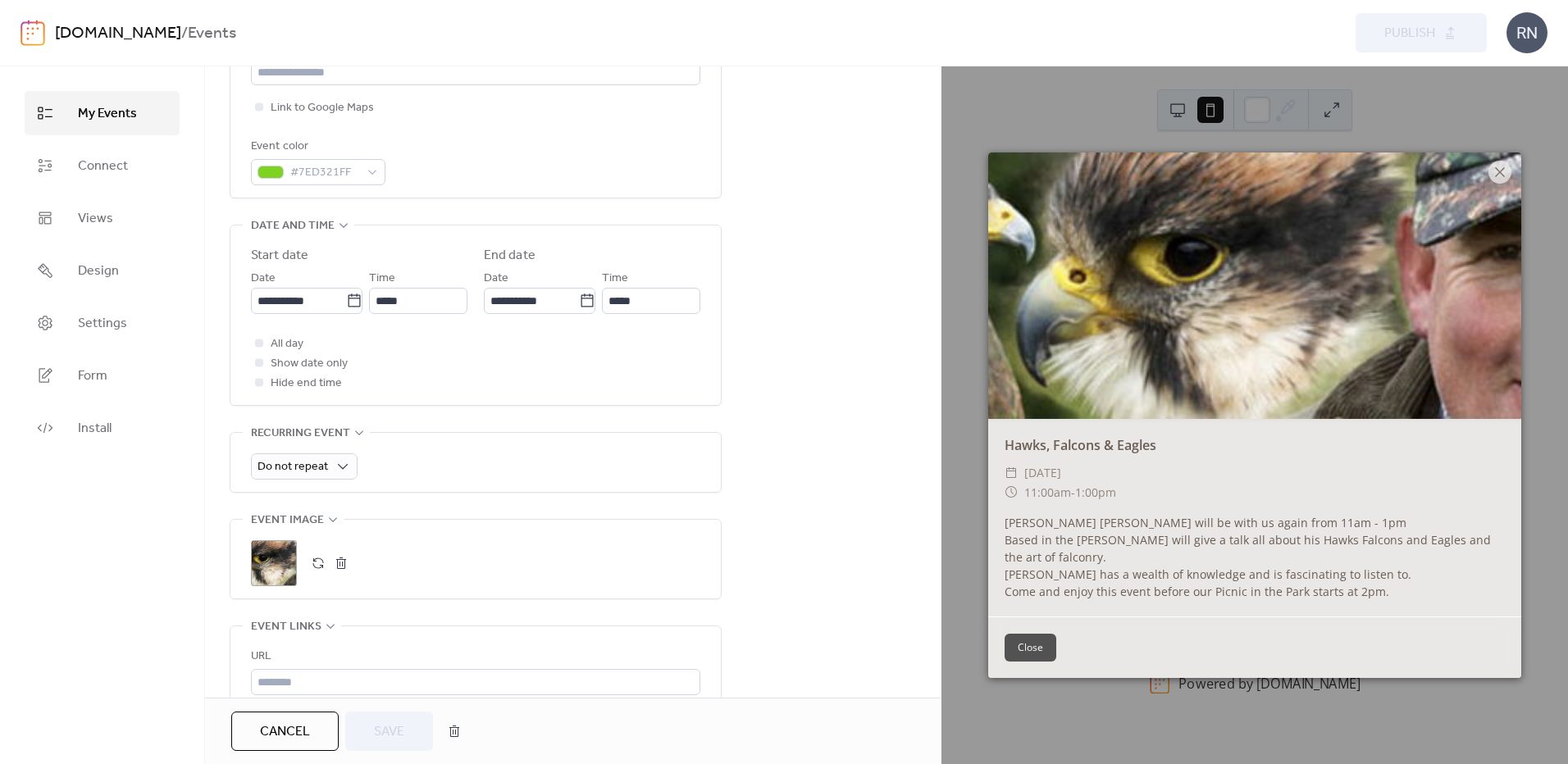
click at [338, 566] on button "button" at bounding box center [341, 563] width 23 height 23
click at [278, 562] on icon at bounding box center [274, 563] width 26 height 26
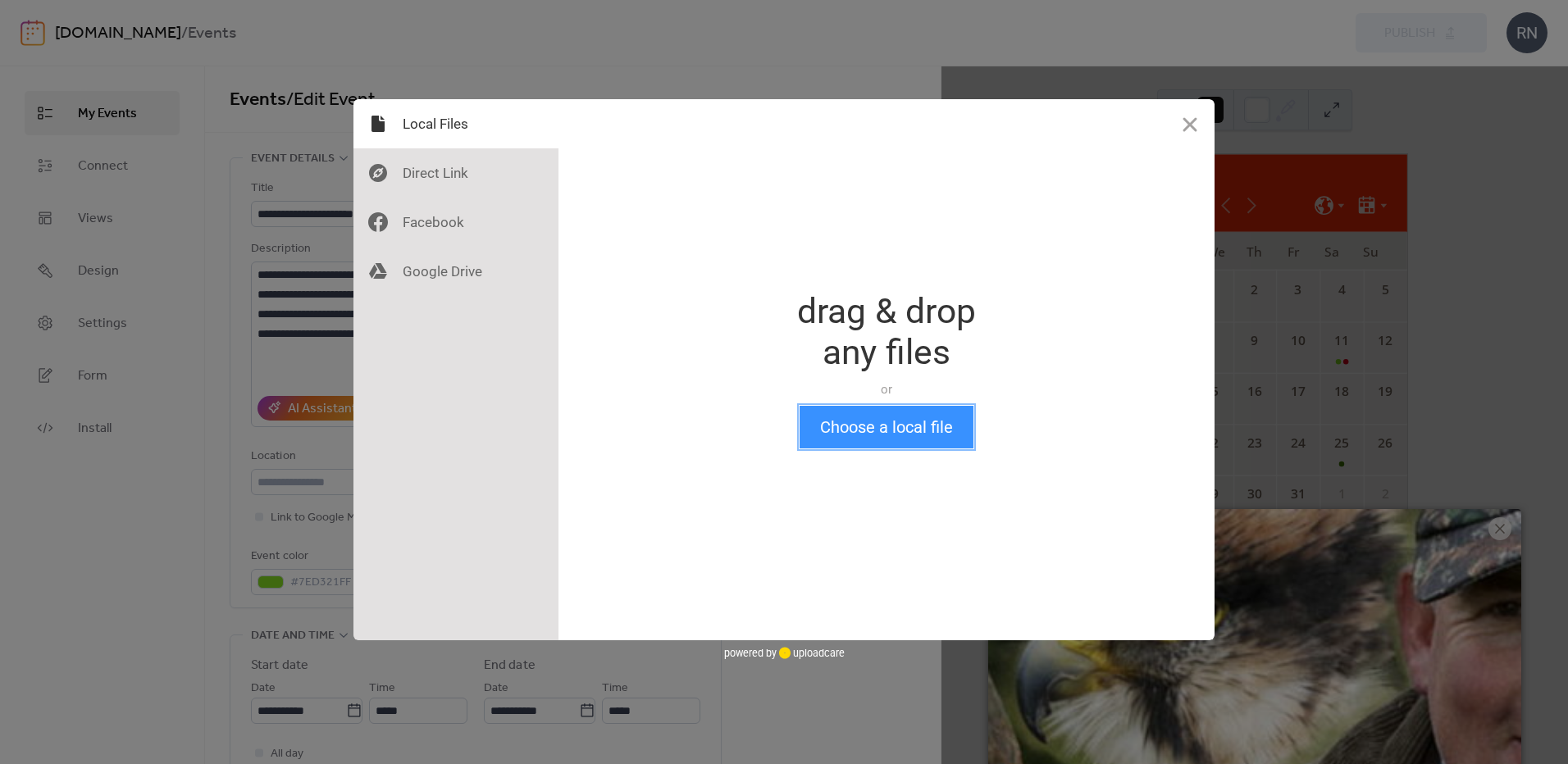
click at [934, 437] on button "Choose a local file" at bounding box center [887, 427] width 174 height 42
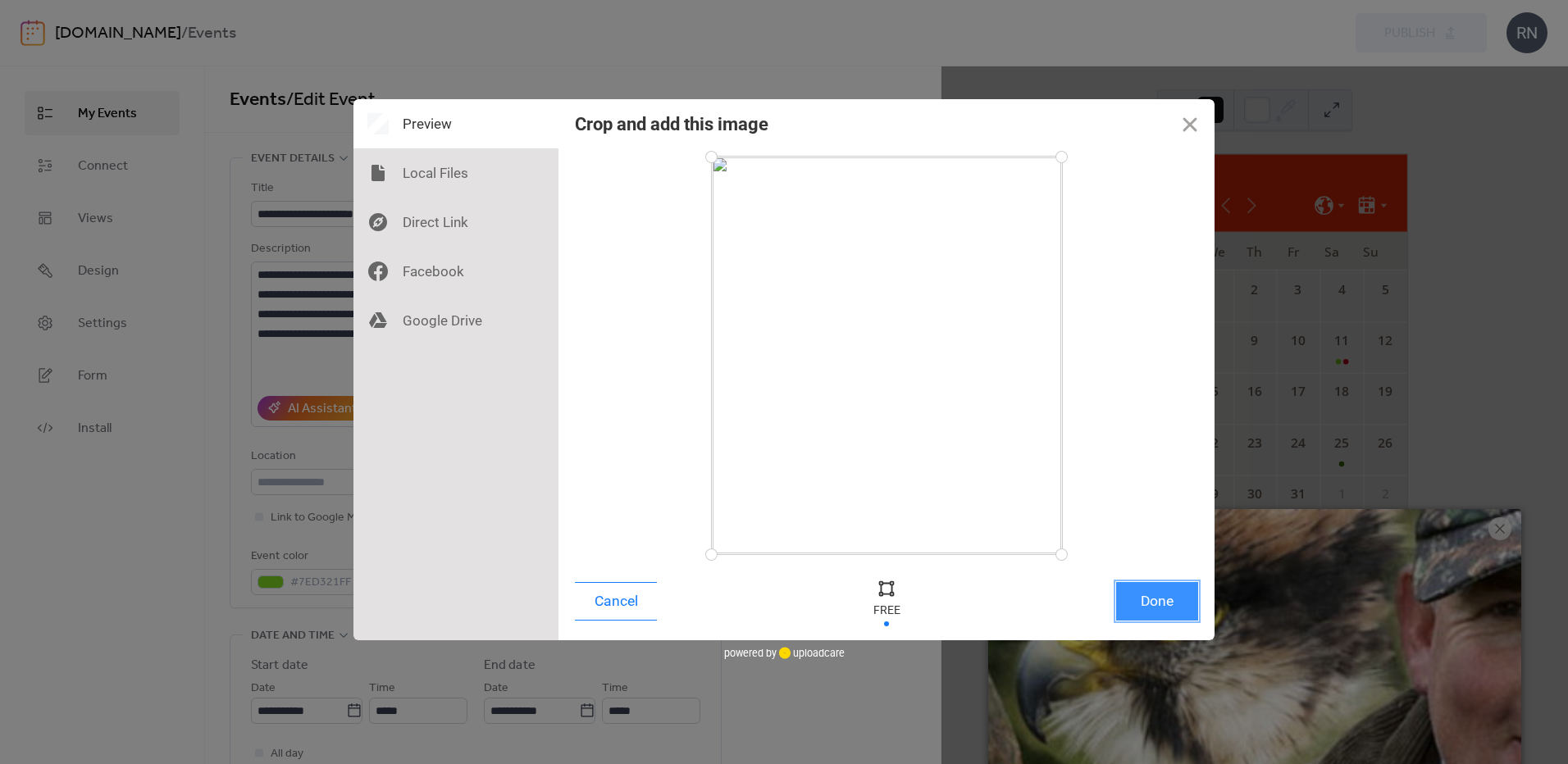
click at [1170, 602] on button "Done" at bounding box center [1157, 601] width 82 height 39
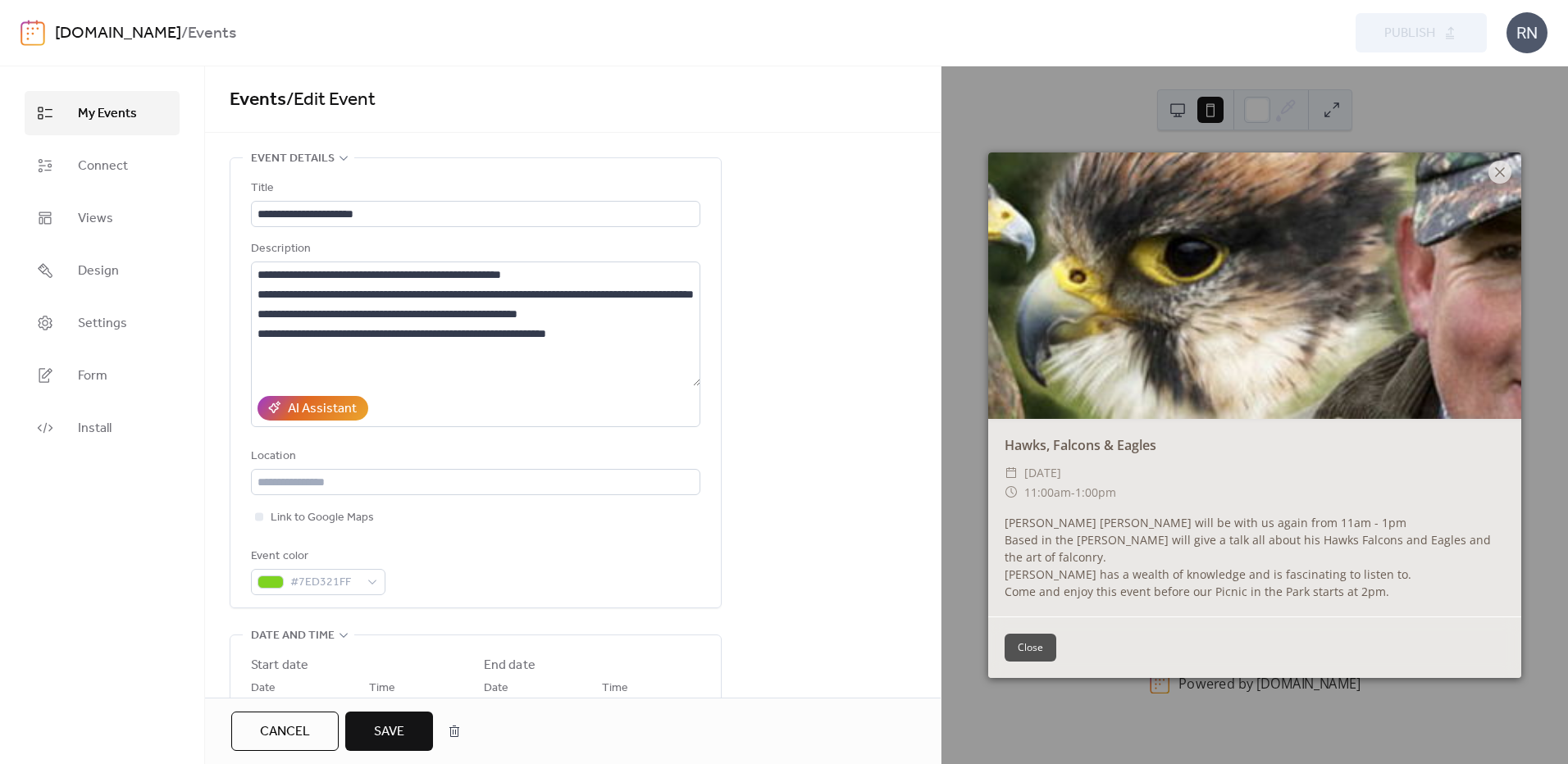
click at [376, 727] on span "Save" at bounding box center [389, 732] width 30 height 20
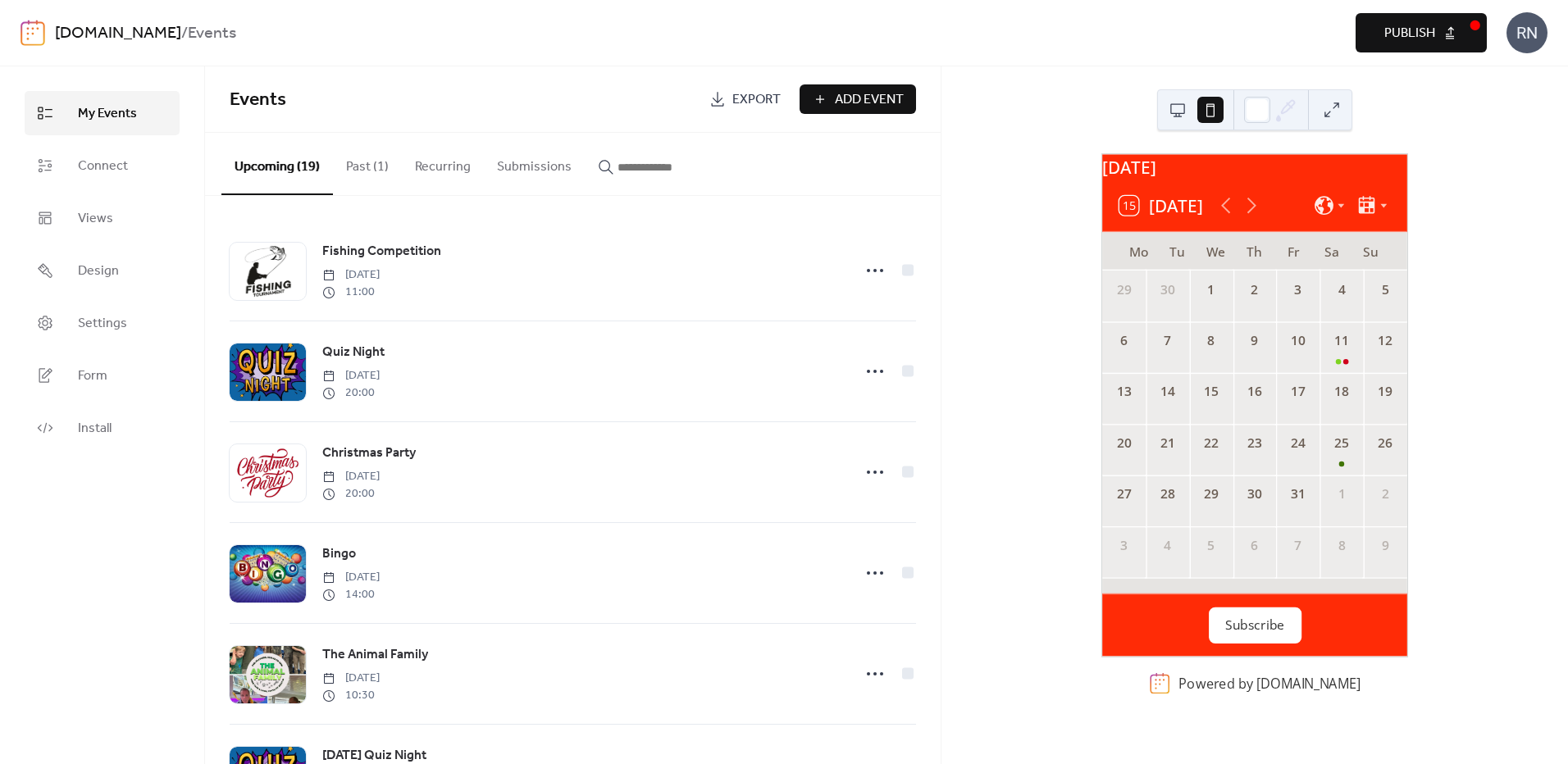
click at [1414, 28] on span "Publish" at bounding box center [1410, 33] width 51 height 20
click at [1172, 115] on button at bounding box center [1178, 110] width 26 height 26
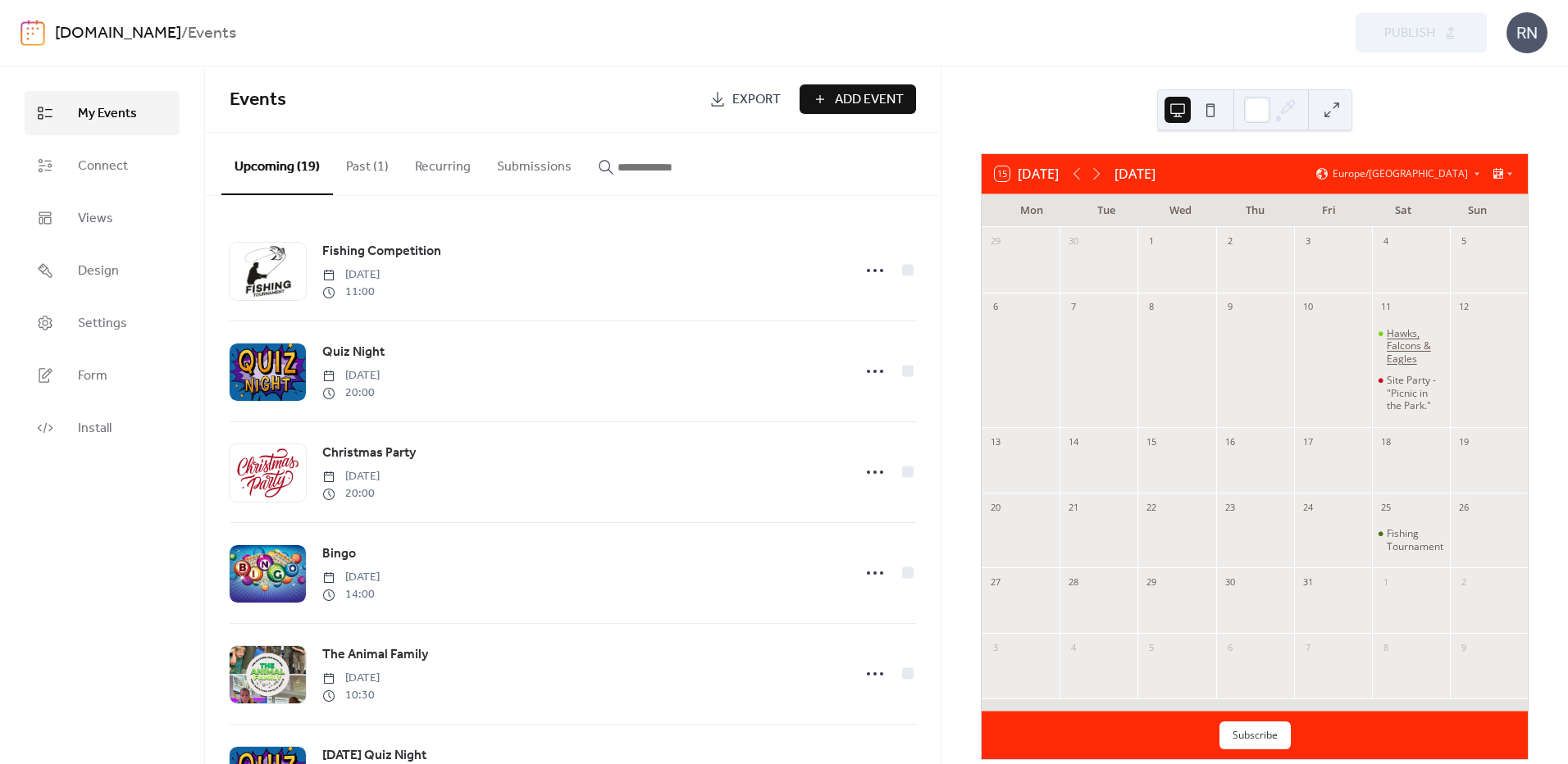
click at [1391, 337] on div "Hawks, Falcons & Eagles" at bounding box center [1415, 346] width 57 height 39
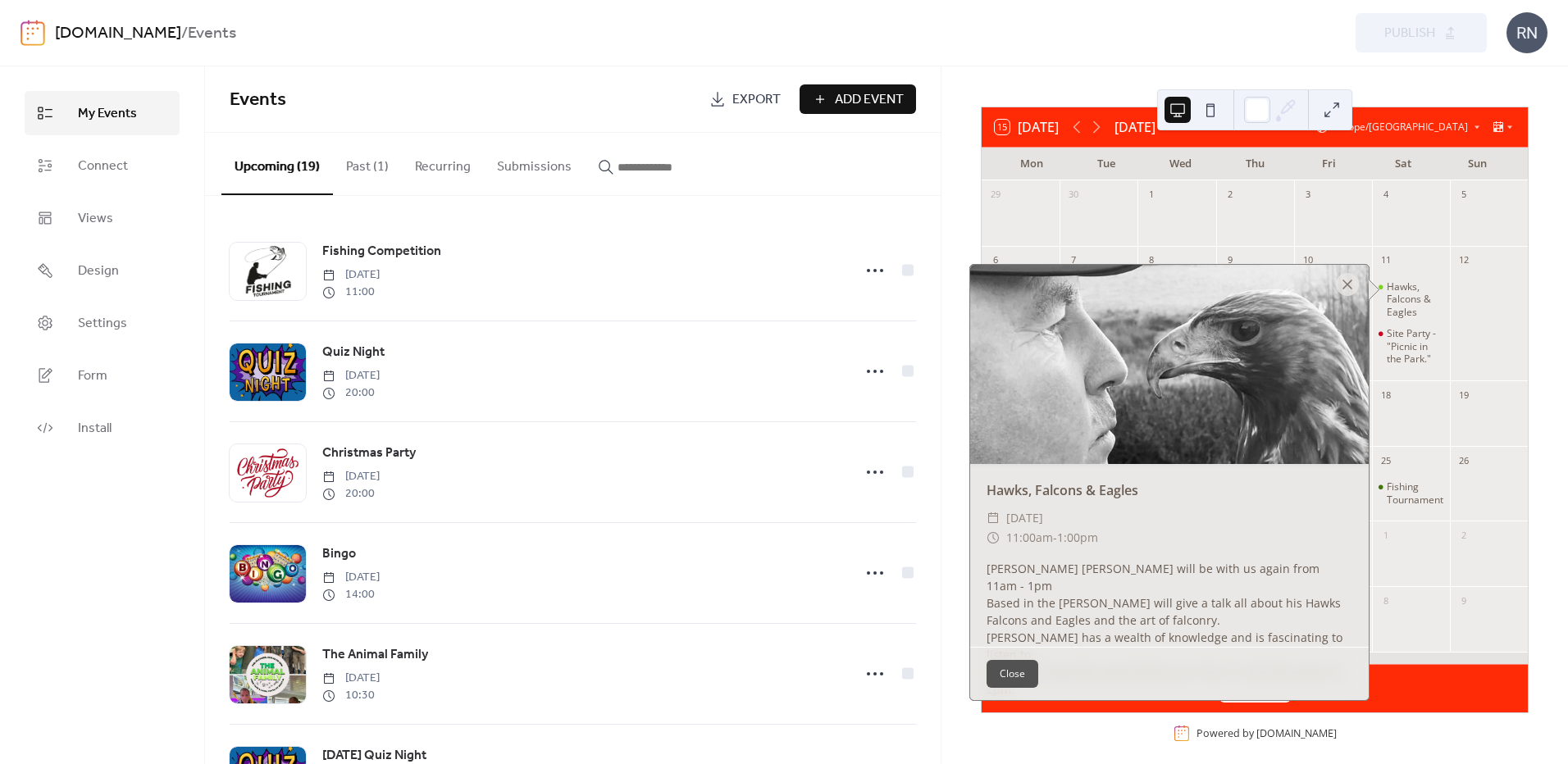
scroll to position [73, 0]
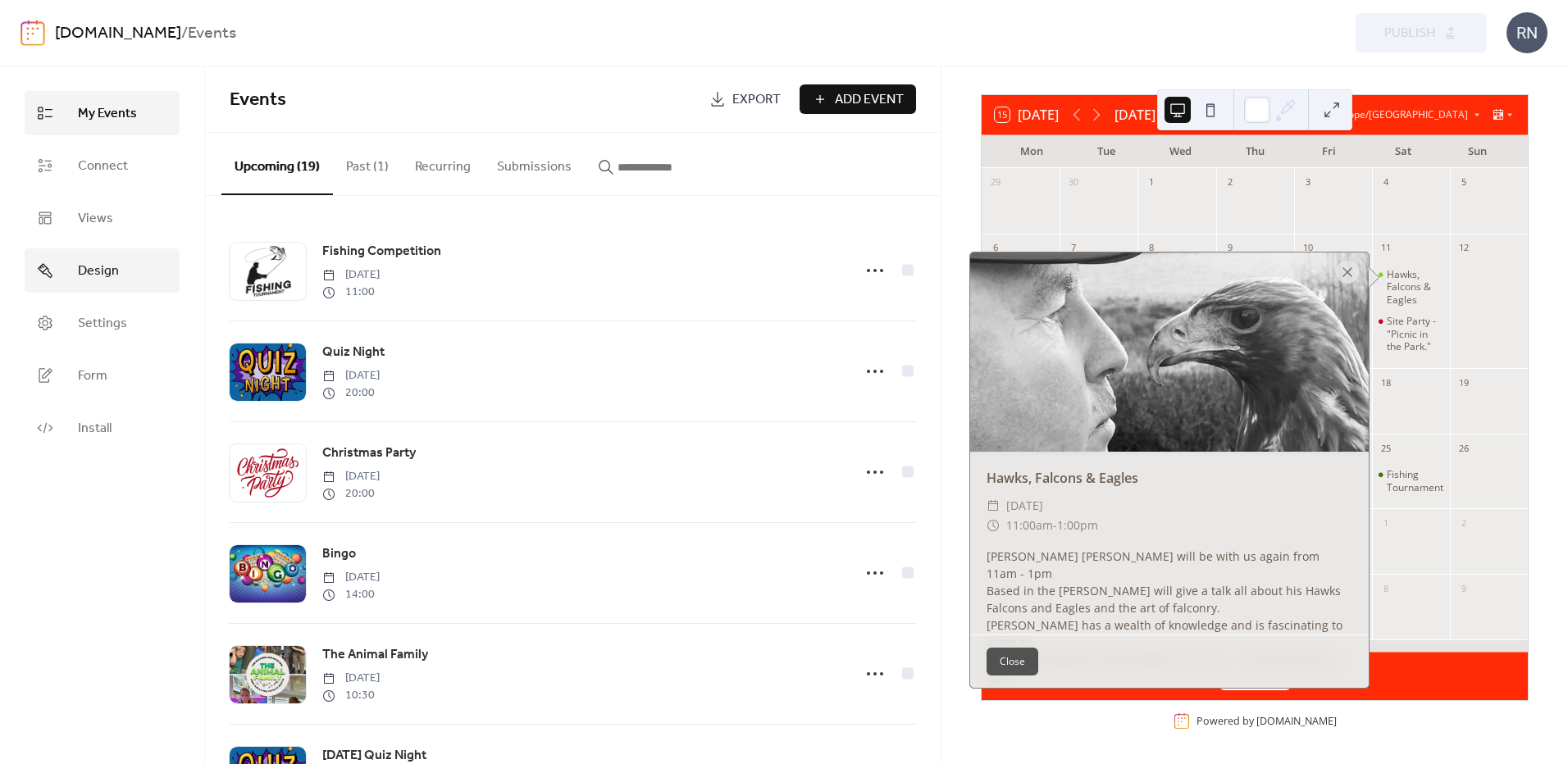
click at [85, 268] on span "Design" at bounding box center [99, 271] width 41 height 20
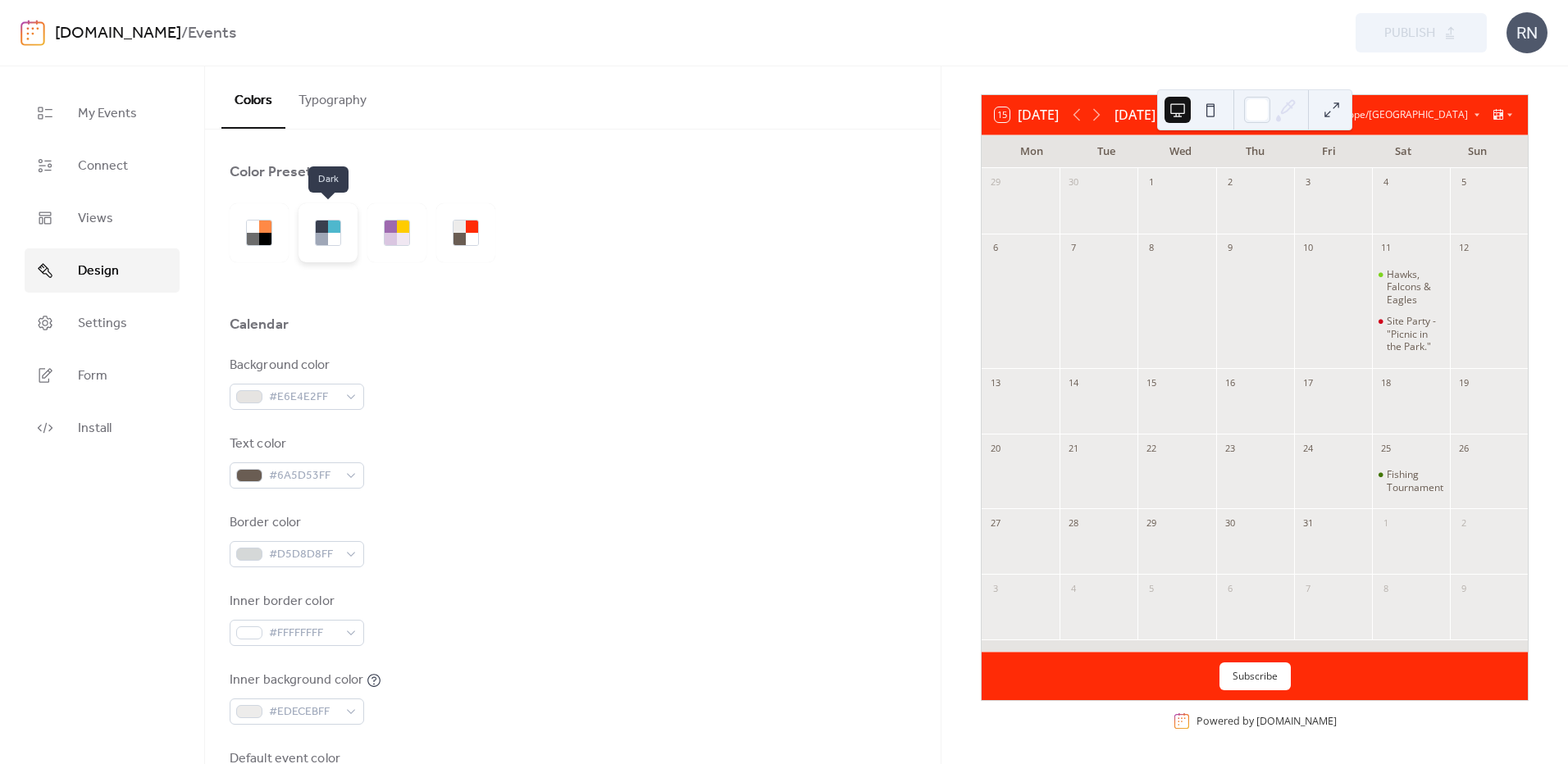
click at [326, 227] on div at bounding box center [321, 226] width 12 height 12
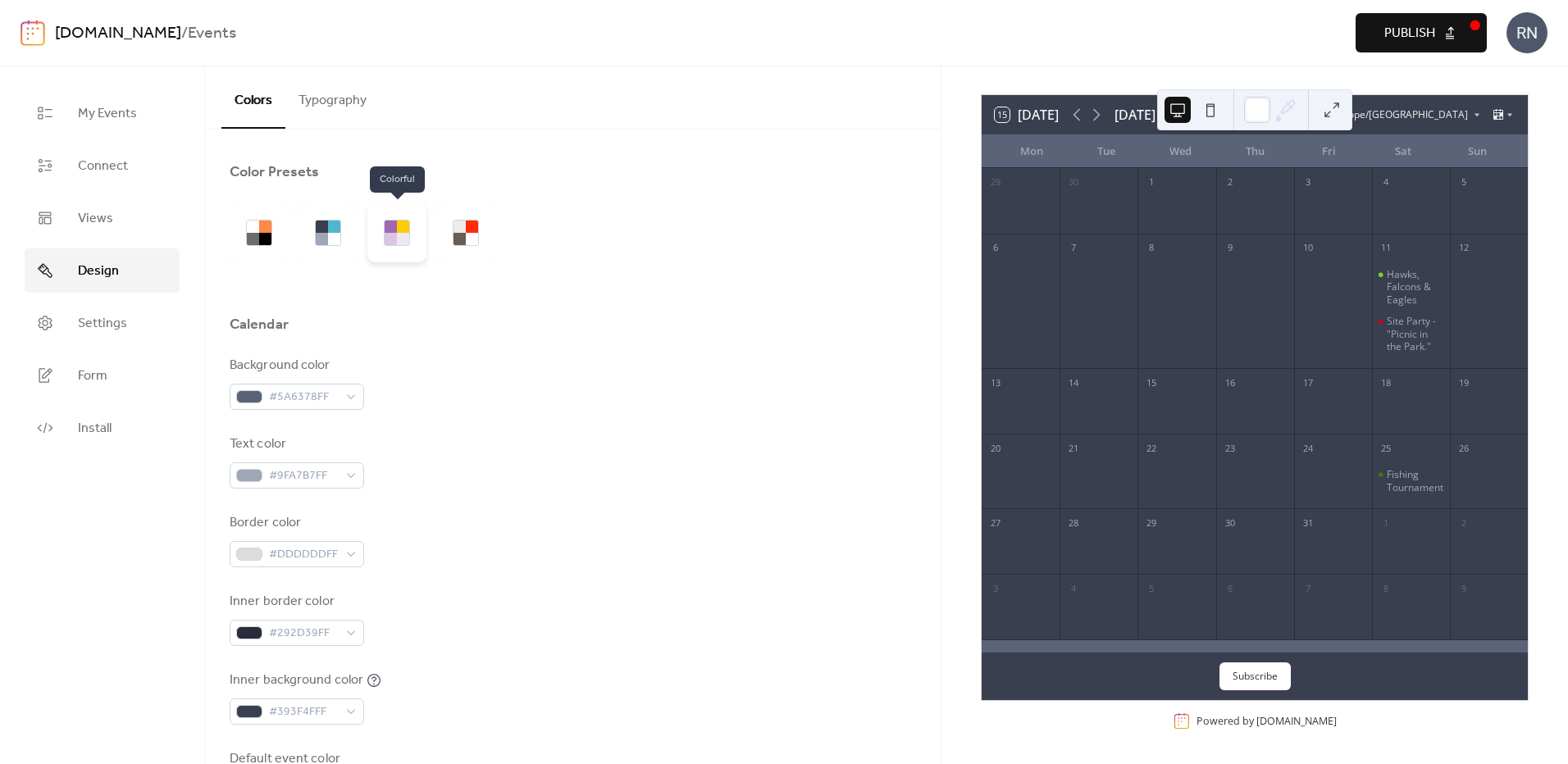
click at [391, 231] on div at bounding box center [390, 226] width 12 height 12
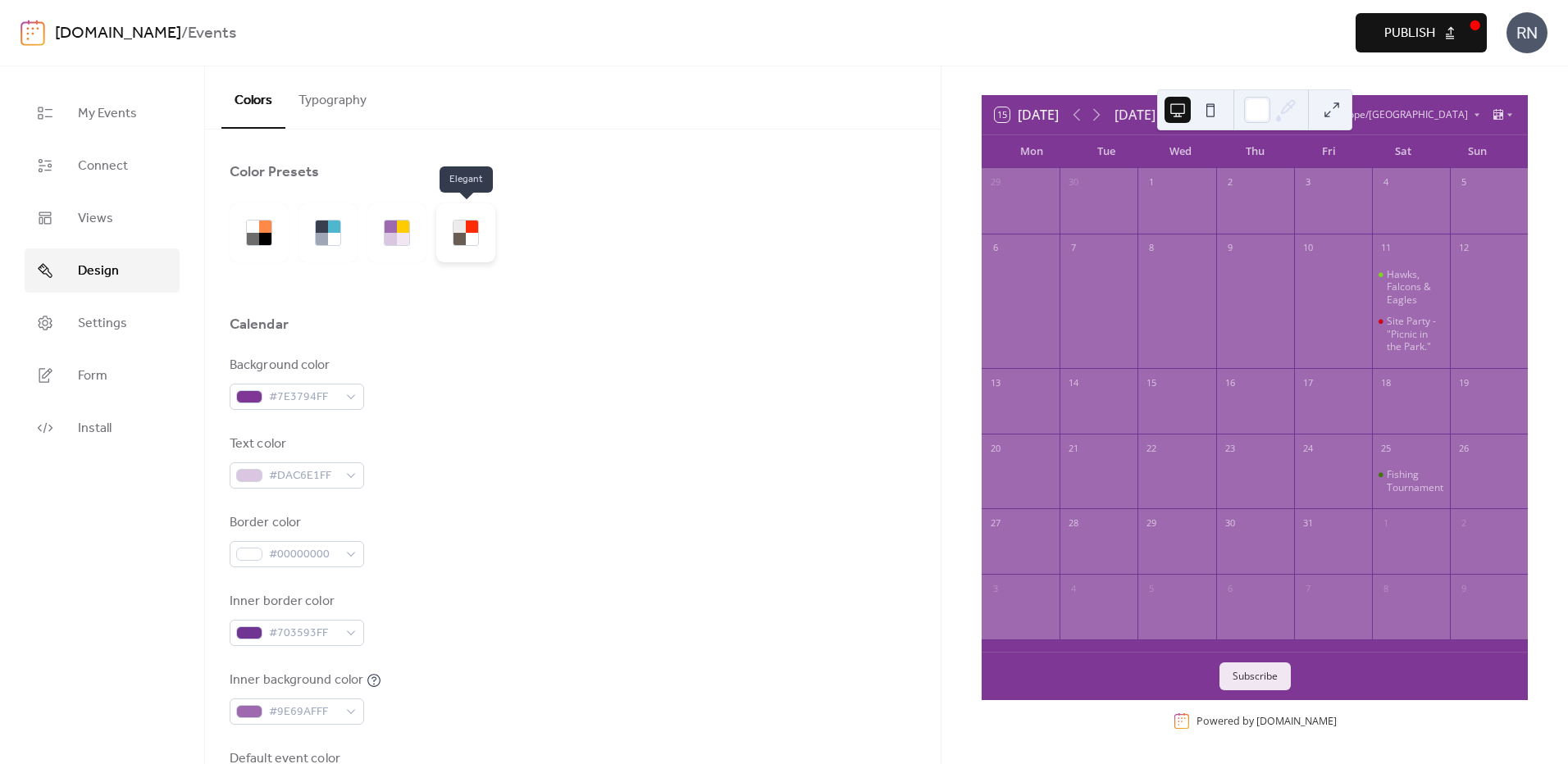
click at [456, 234] on div at bounding box center [459, 238] width 12 height 12
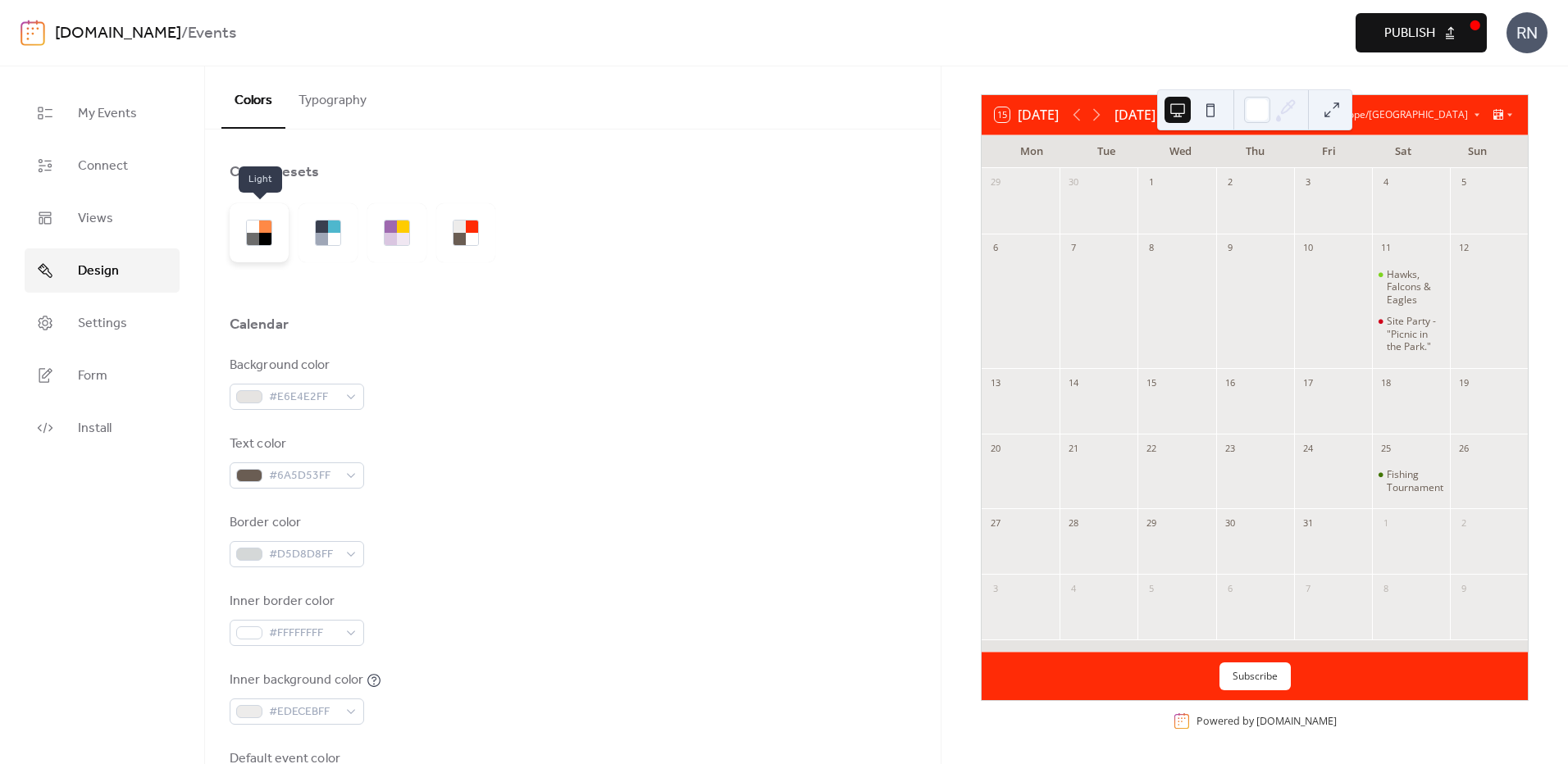
click at [255, 232] on div at bounding box center [253, 226] width 12 height 12
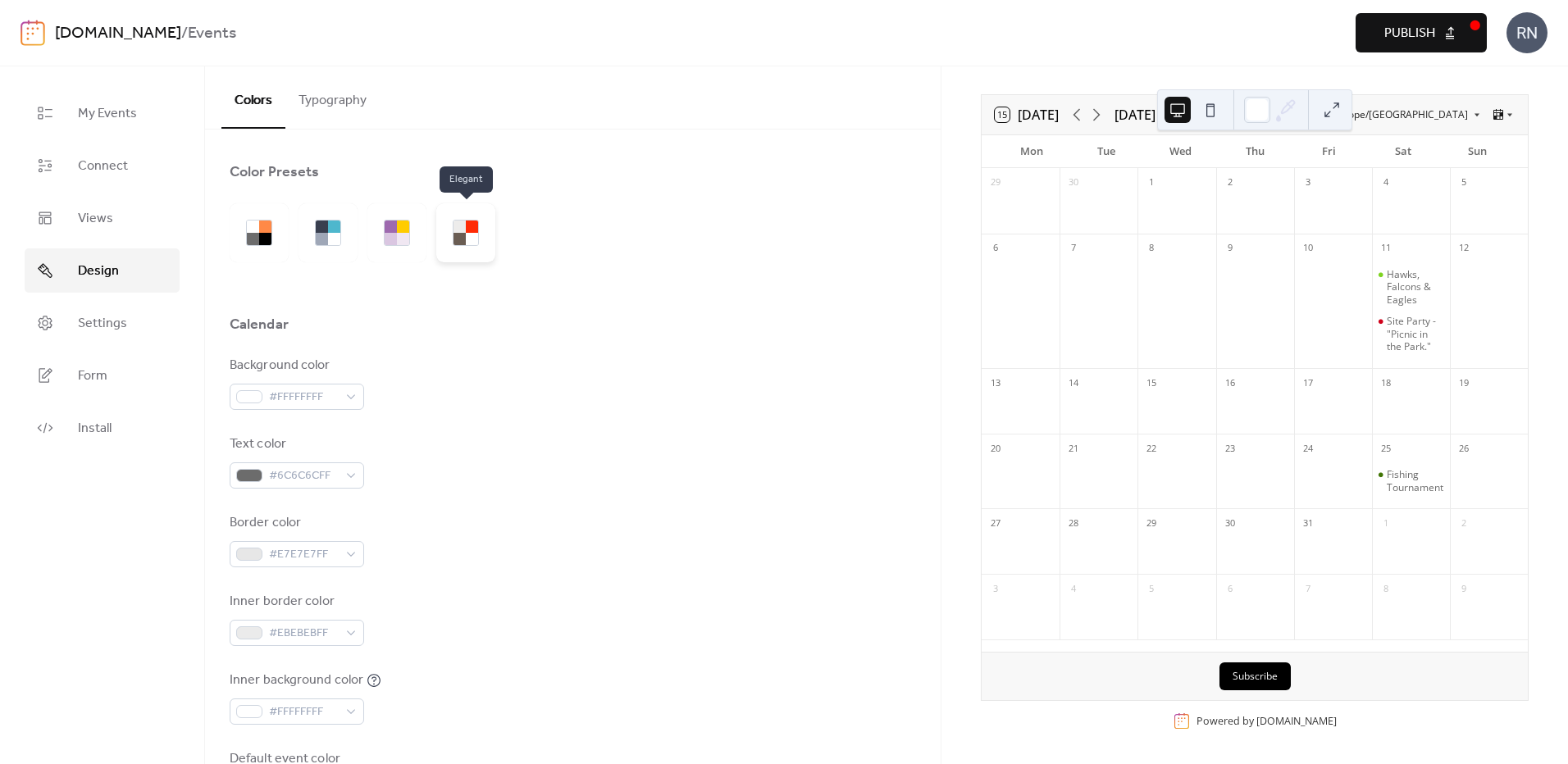
click at [465, 235] on div at bounding box center [459, 238] width 12 height 12
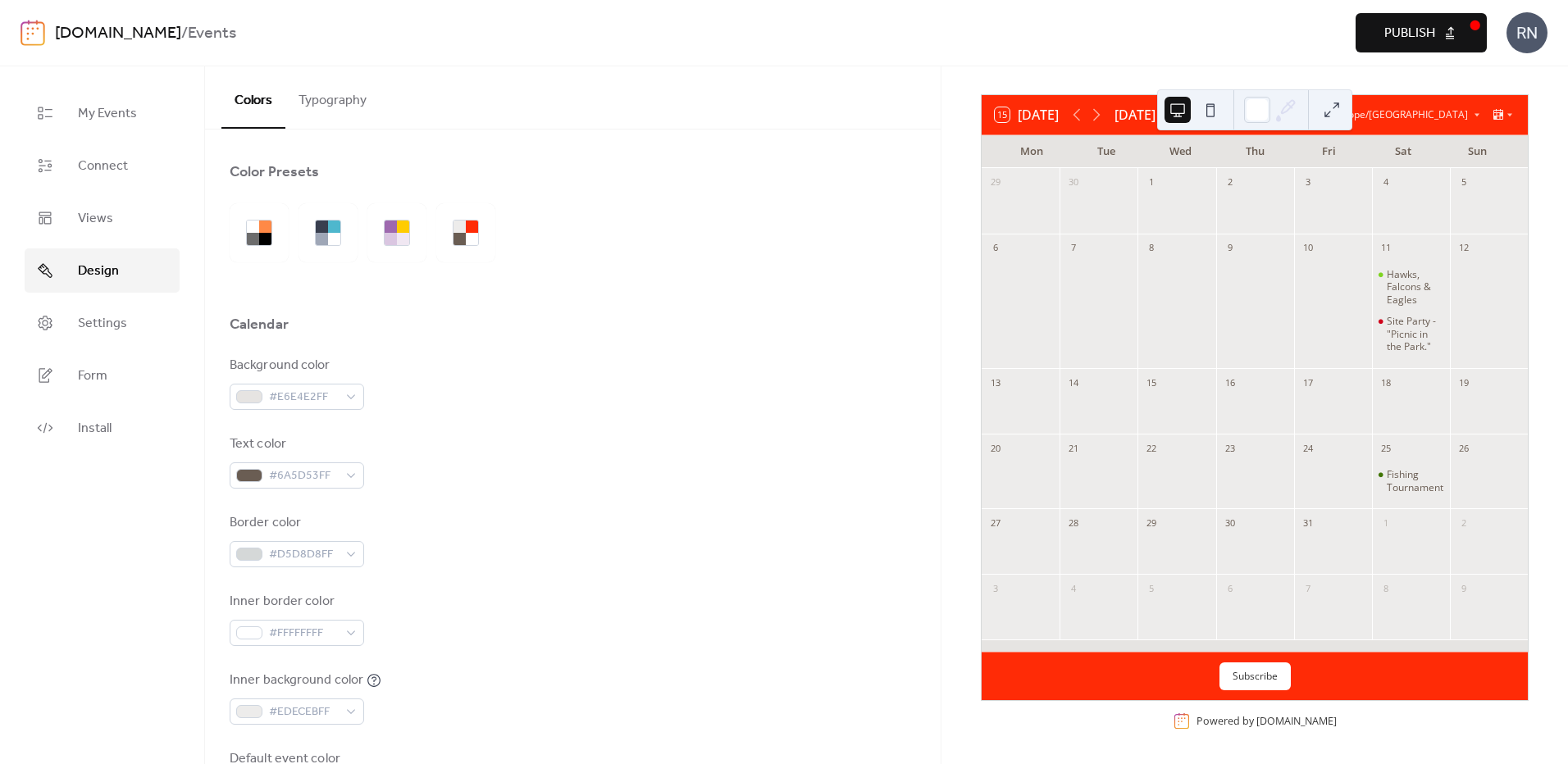
click at [326, 106] on button "Typography" at bounding box center [333, 97] width 94 height 60
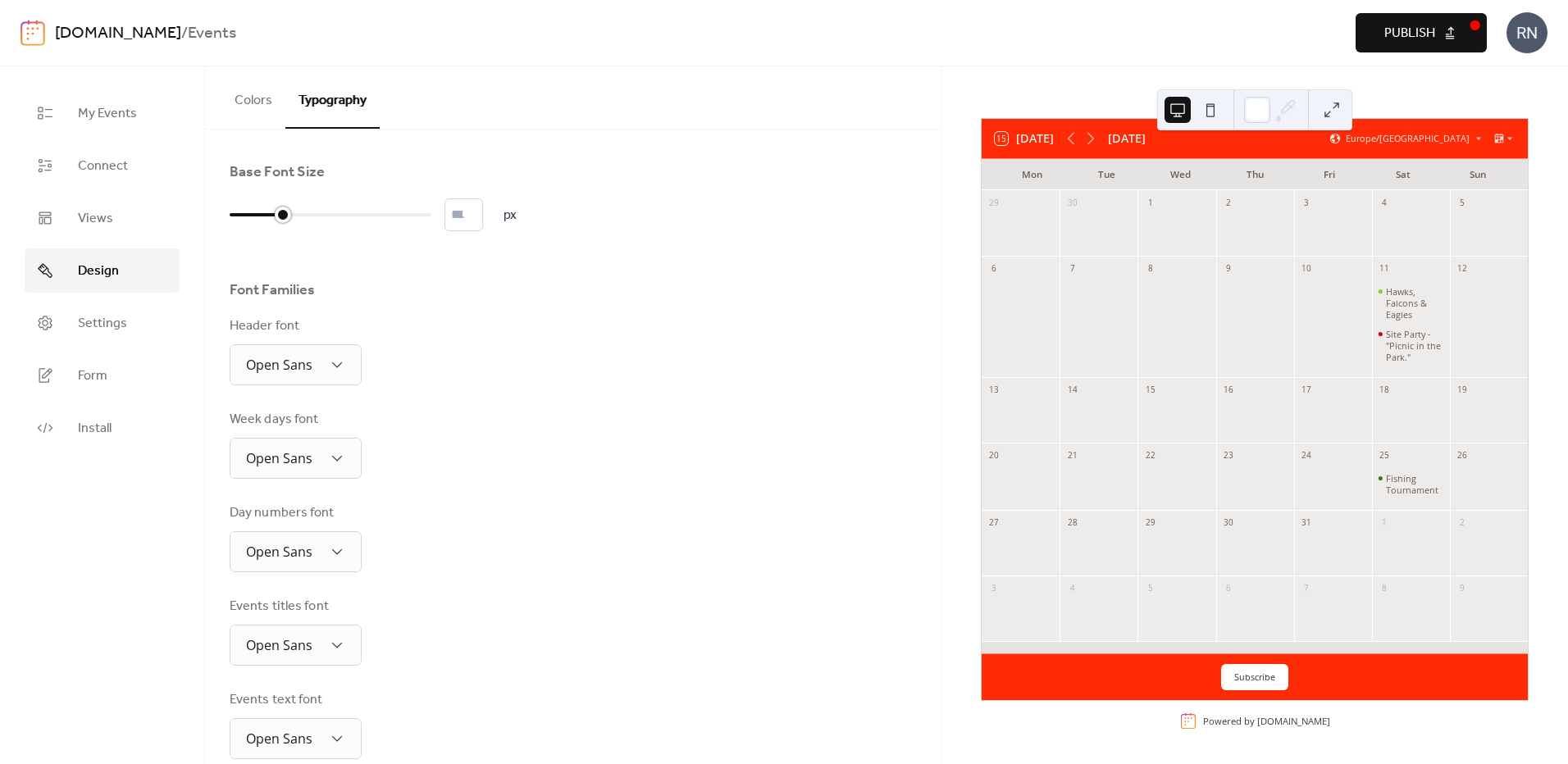
scroll to position [73, 0]
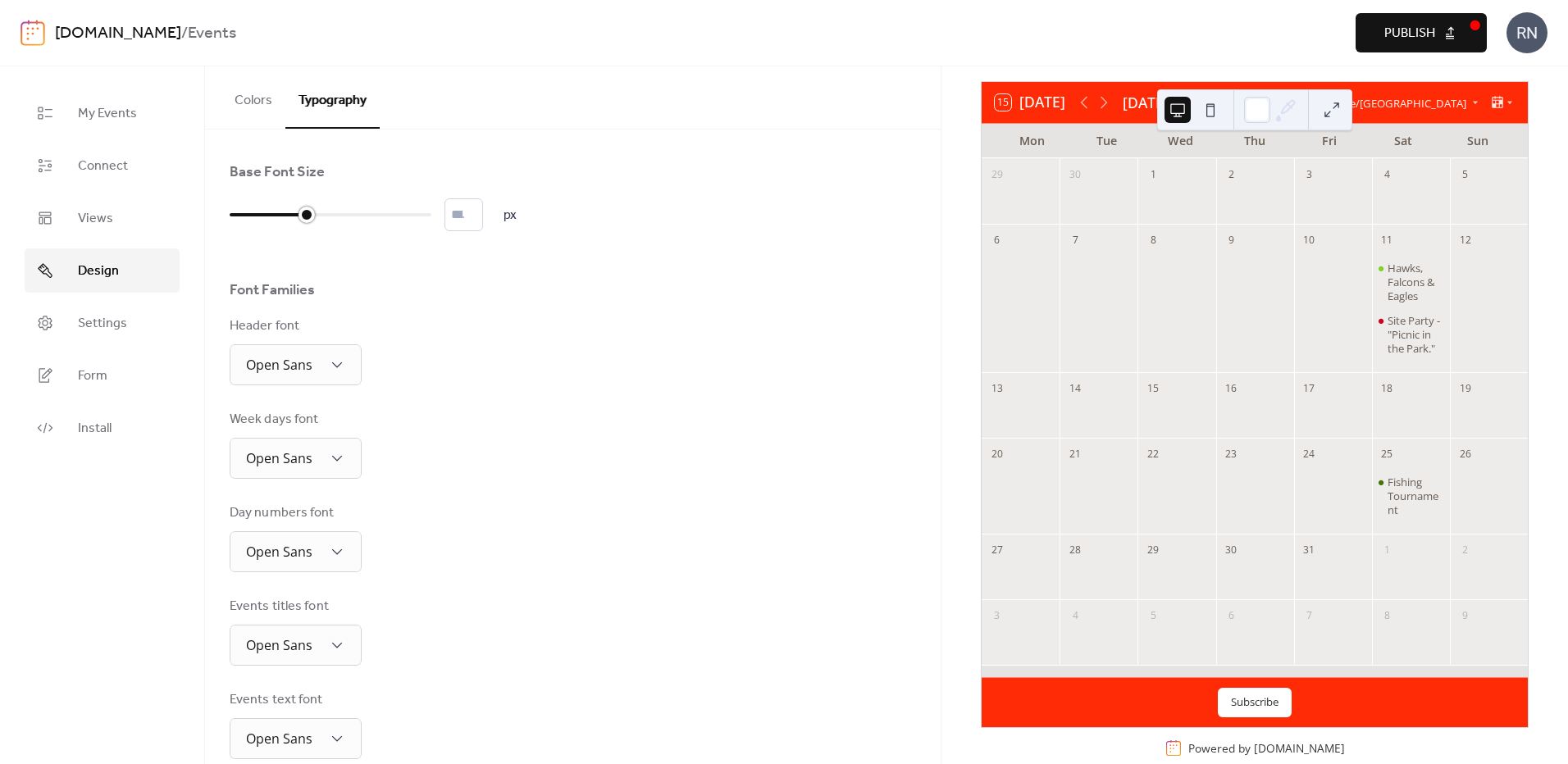
type input "**"
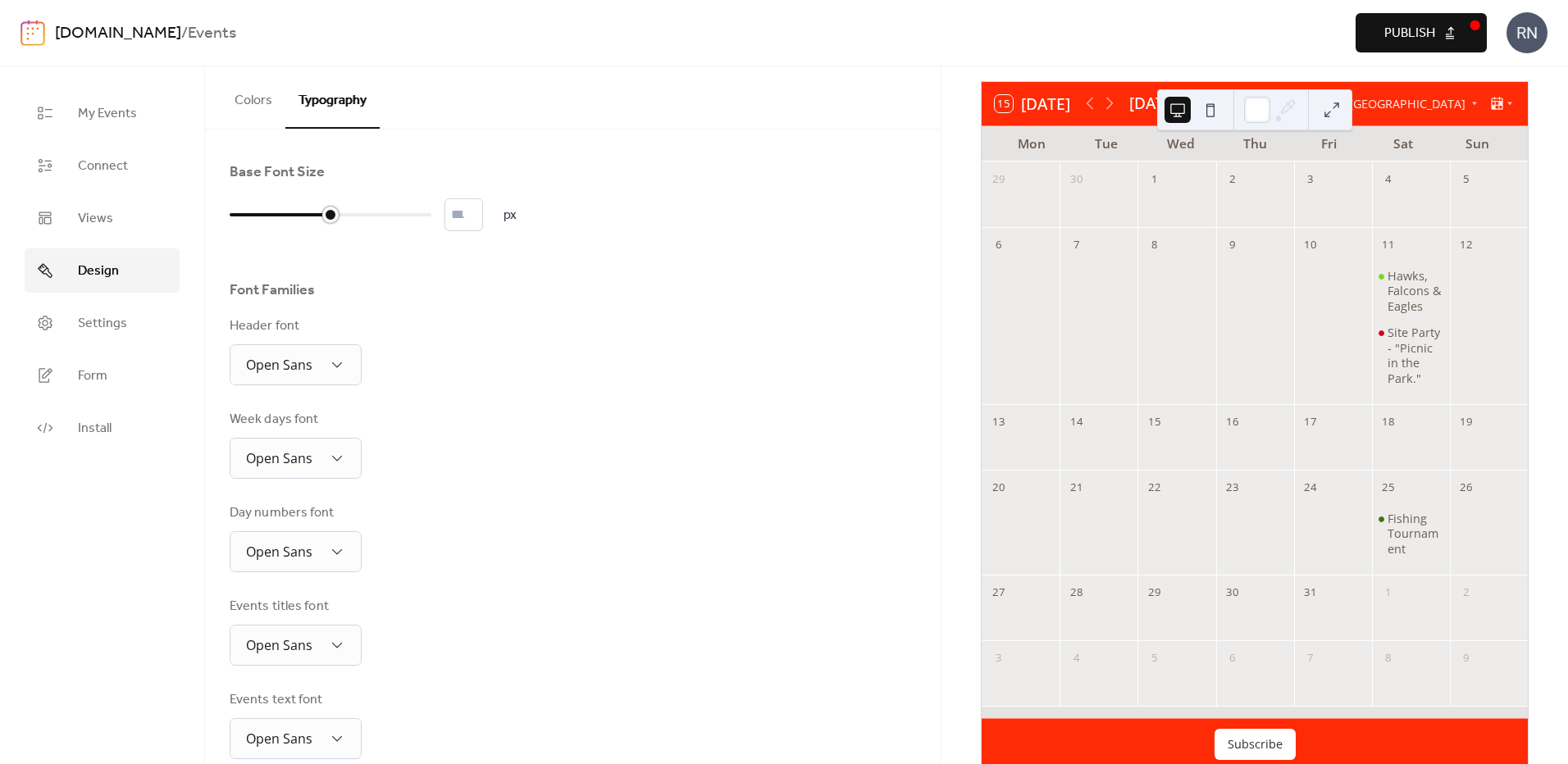
drag, startPoint x: 234, startPoint y: 211, endPoint x: 324, endPoint y: 220, distance: 90.4
click at [324, 220] on div at bounding box center [330, 214] width 16 height 16
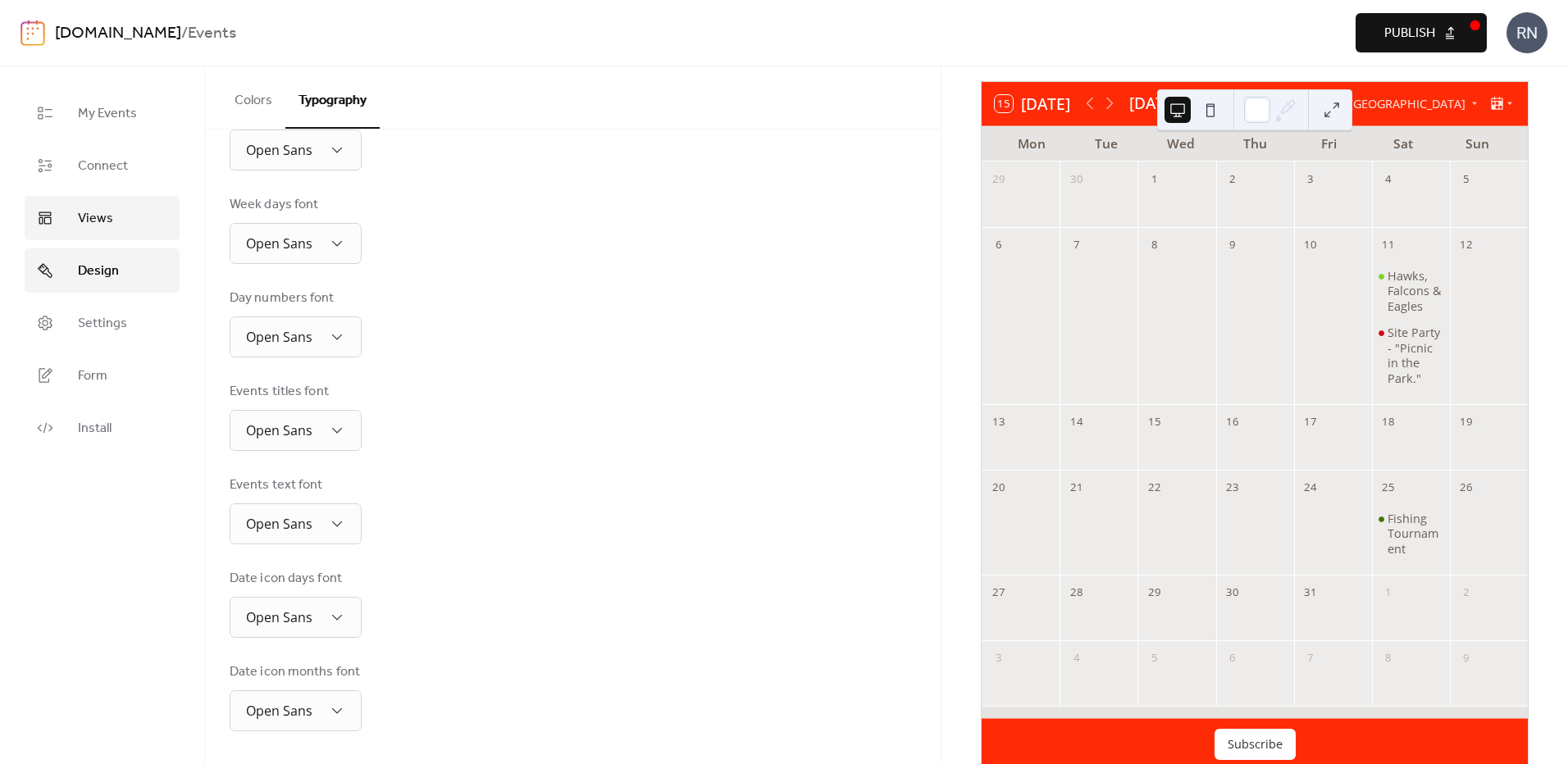
click at [74, 212] on link "Views" at bounding box center [102, 218] width 155 height 44
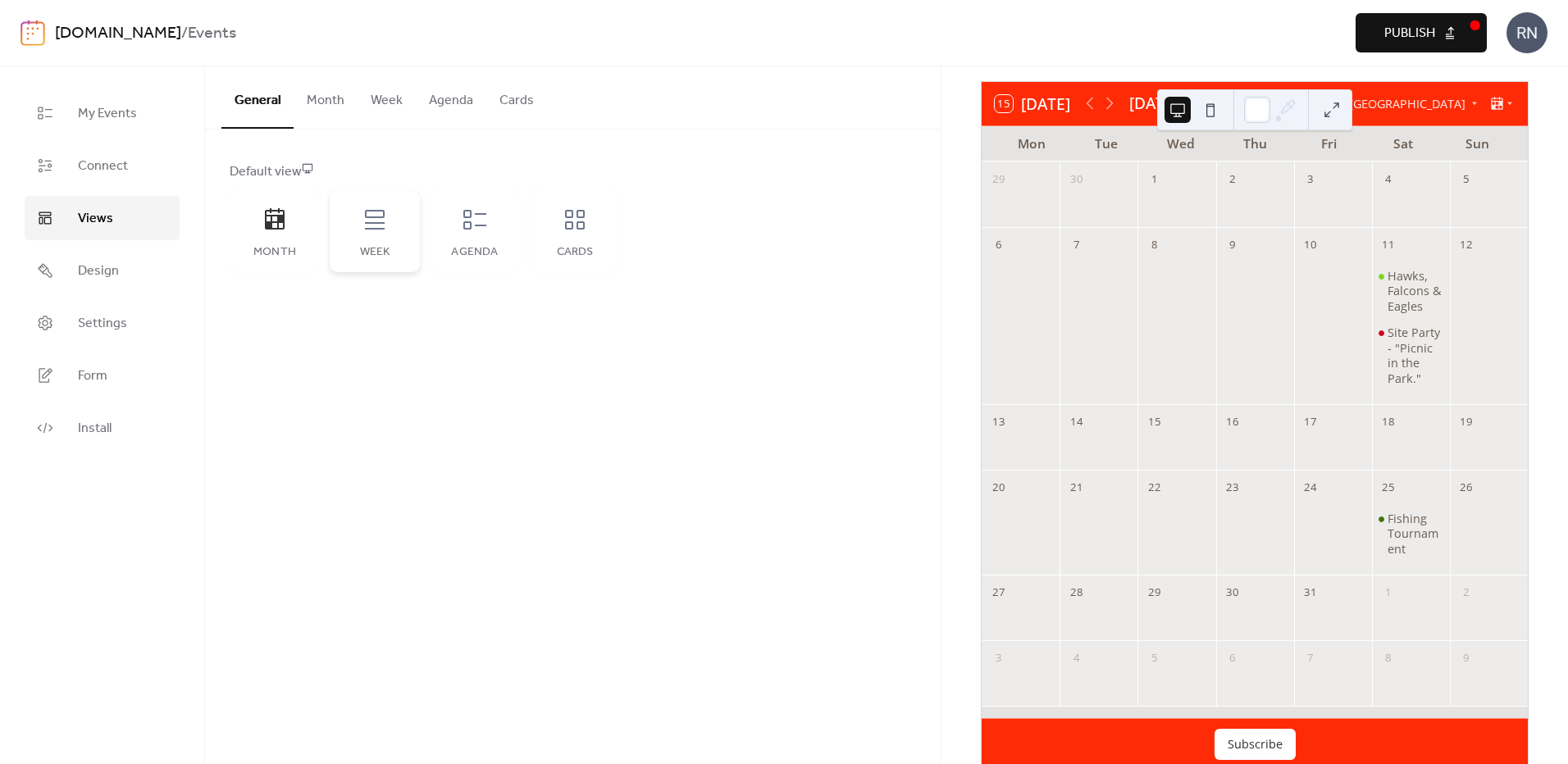
click at [381, 214] on icon at bounding box center [375, 219] width 26 height 26
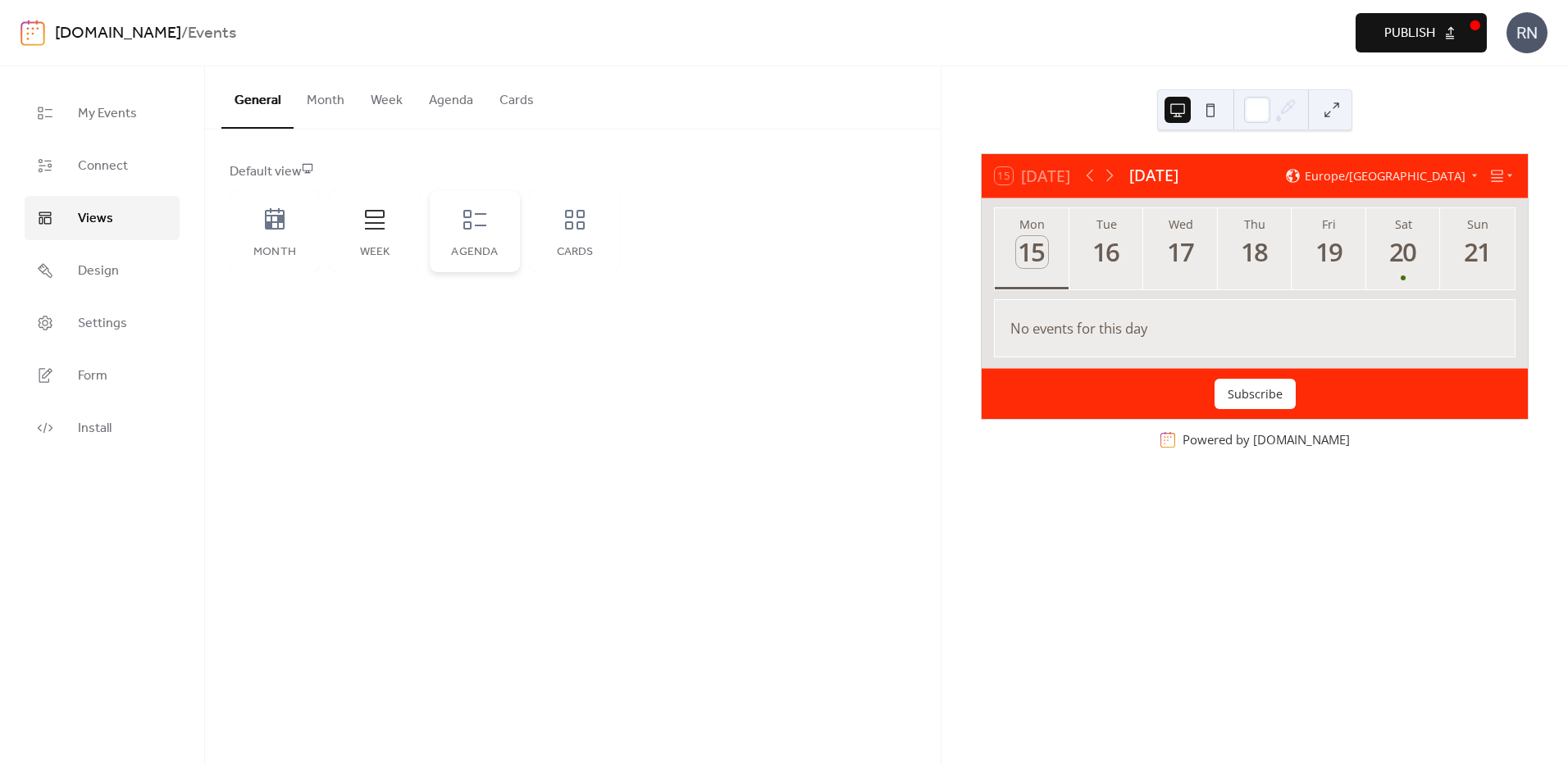
click at [467, 226] on icon at bounding box center [475, 219] width 26 height 26
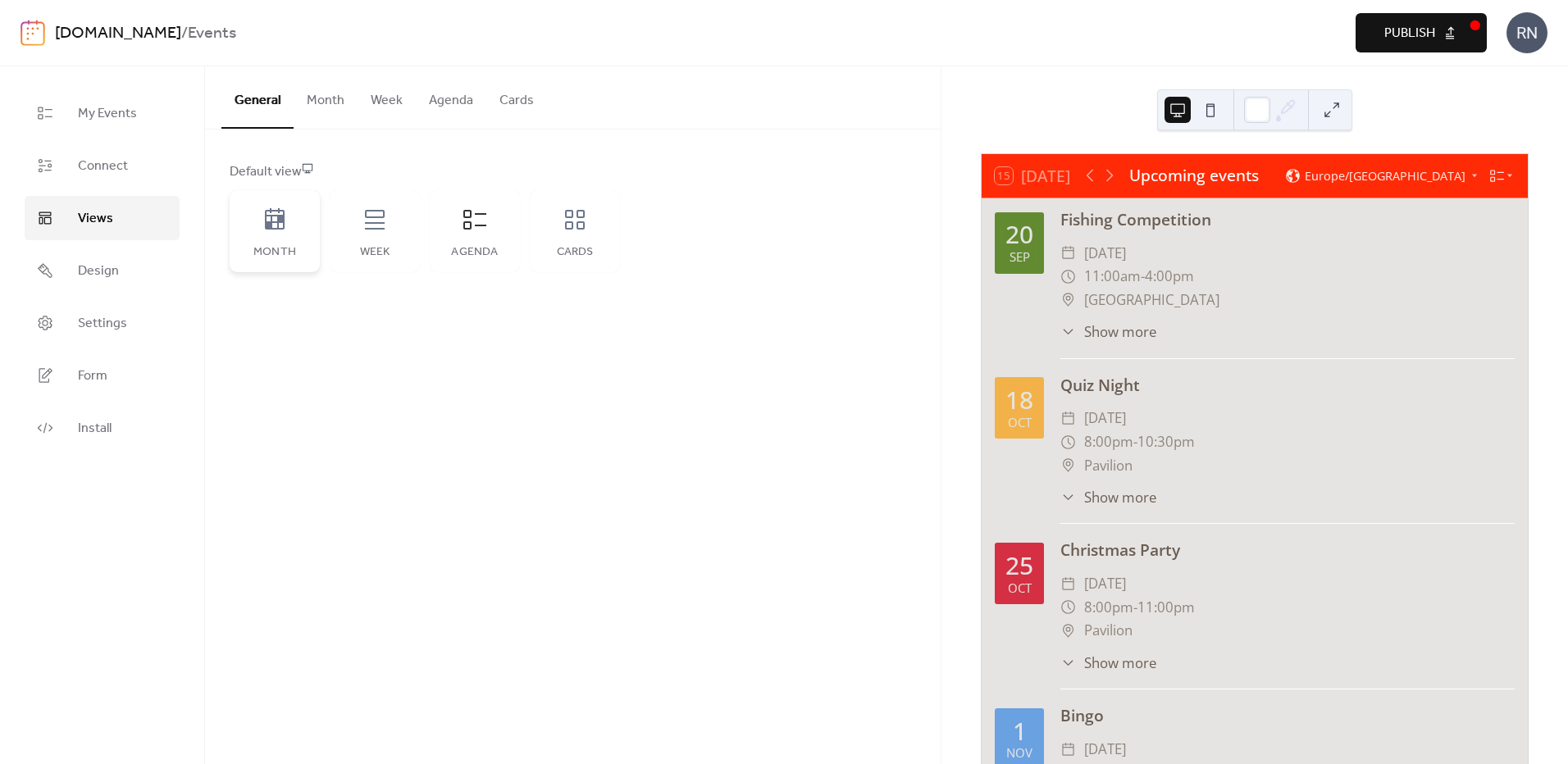
click at [275, 229] on icon at bounding box center [274, 219] width 20 height 22
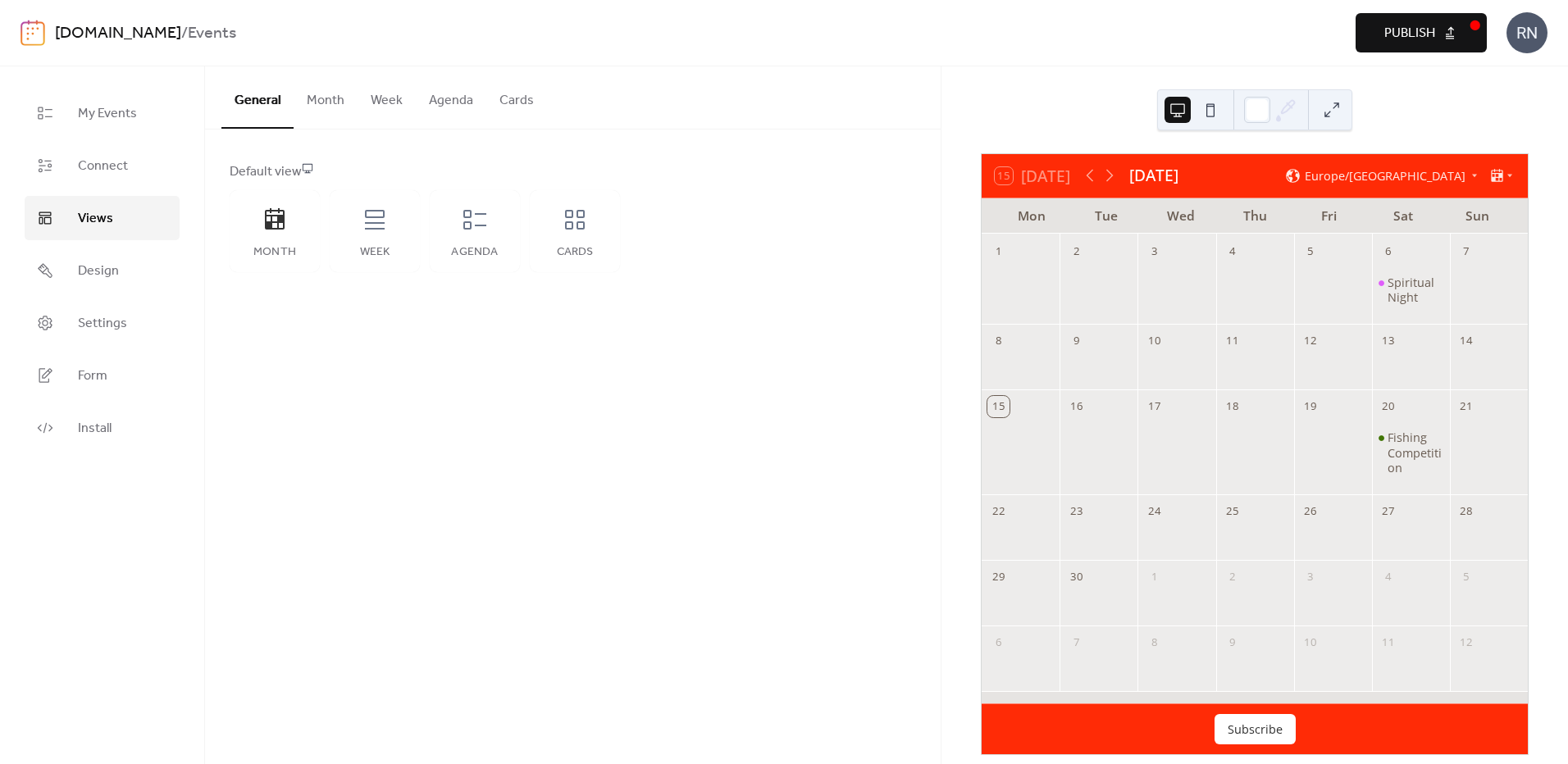
click at [1419, 31] on span "Publish" at bounding box center [1410, 33] width 51 height 20
click at [98, 376] on span "Form" at bounding box center [92, 376] width 29 height 20
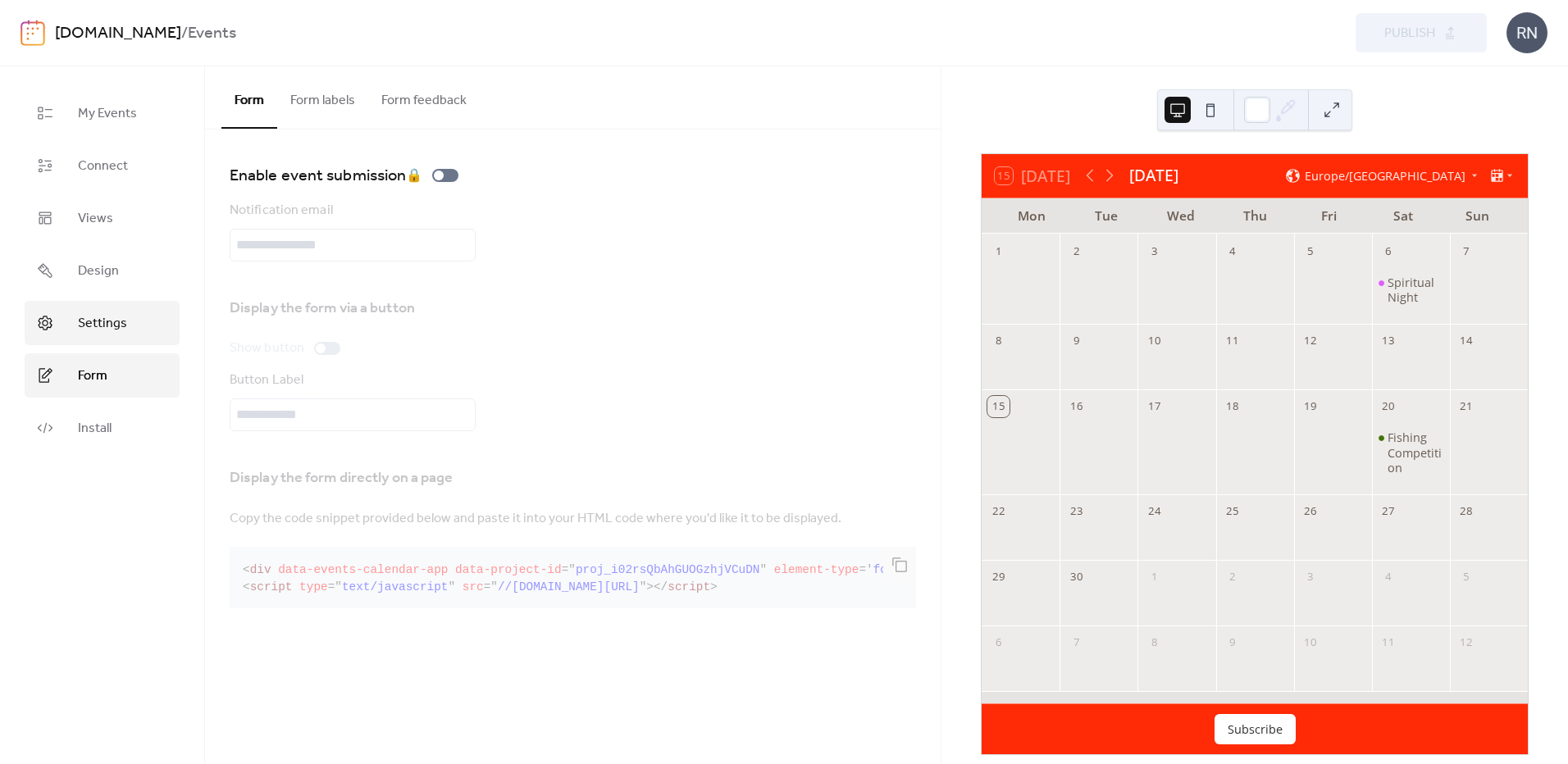
click at [91, 326] on span "Settings" at bounding box center [103, 323] width 49 height 20
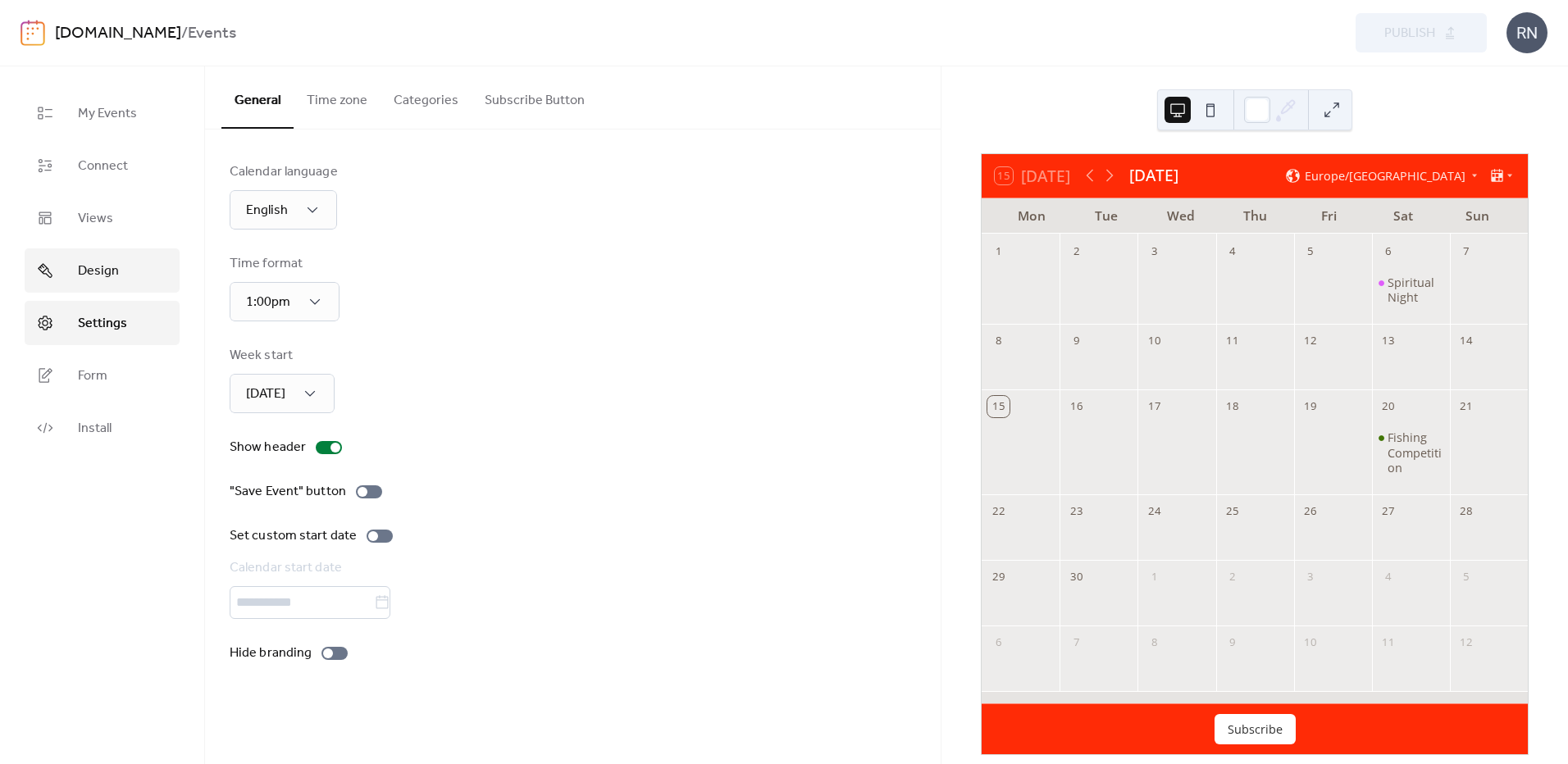
click at [123, 278] on link "Design" at bounding box center [102, 270] width 155 height 44
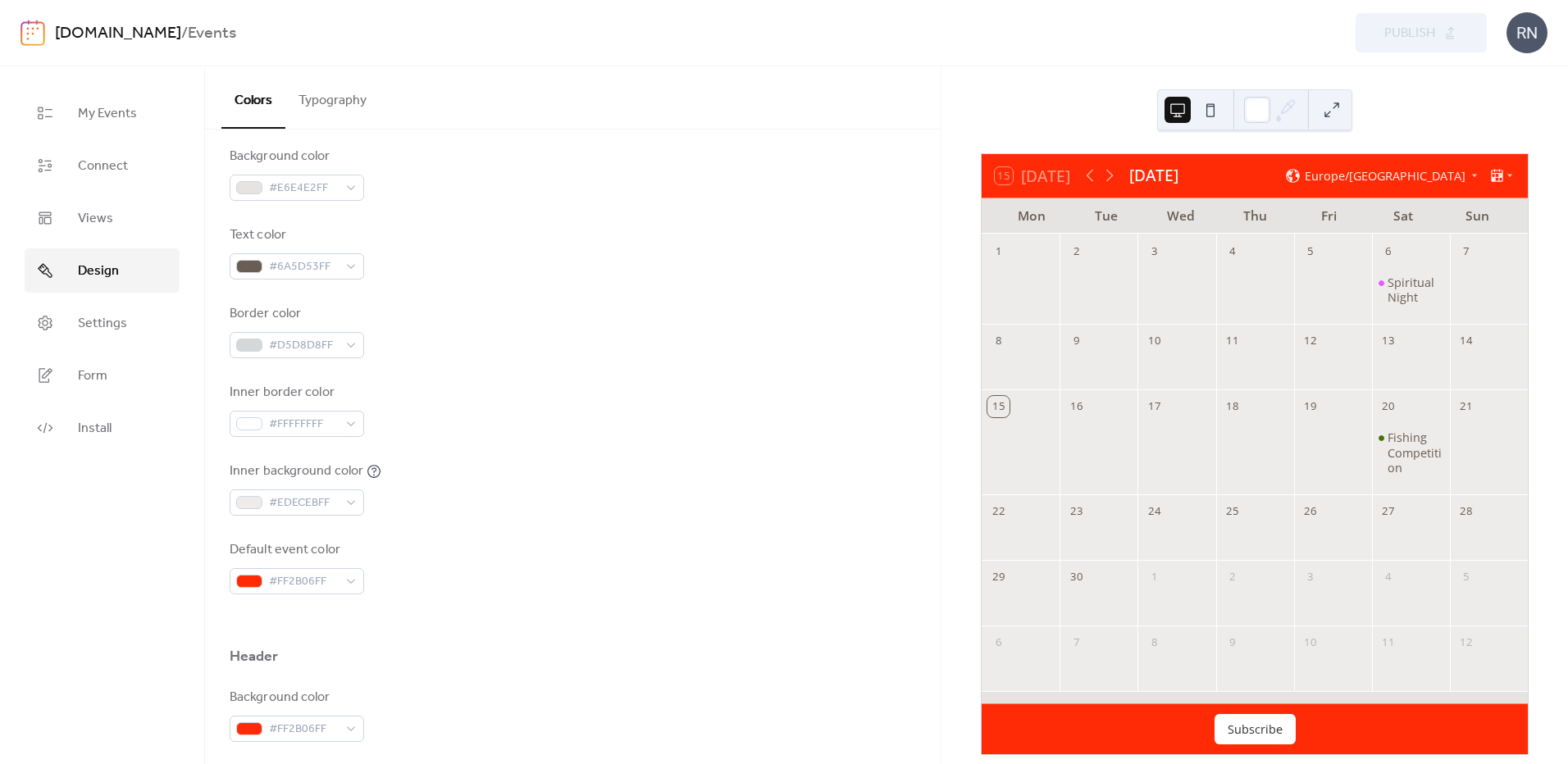
scroll to position [246, 0]
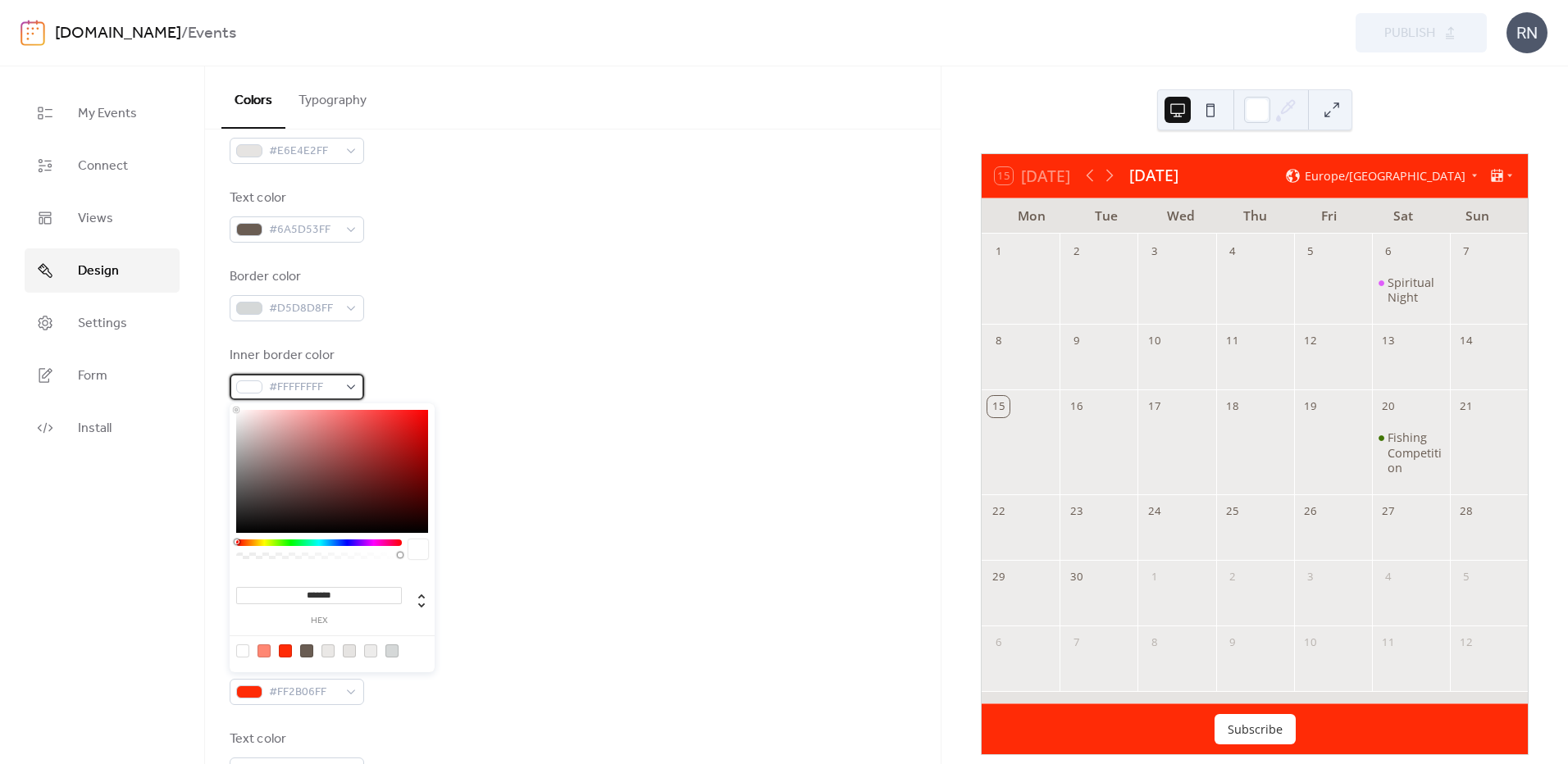
click at [362, 382] on div "#FFFFFFFF" at bounding box center [297, 387] width 135 height 26
click at [347, 688] on div "#FF2B06FF" at bounding box center [297, 692] width 135 height 26
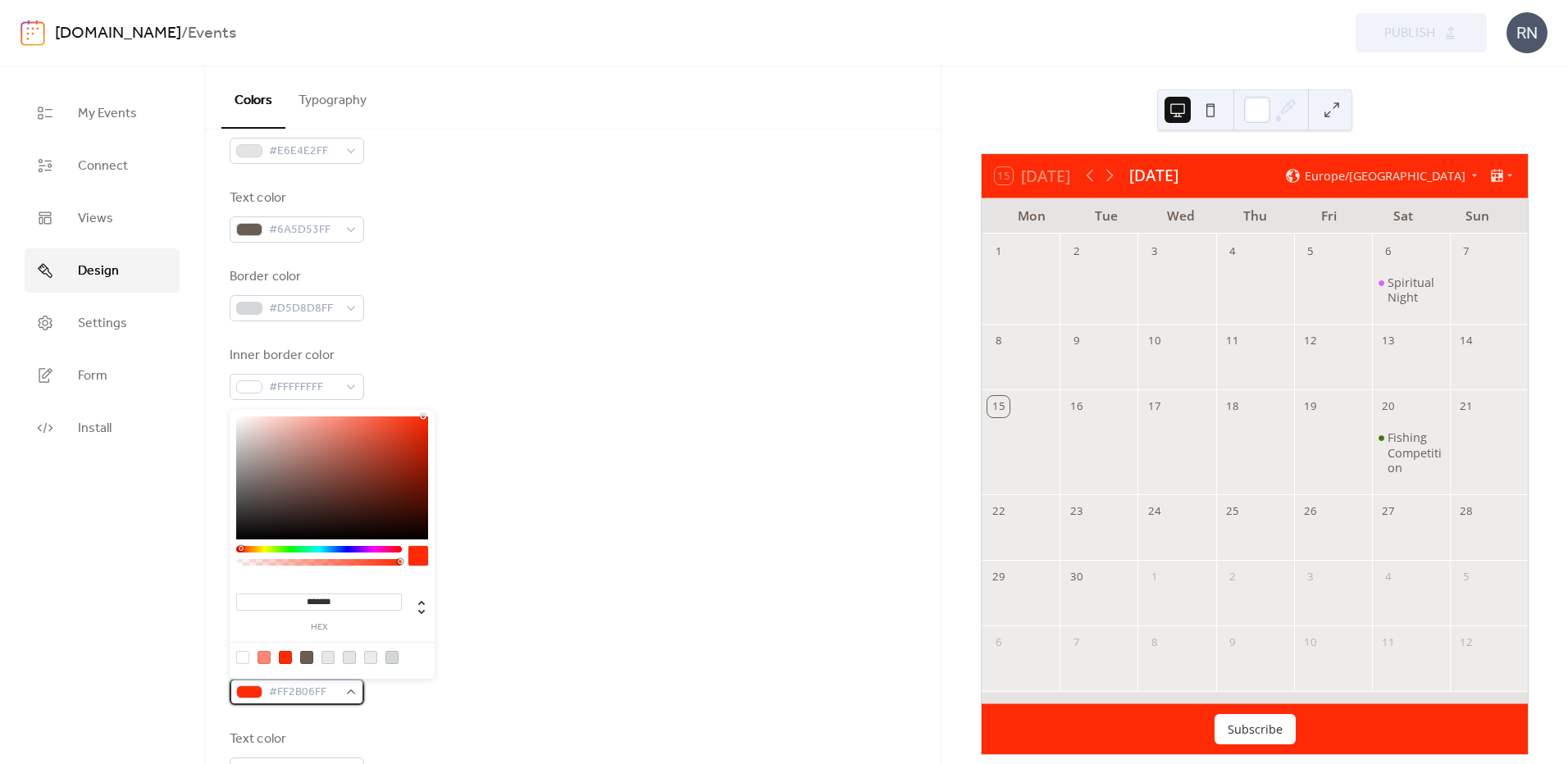
click at [351, 692] on div "#FF2B06FF" at bounding box center [297, 692] width 135 height 26
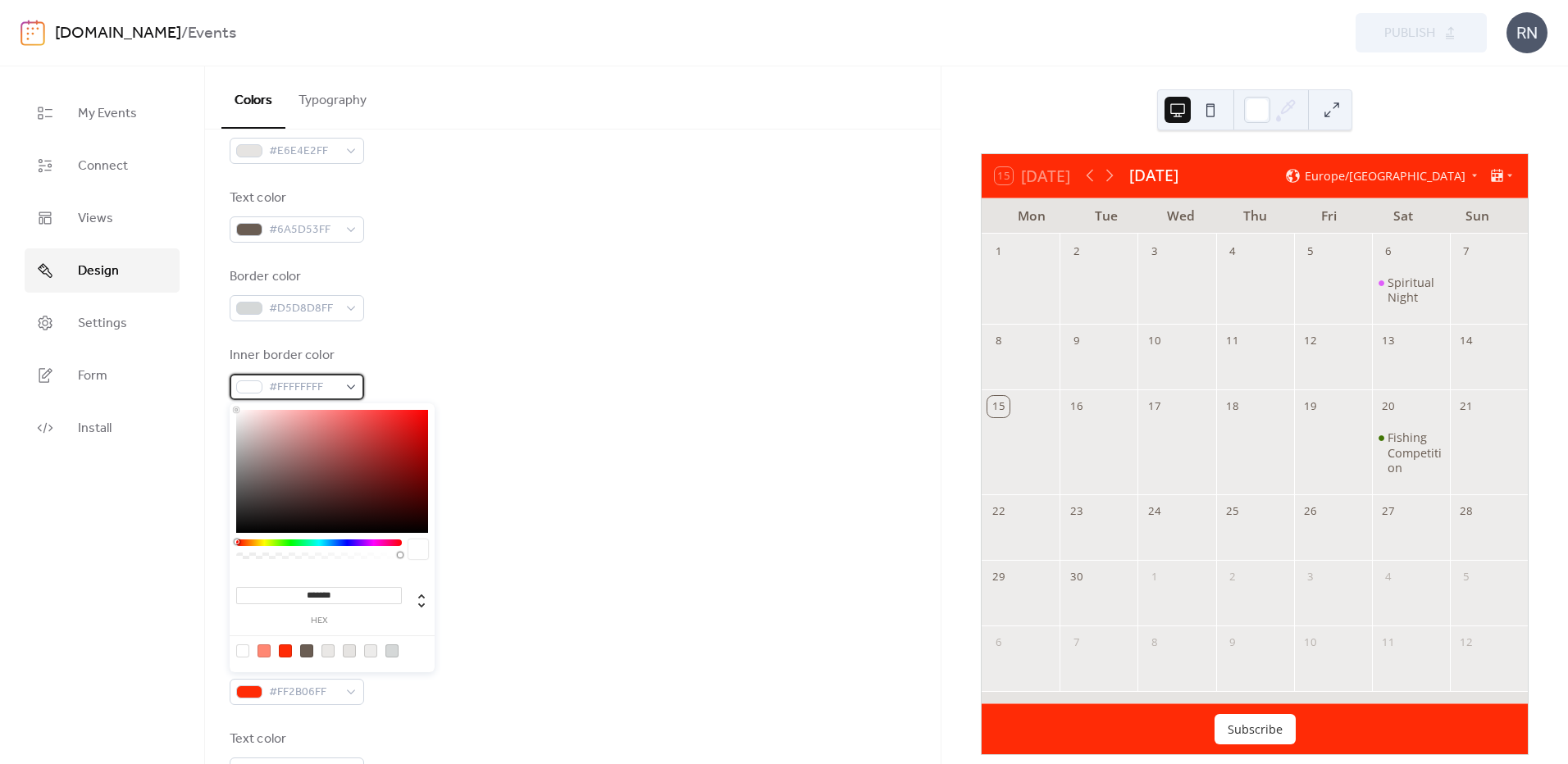
click at [348, 385] on div "#FFFFFFFF" at bounding box center [297, 387] width 135 height 26
type input "*******"
click at [237, 528] on div at bounding box center [333, 471] width 192 height 123
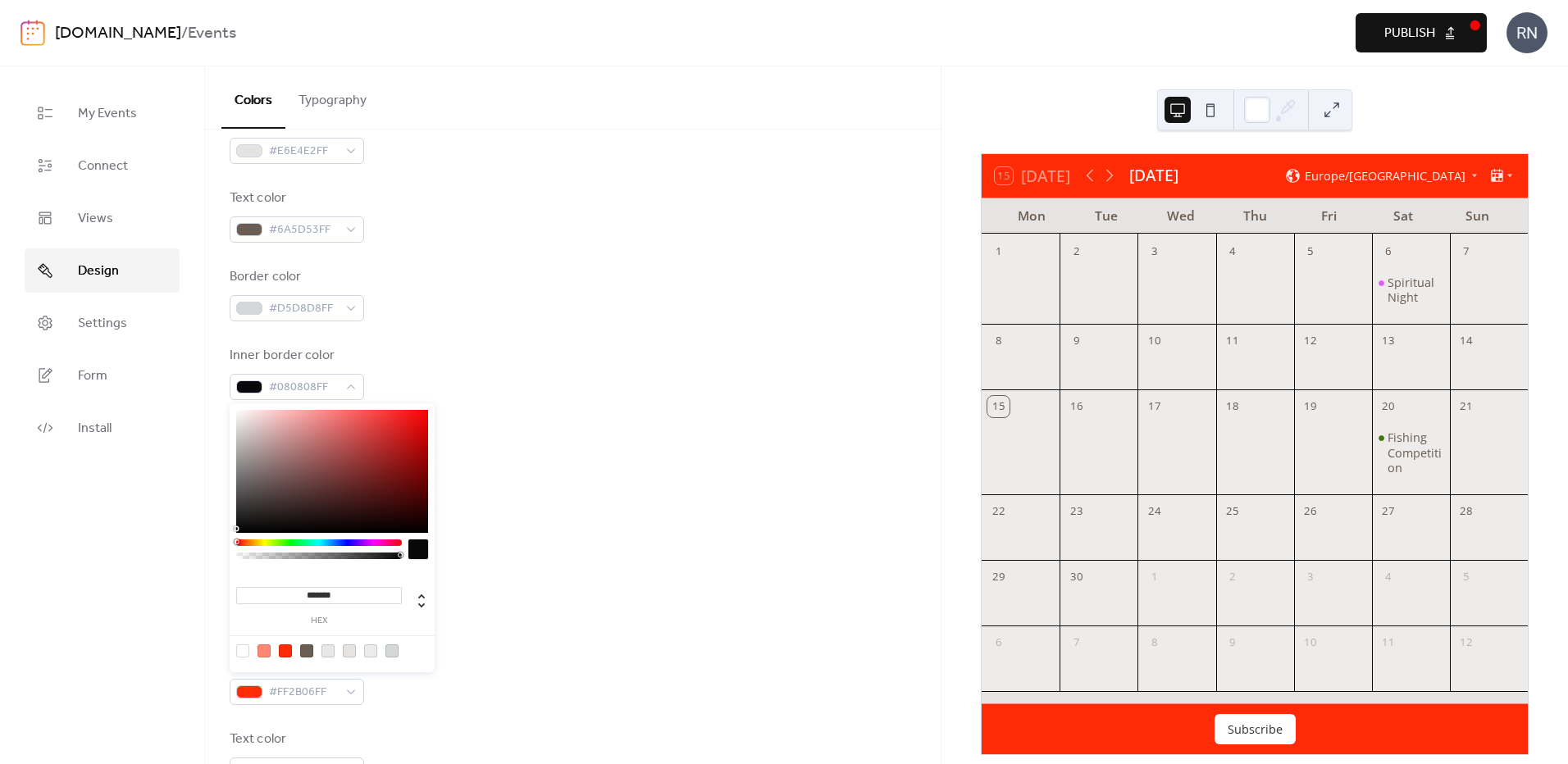
click at [1397, 30] on span "Publish" at bounding box center [1410, 33] width 51 height 20
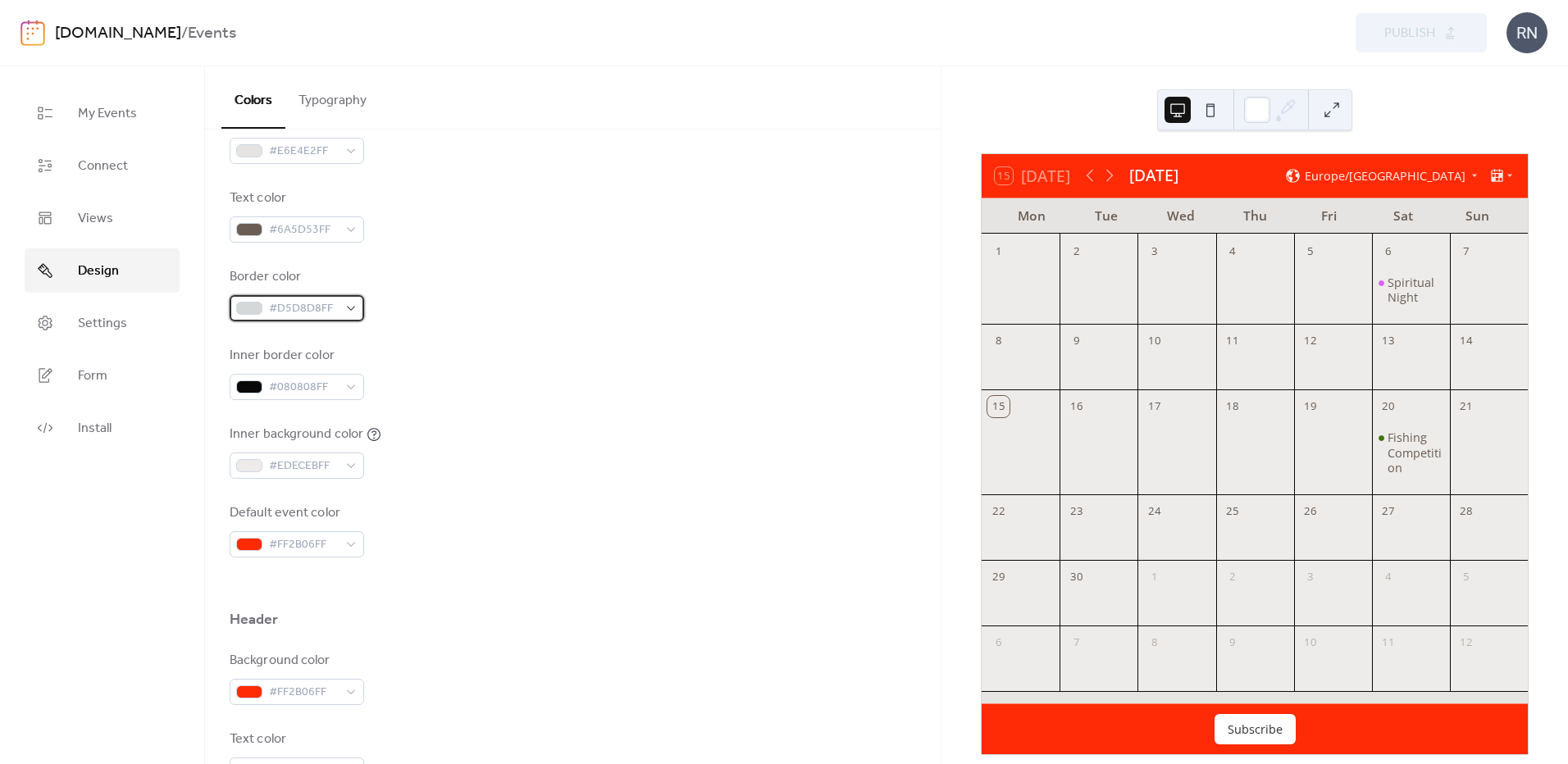
click at [349, 307] on div "#D5D8D8FF" at bounding box center [297, 308] width 135 height 26
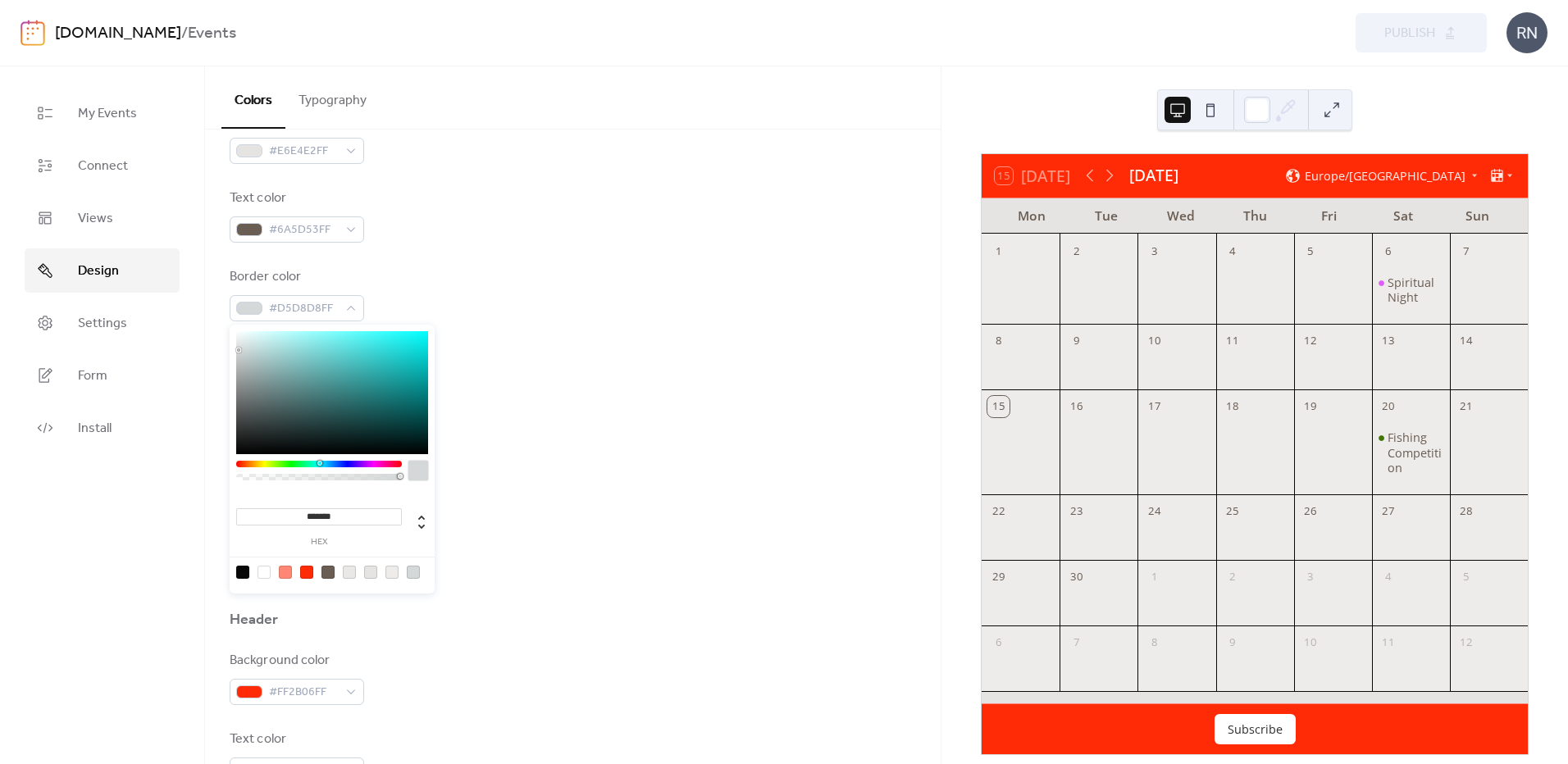
type input "*******"
click at [237, 450] on div at bounding box center [333, 393] width 192 height 123
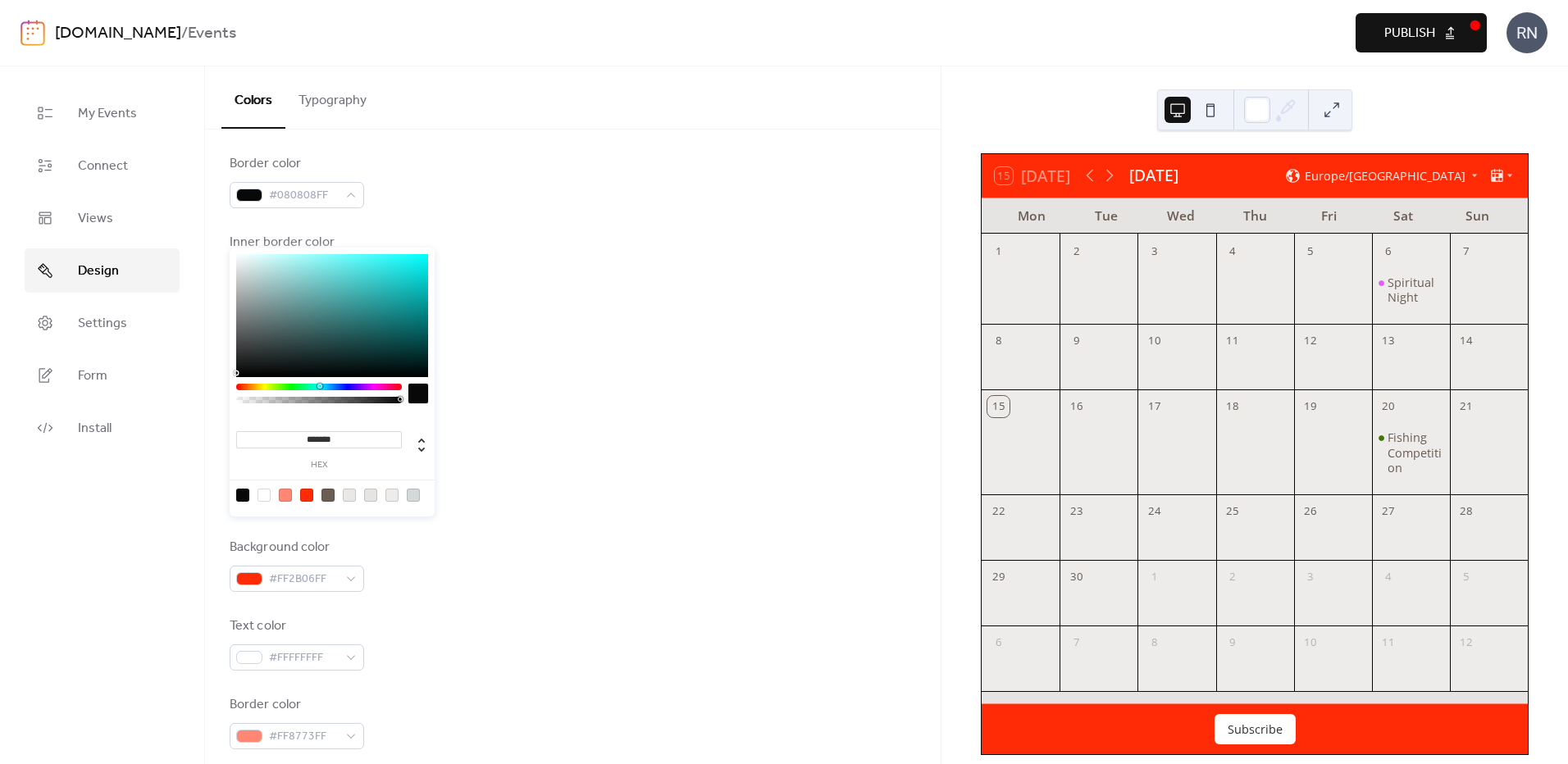
scroll to position [410, 0]
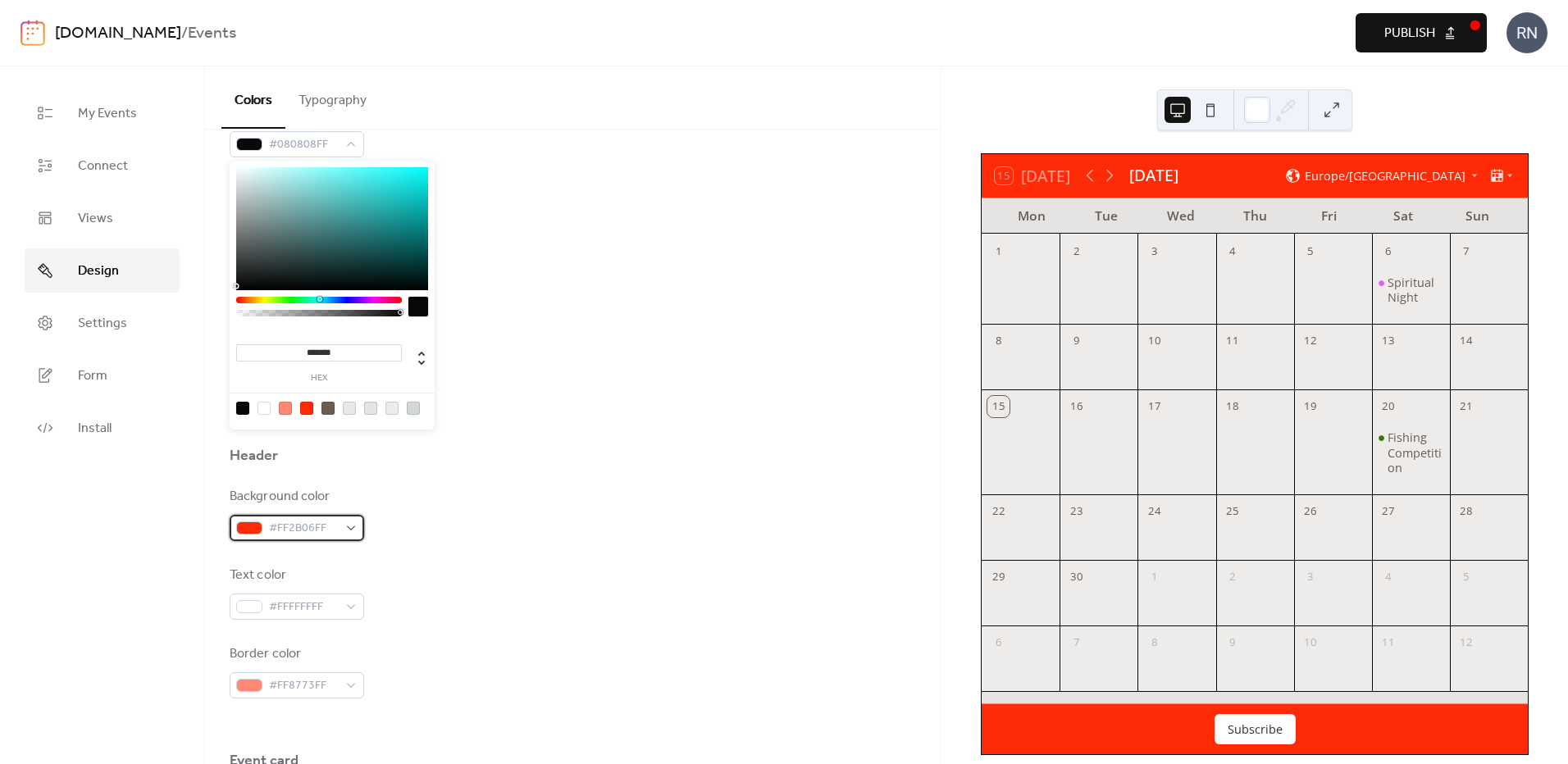
click at [349, 528] on div "#FF2B06FF" at bounding box center [297, 528] width 135 height 26
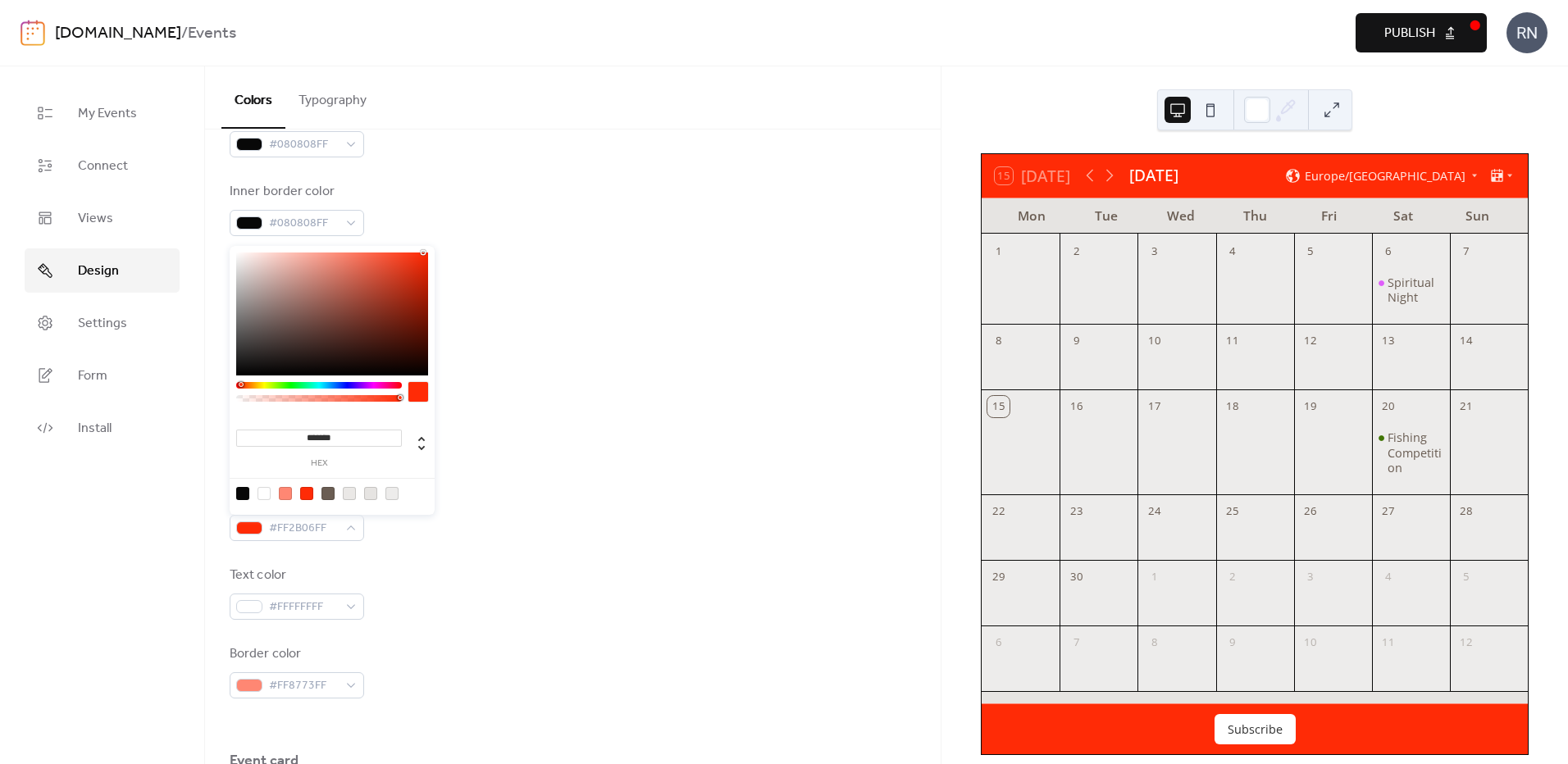
click at [304, 385] on div at bounding box center [319, 385] width 166 height 7
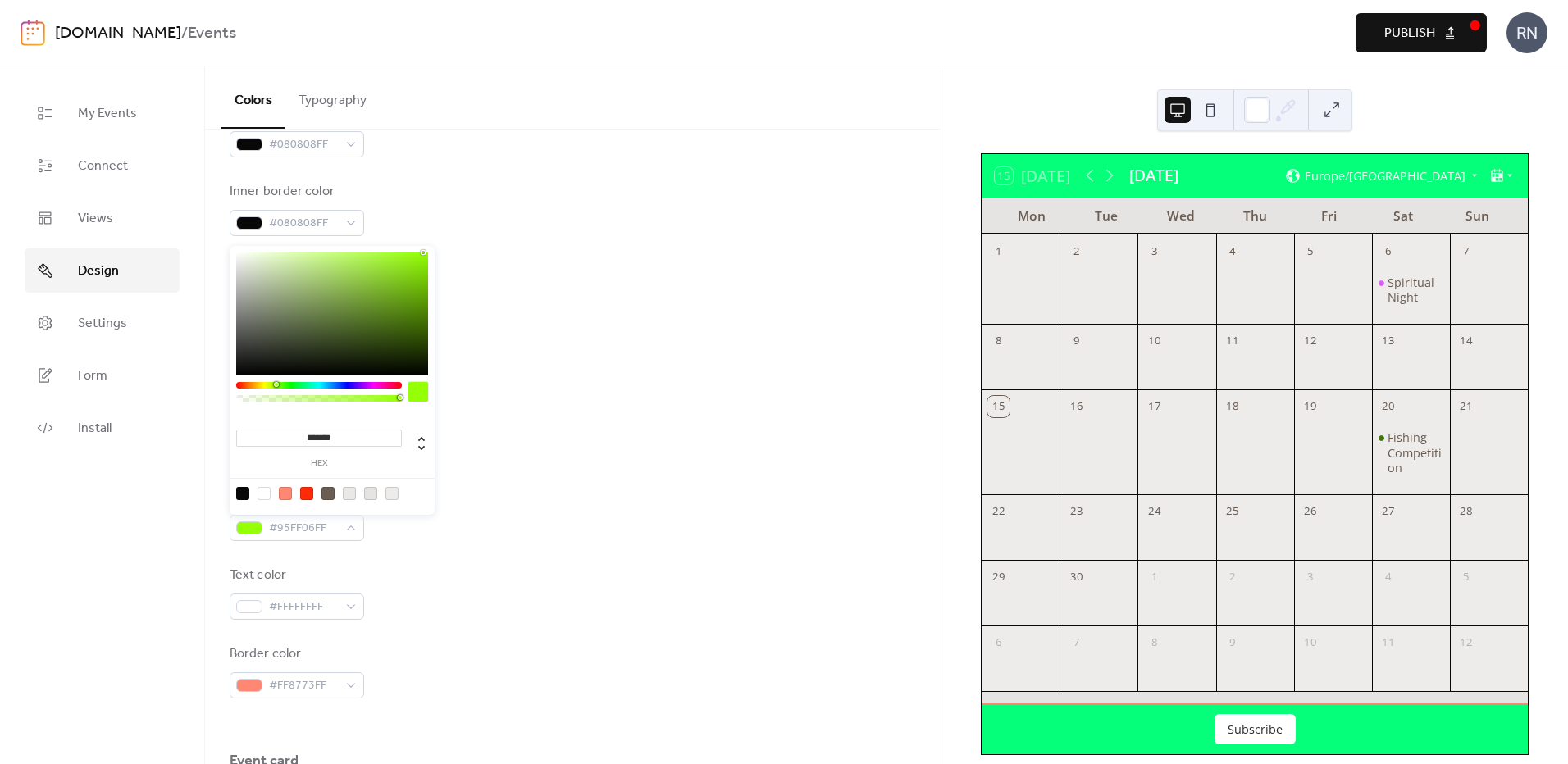
click at [275, 384] on div at bounding box center [319, 385] width 166 height 7
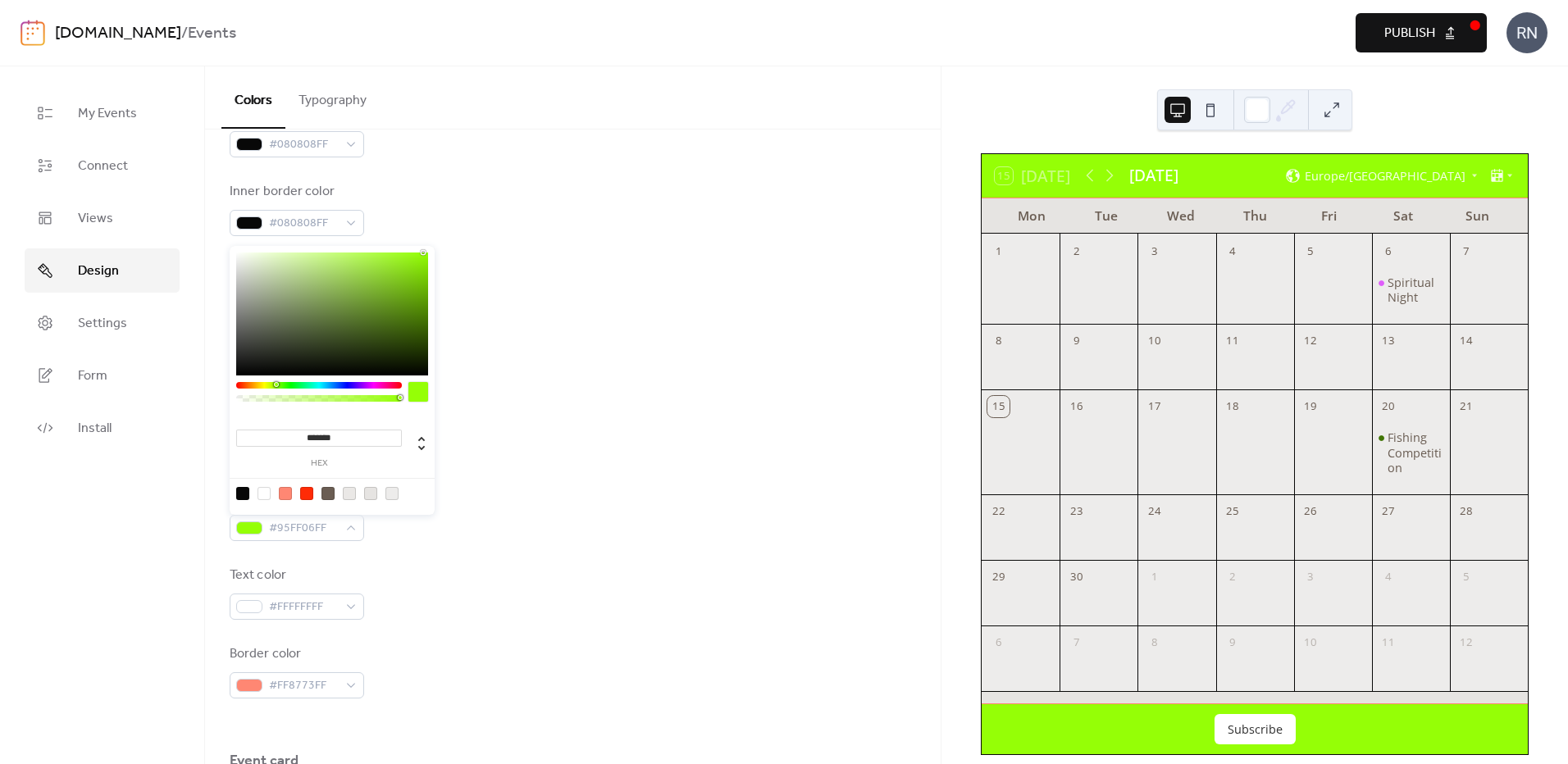
click at [295, 384] on div at bounding box center [319, 385] width 166 height 7
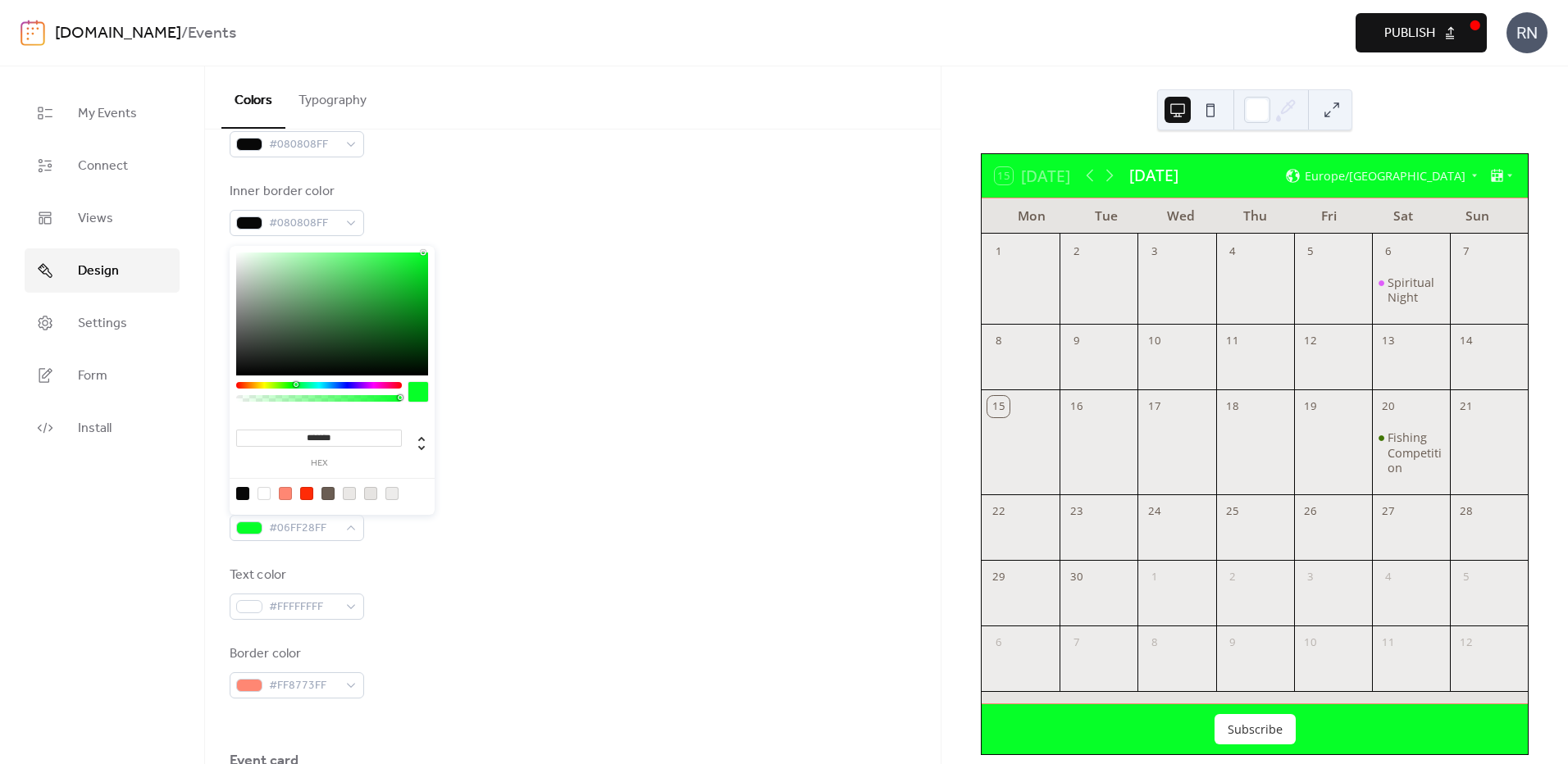
click at [301, 384] on div at bounding box center [319, 385] width 166 height 7
click at [306, 384] on div at bounding box center [319, 385] width 166 height 7
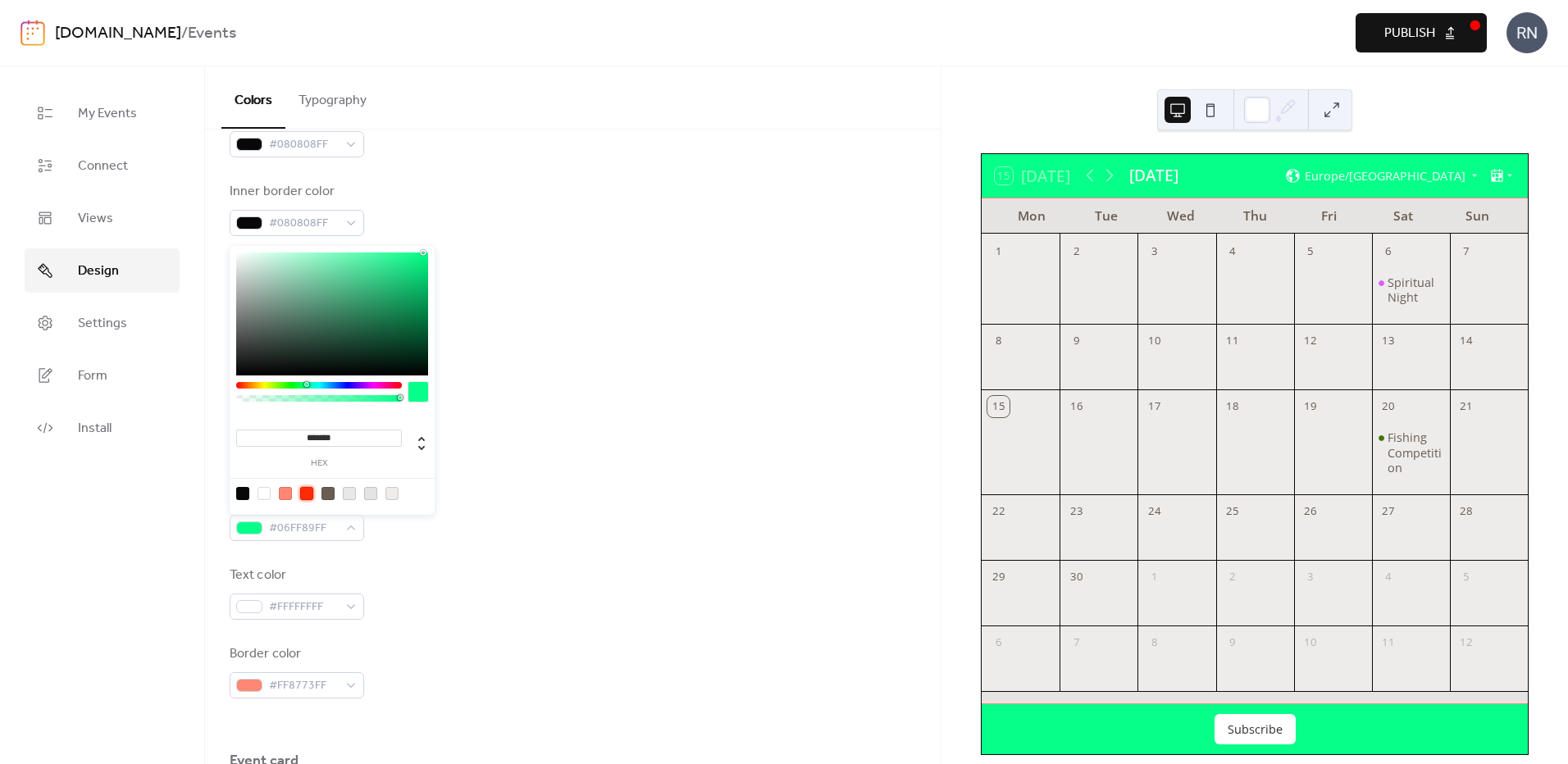
click at [304, 491] on div at bounding box center [307, 494] width 13 height 13
type input "*******"
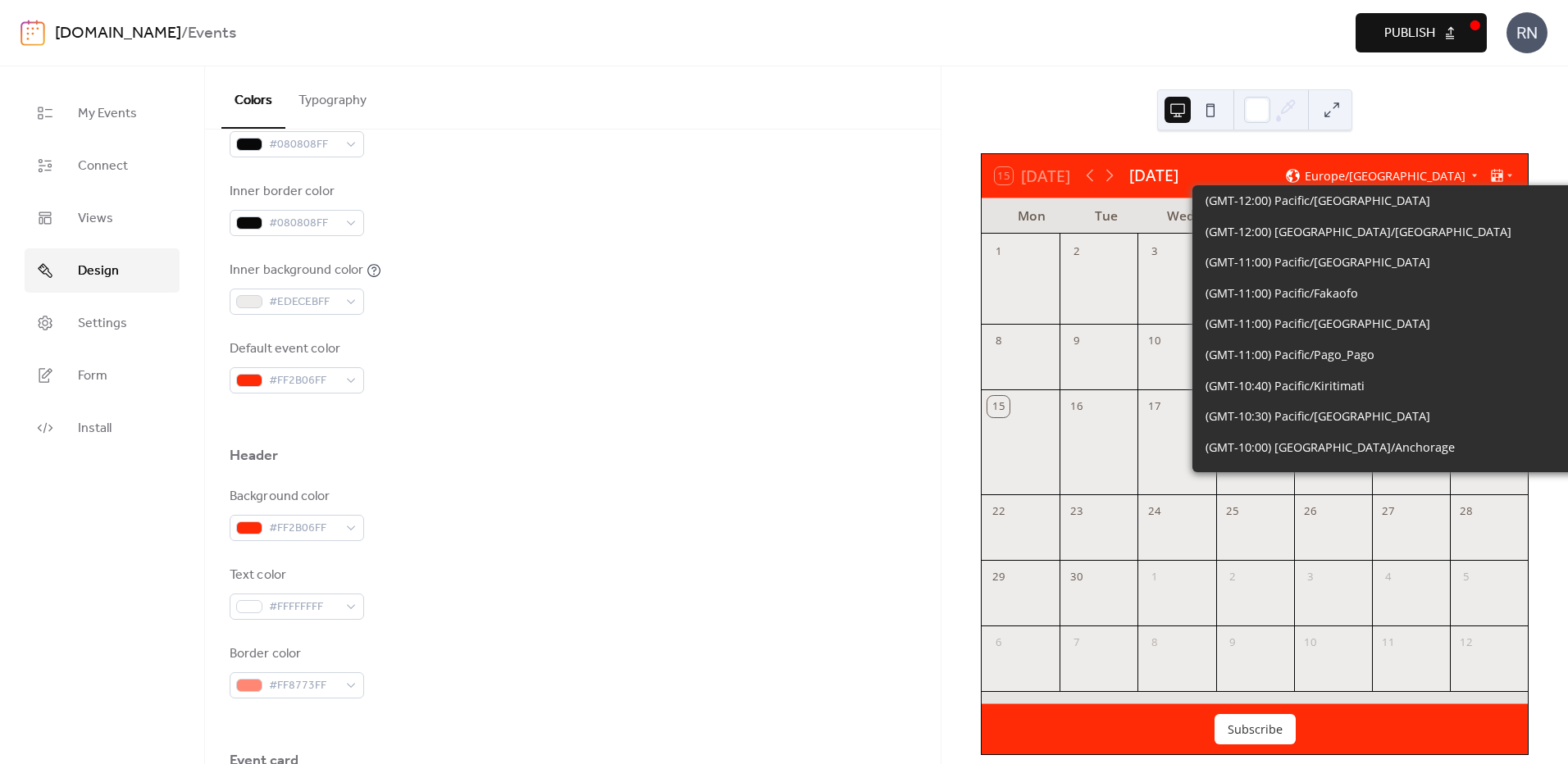
click at [1463, 171] on div "Europe/[GEOGRAPHIC_DATA]" at bounding box center [1382, 175] width 194 height 16
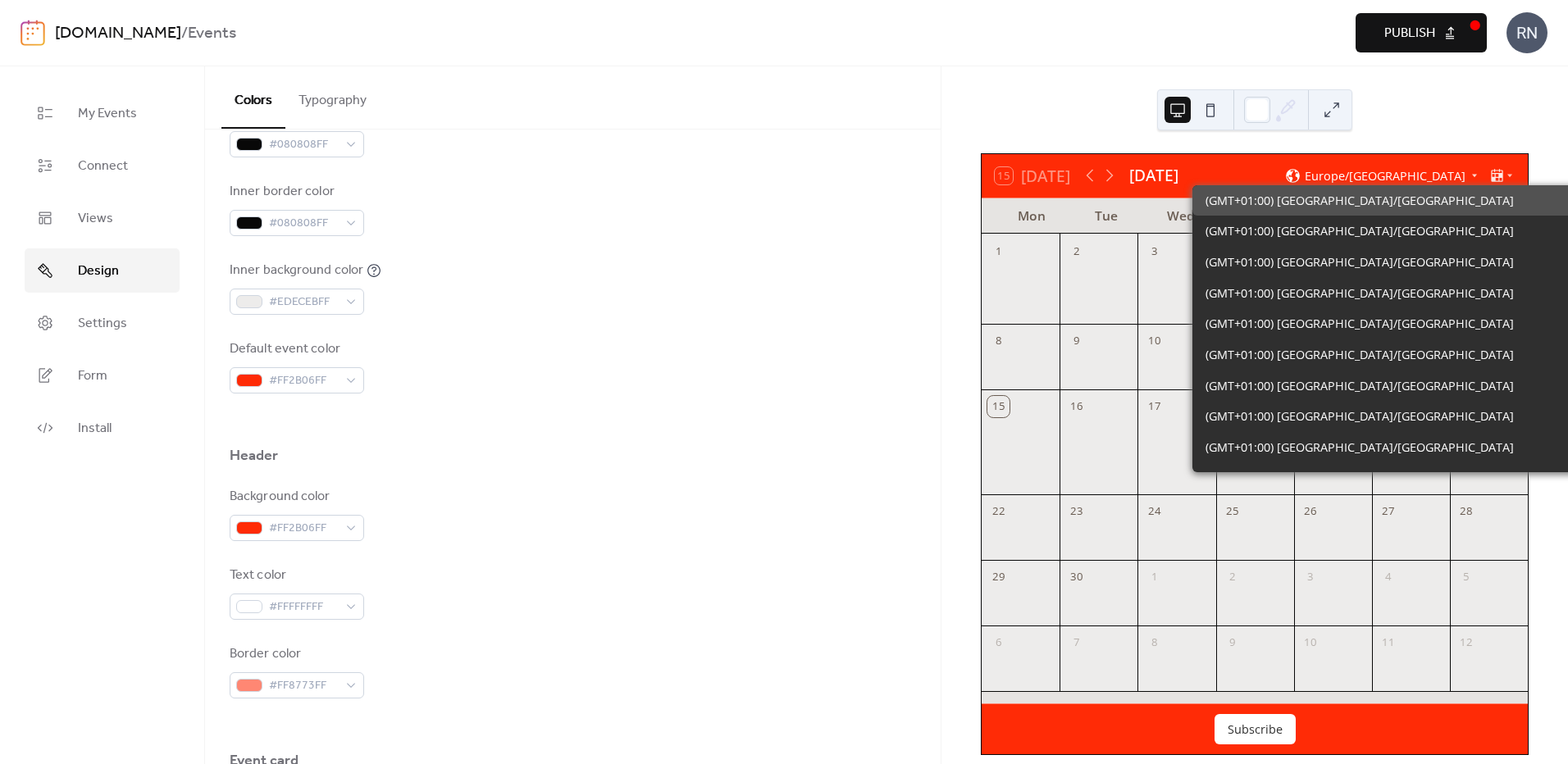
click at [1463, 171] on div "Europe/[GEOGRAPHIC_DATA]" at bounding box center [1382, 175] width 194 height 16
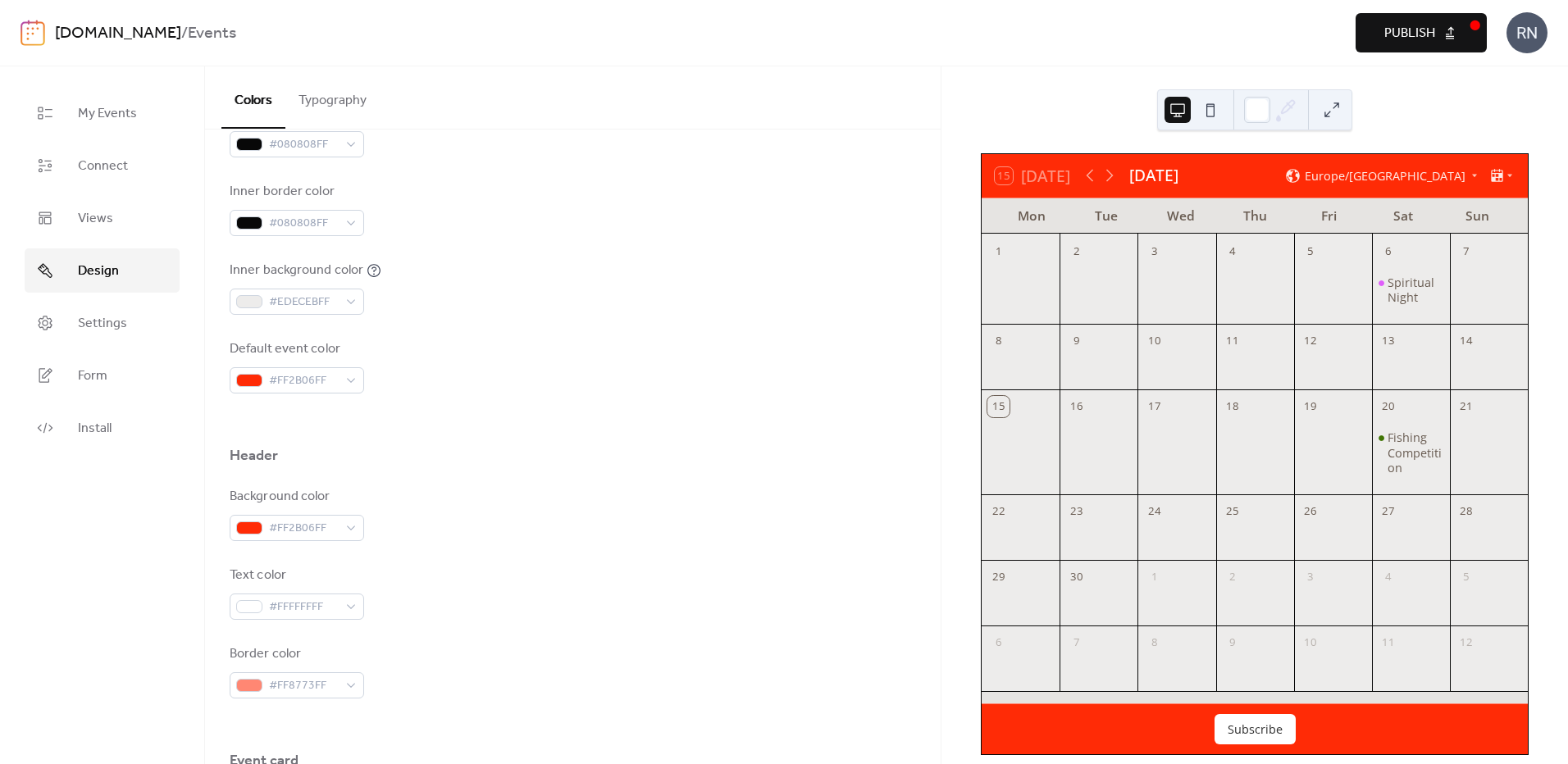
click at [1408, 24] on span "Publish" at bounding box center [1410, 33] width 51 height 20
click at [88, 162] on span "Connect" at bounding box center [103, 166] width 50 height 20
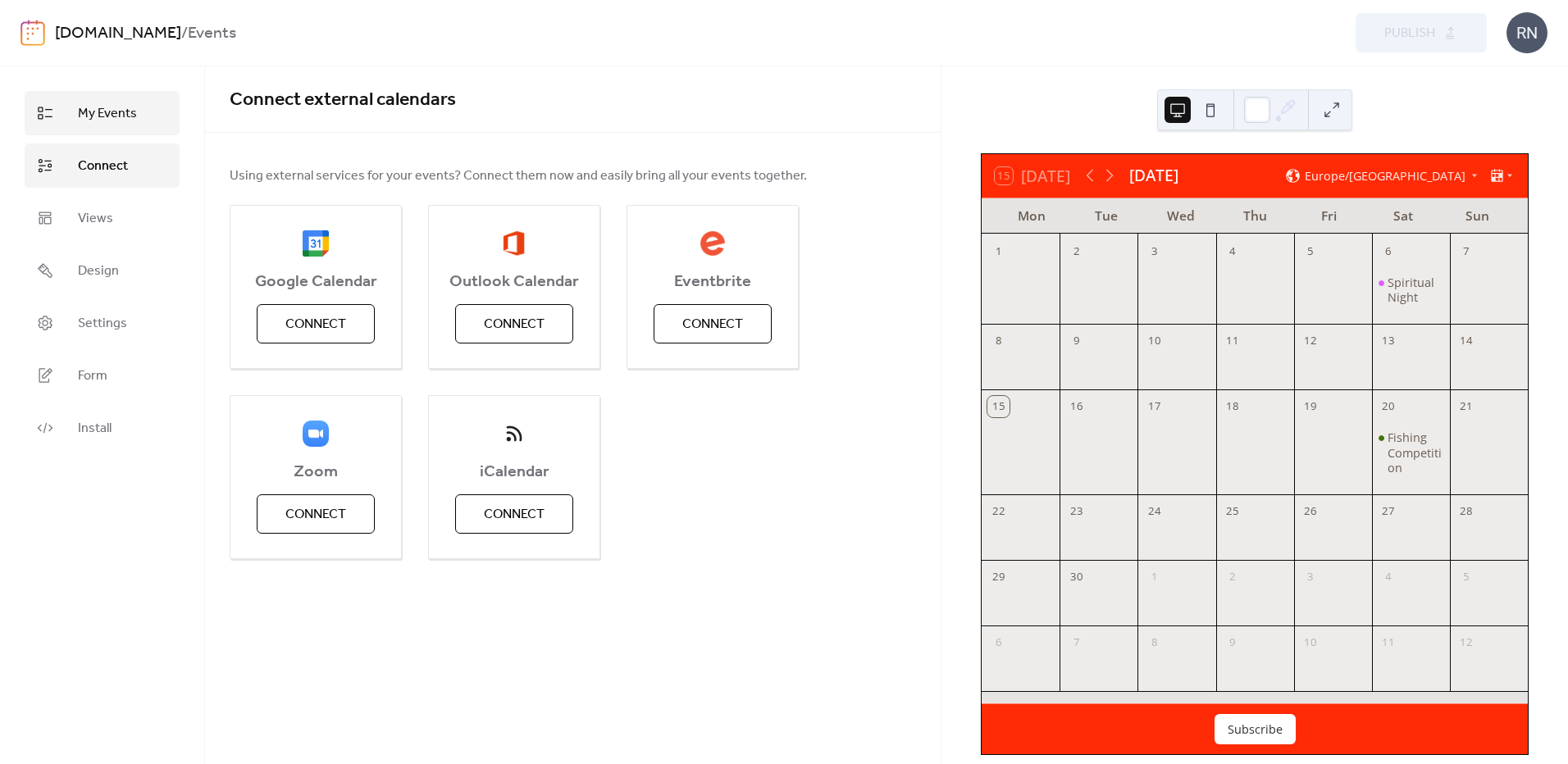
click at [113, 106] on span "My Events" at bounding box center [107, 114] width 59 height 20
